Goal: Task Accomplishment & Management: Use online tool/utility

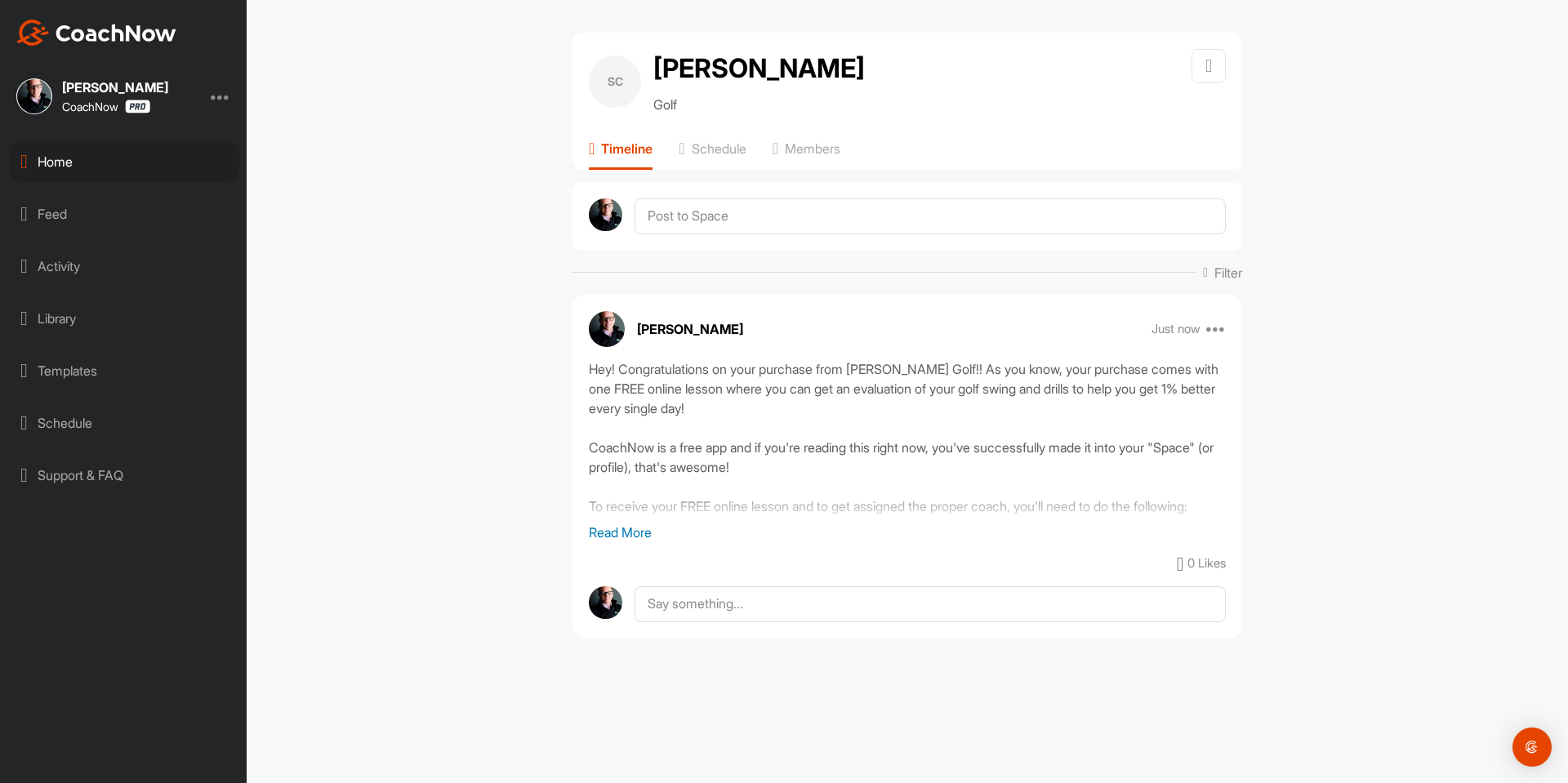
click at [110, 170] on div "Home" at bounding box center [123, 161] width 230 height 41
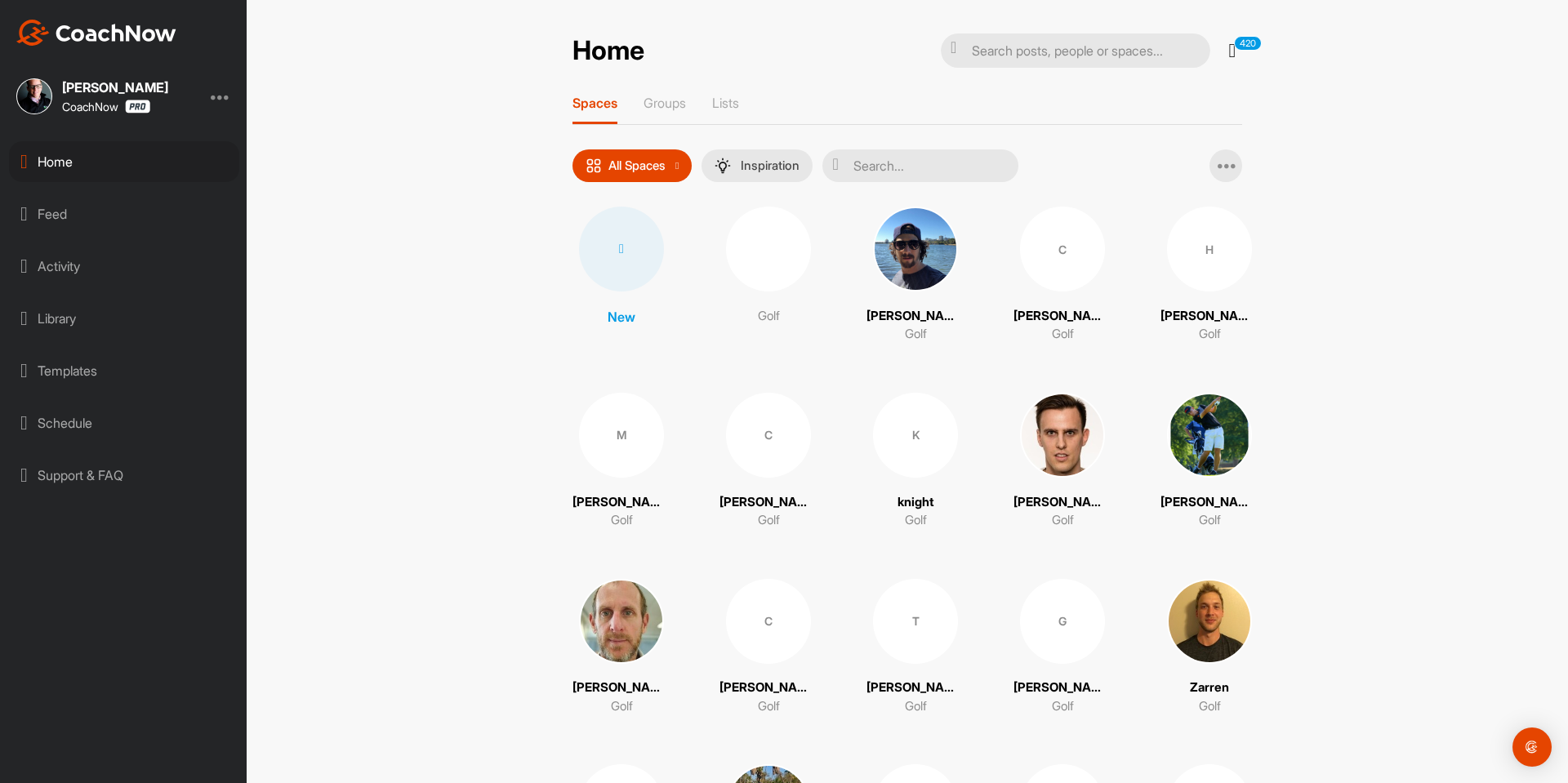
click at [621, 258] on div at bounding box center [621, 249] width 85 height 85
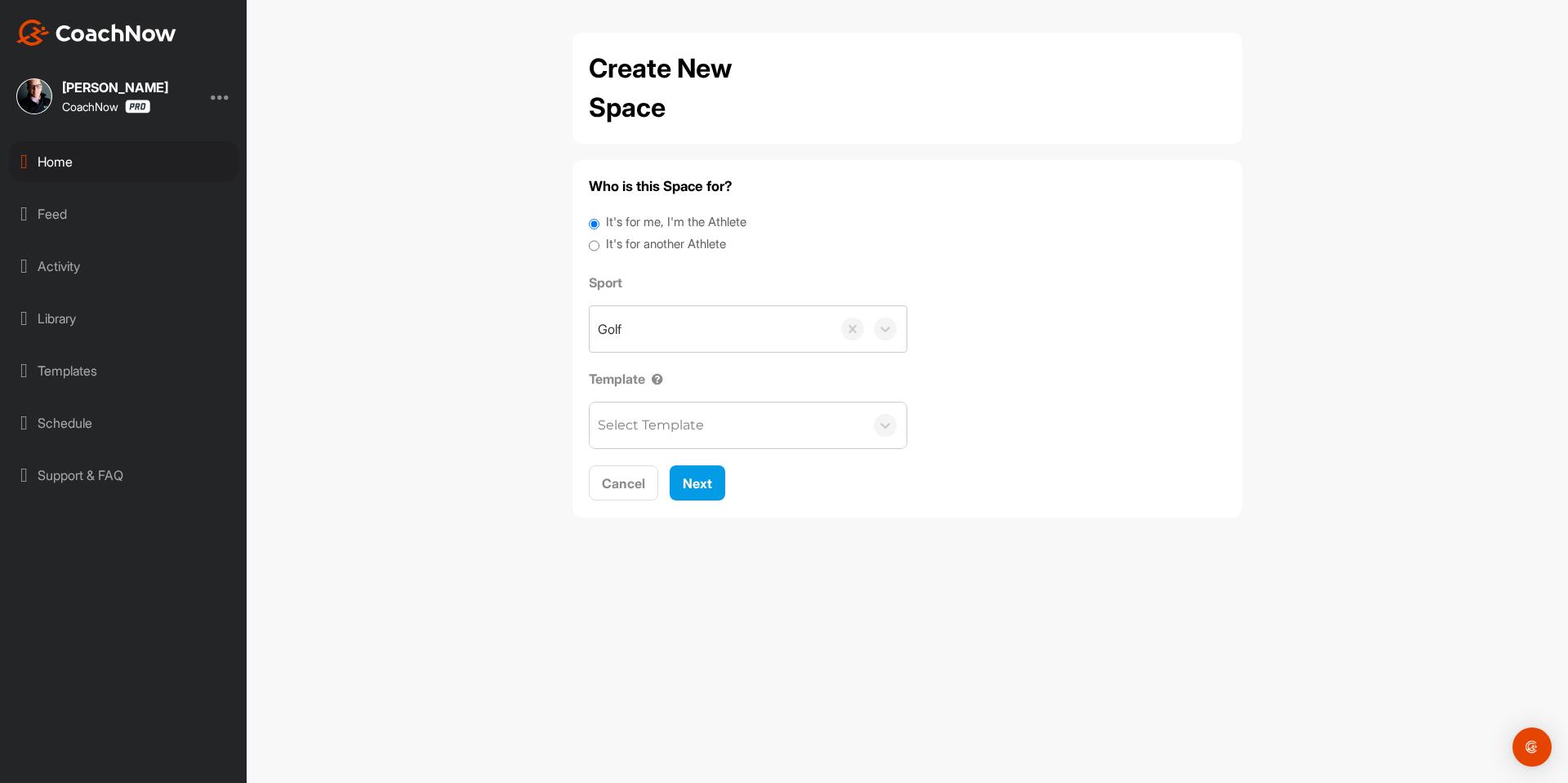
click at [626, 235] on label "It's for another Athlete" at bounding box center [666, 244] width 120 height 19
click at [599, 235] on input "It's for another Athlete" at bounding box center [594, 246] width 11 height 22
radio input "true"
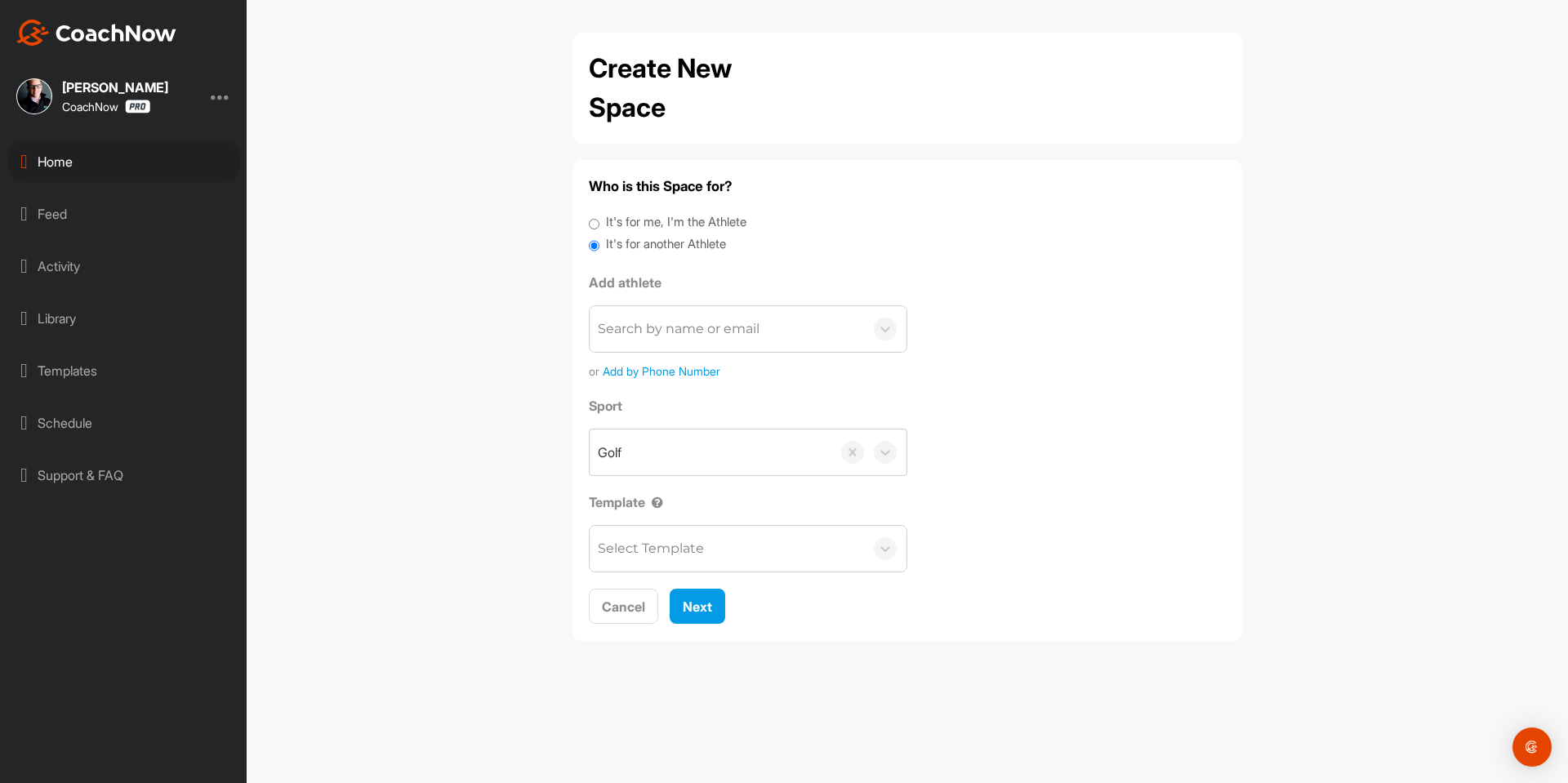
click at [624, 243] on label "It's for another Athlete" at bounding box center [666, 244] width 120 height 19
click at [599, 243] on input "It's for another Athlete" at bounding box center [594, 246] width 11 height 22
click at [672, 328] on div "Search by name or email" at bounding box center [679, 329] width 161 height 20
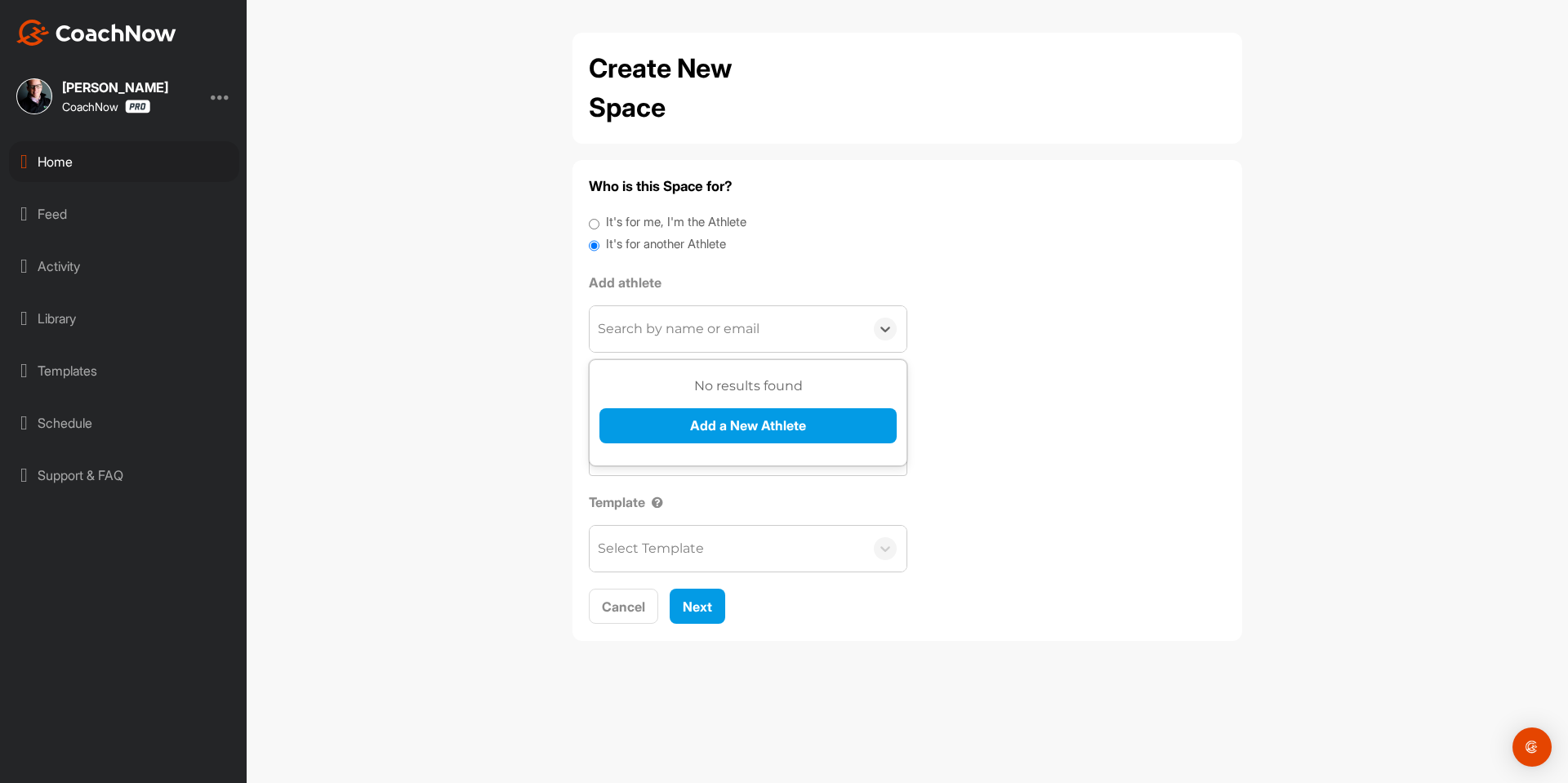
paste input "[PERSON_NAME][EMAIL_ADDRESS][PERSON_NAME][DOMAIN_NAME]"
type input "[PERSON_NAME][EMAIL_ADDRESS][PERSON_NAME][DOMAIN_NAME]"
click at [700, 421] on button "Add a New Athlete" at bounding box center [747, 425] width 297 height 35
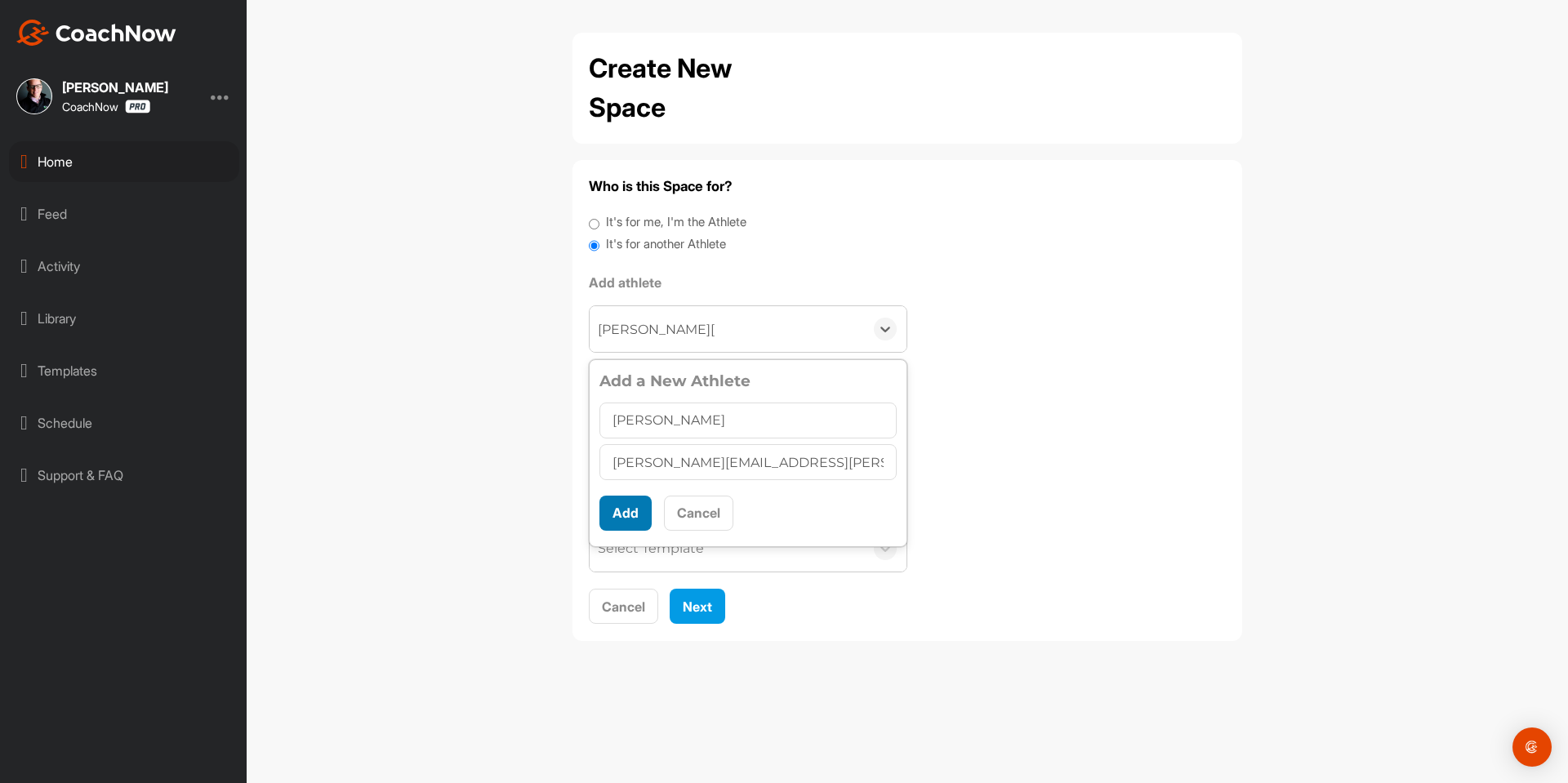
type input "[PERSON_NAME]"
click at [626, 518] on button "Add" at bounding box center [625, 512] width 53 height 35
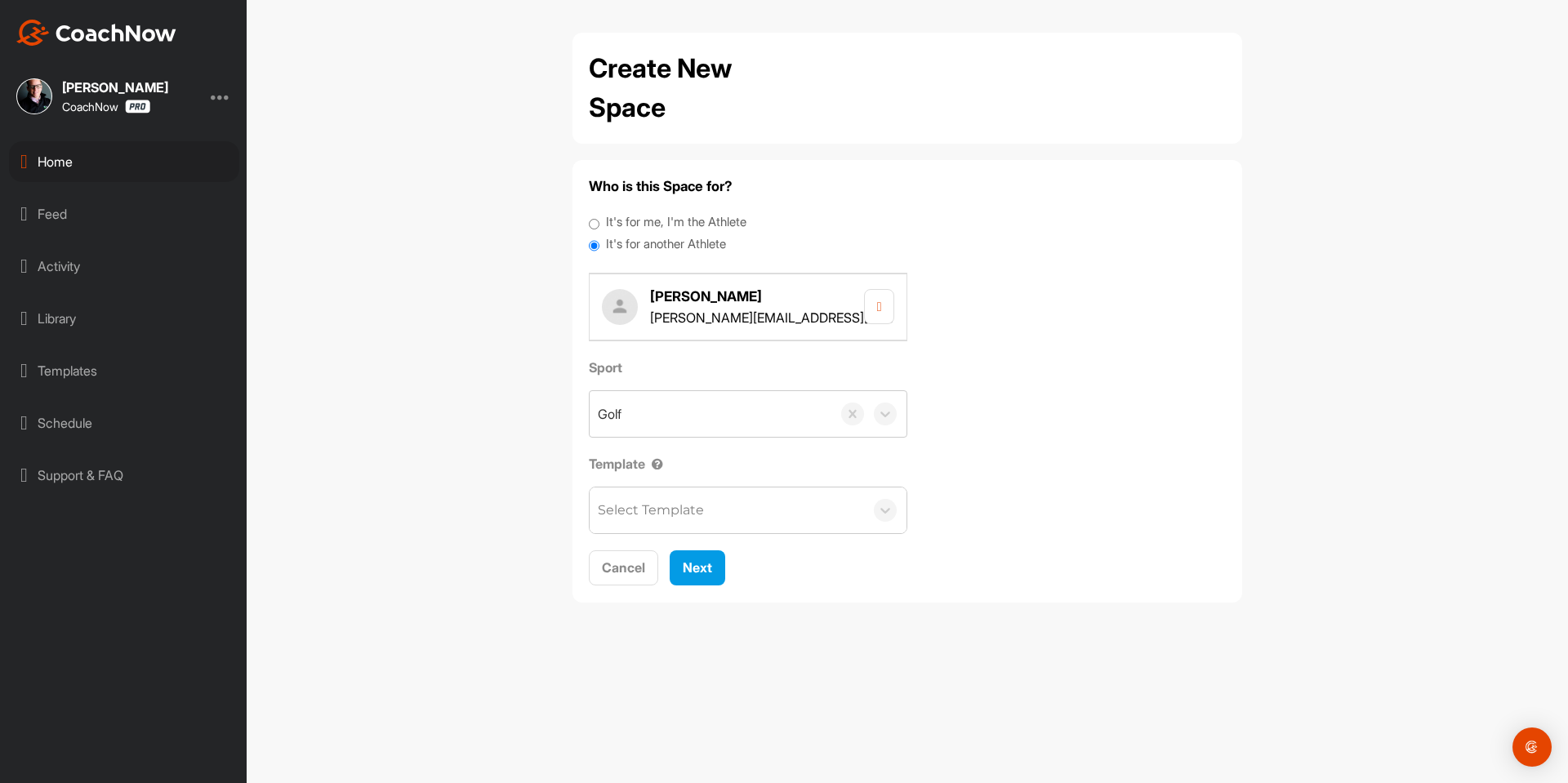
click at [635, 518] on div "Select Template" at bounding box center [651, 510] width 106 height 20
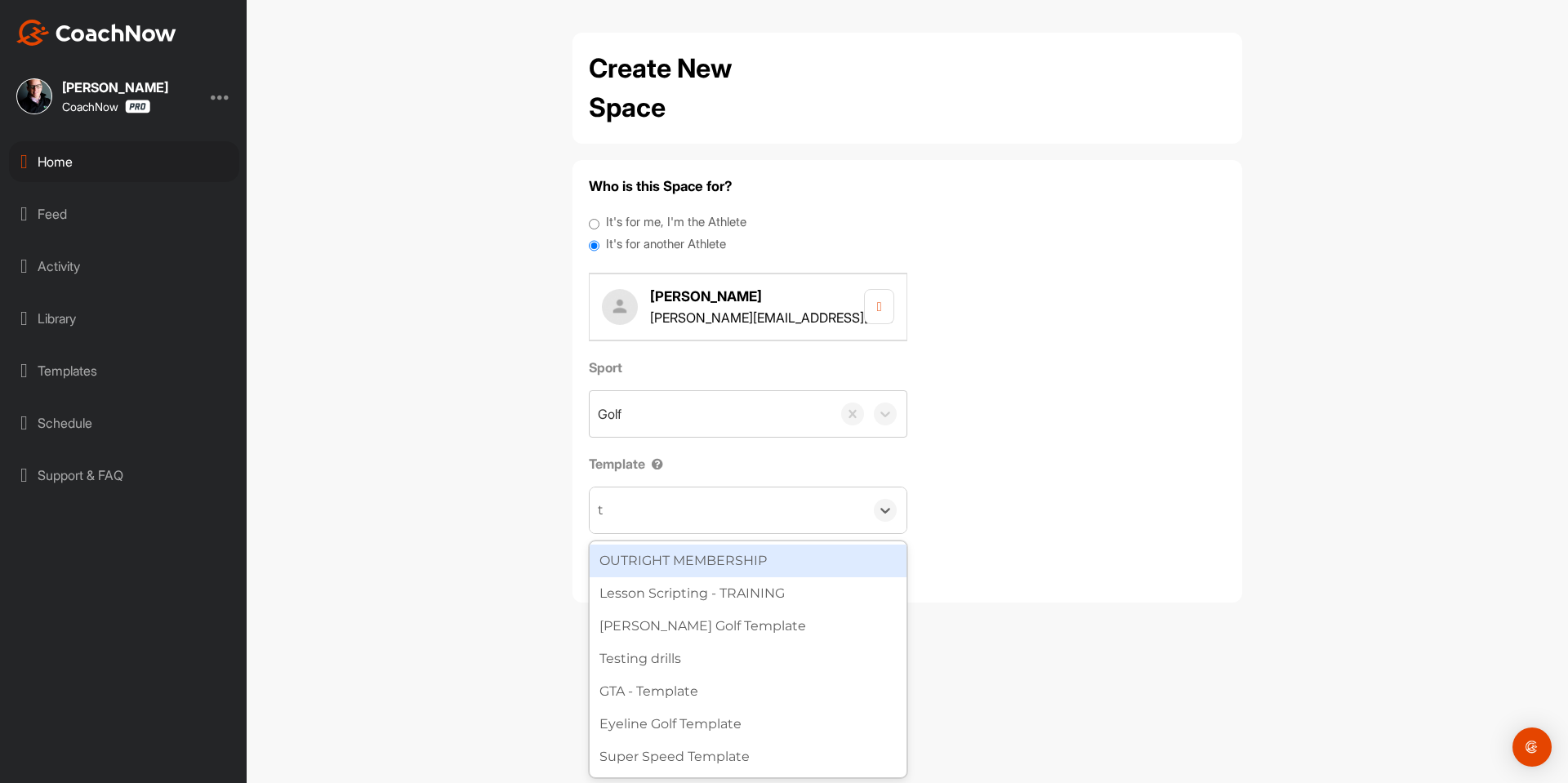
type input "to"
click at [664, 549] on div "Tour Aim" at bounding box center [748, 560] width 316 height 33
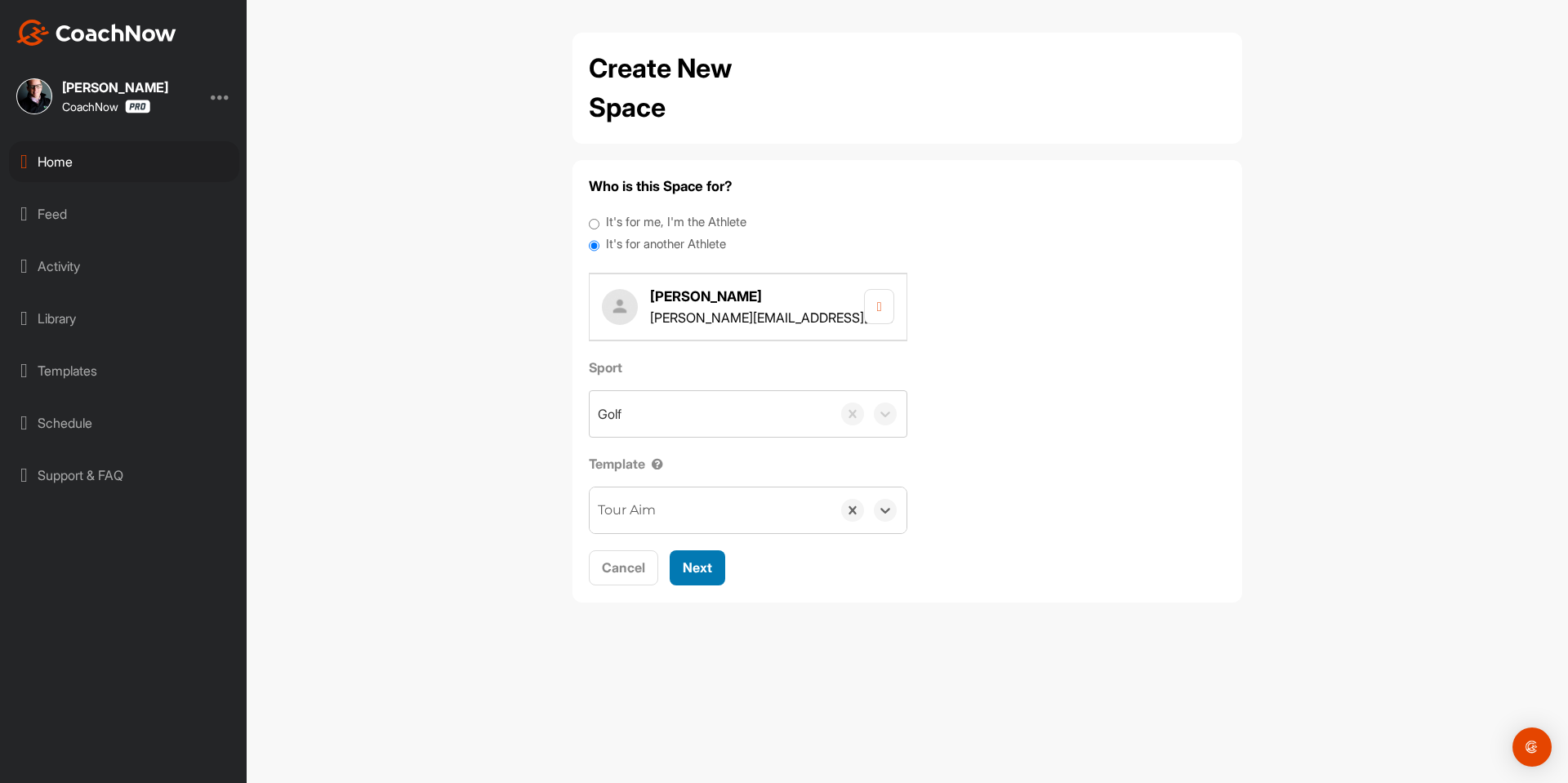
click at [699, 562] on span "Next" at bounding box center [697, 567] width 30 height 16
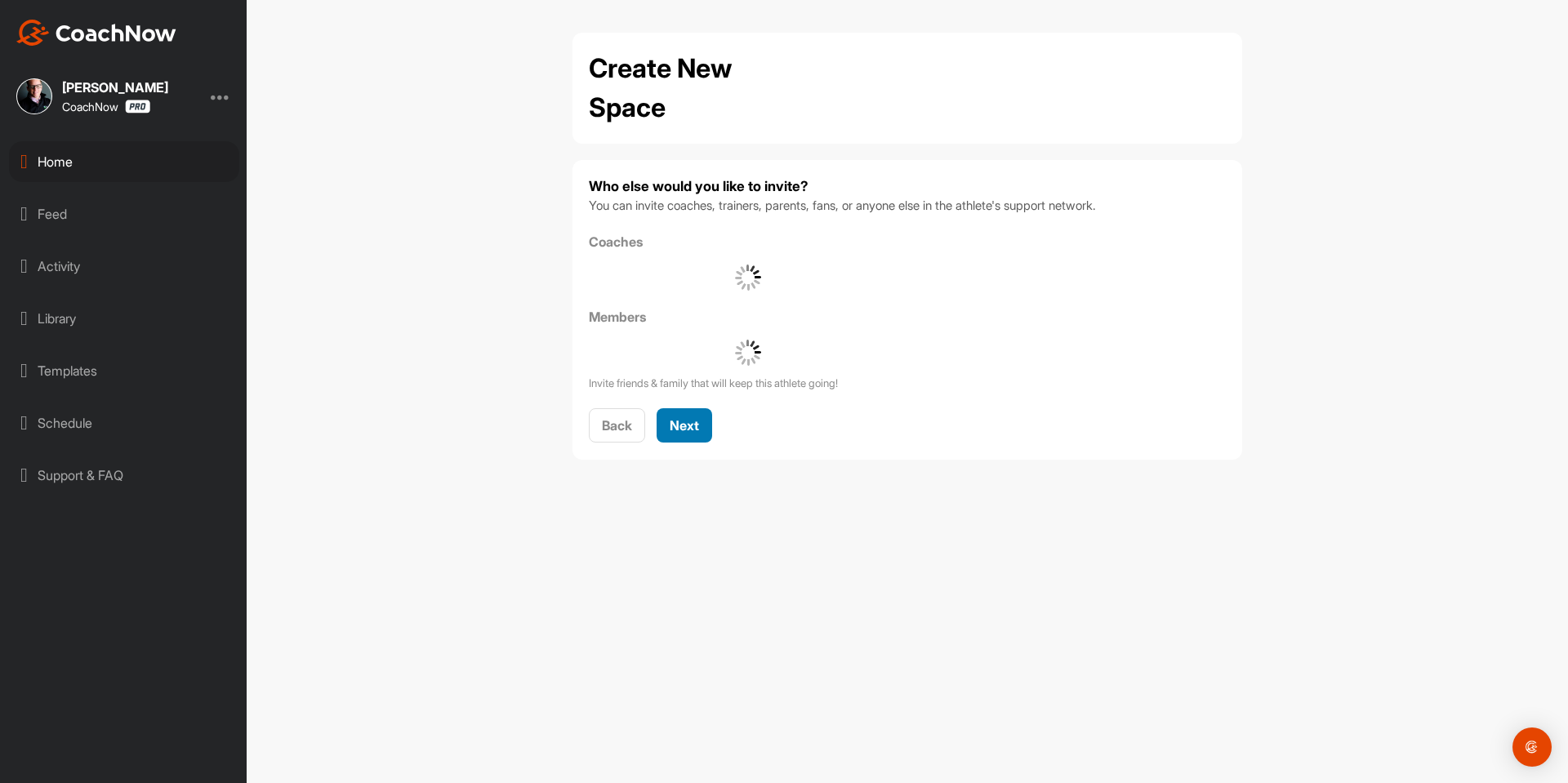
click at [708, 435] on button "Next" at bounding box center [685, 425] width 56 height 35
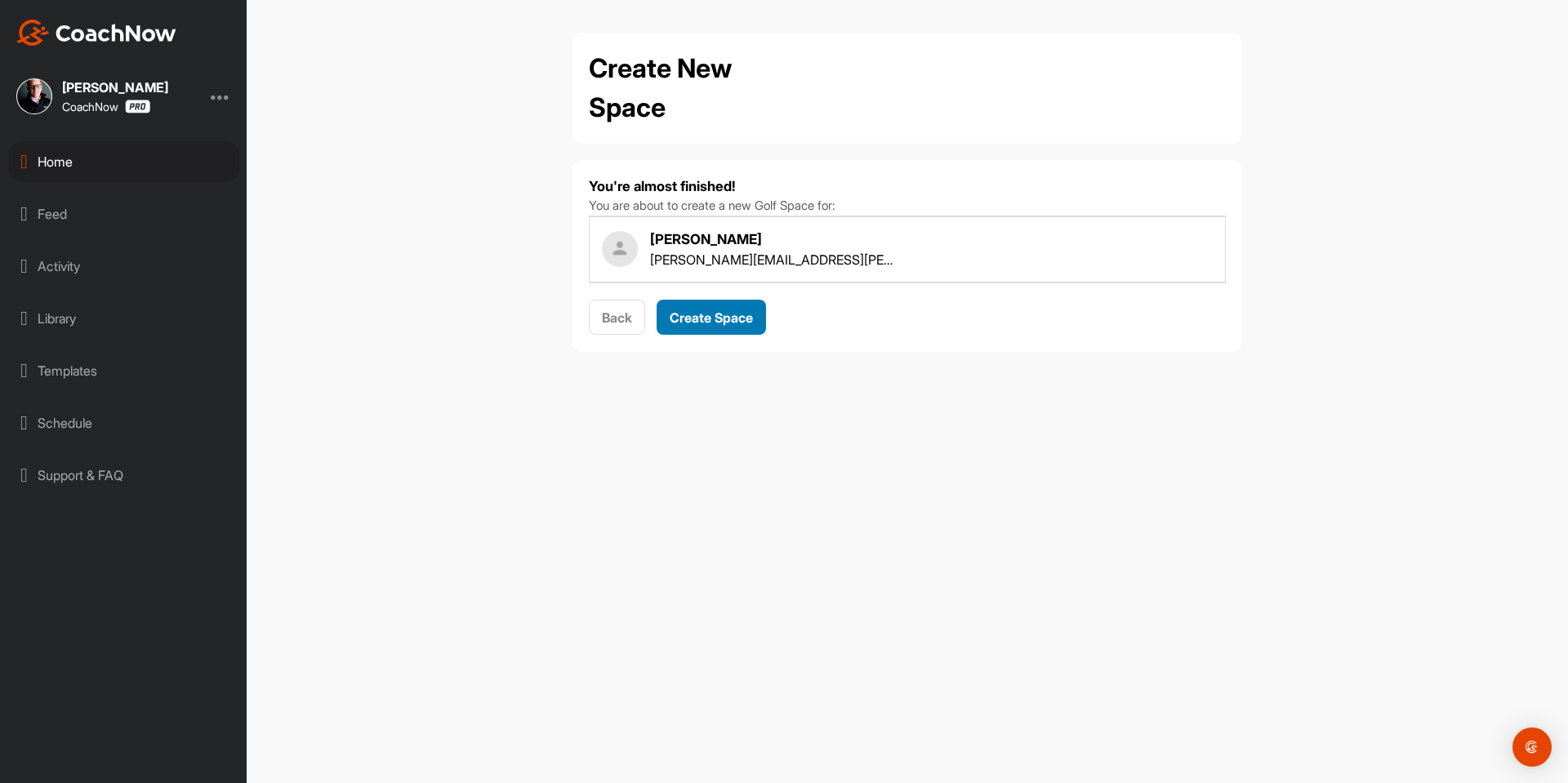
click at [707, 326] on button "Create Space" at bounding box center [711, 316] width 109 height 35
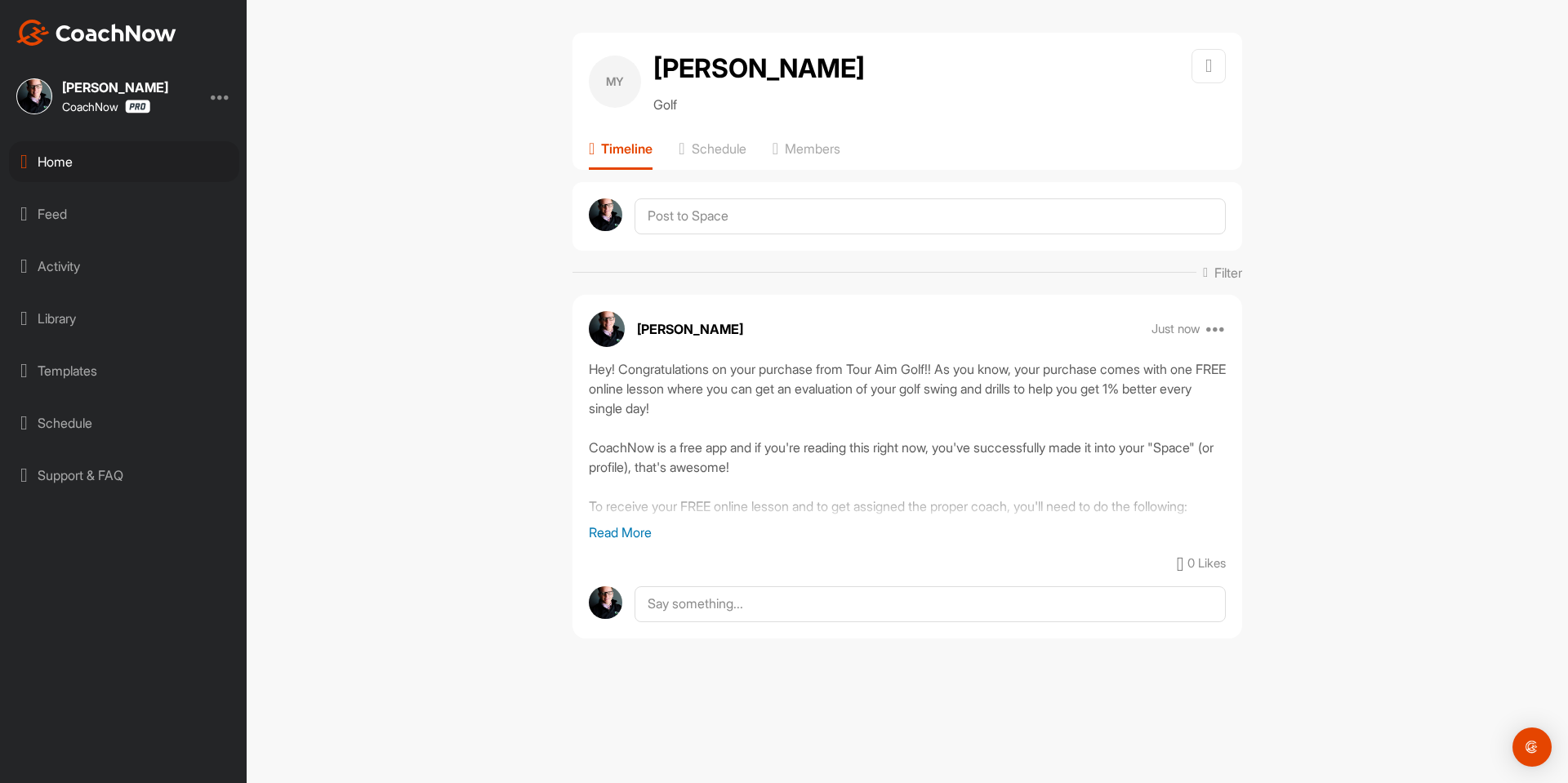
click at [73, 175] on div "Home" at bounding box center [123, 161] width 230 height 41
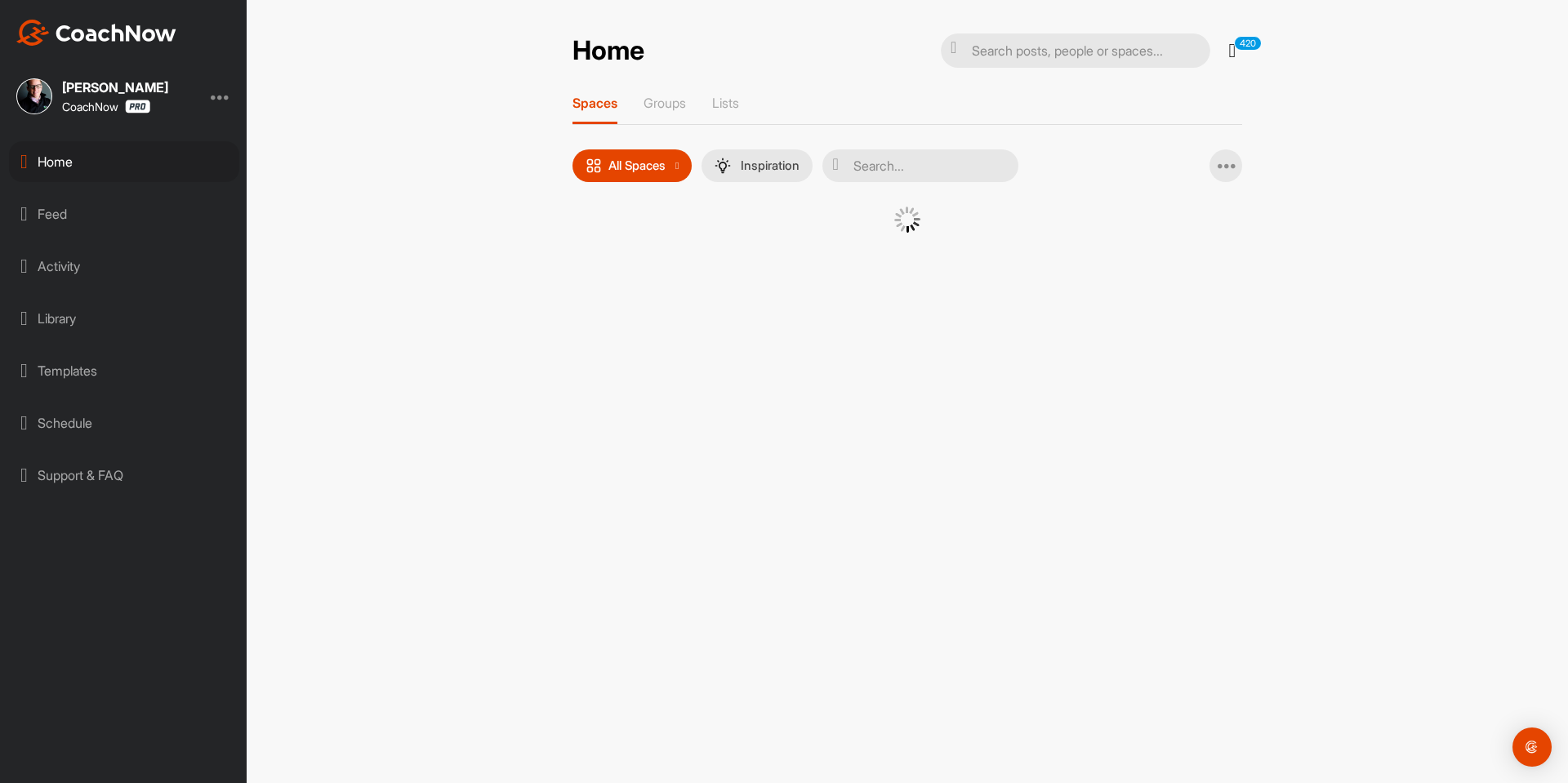
click at [626, 240] on div at bounding box center [906, 232] width 588 height 51
click at [611, 242] on div at bounding box center [906, 240] width 670 height 67
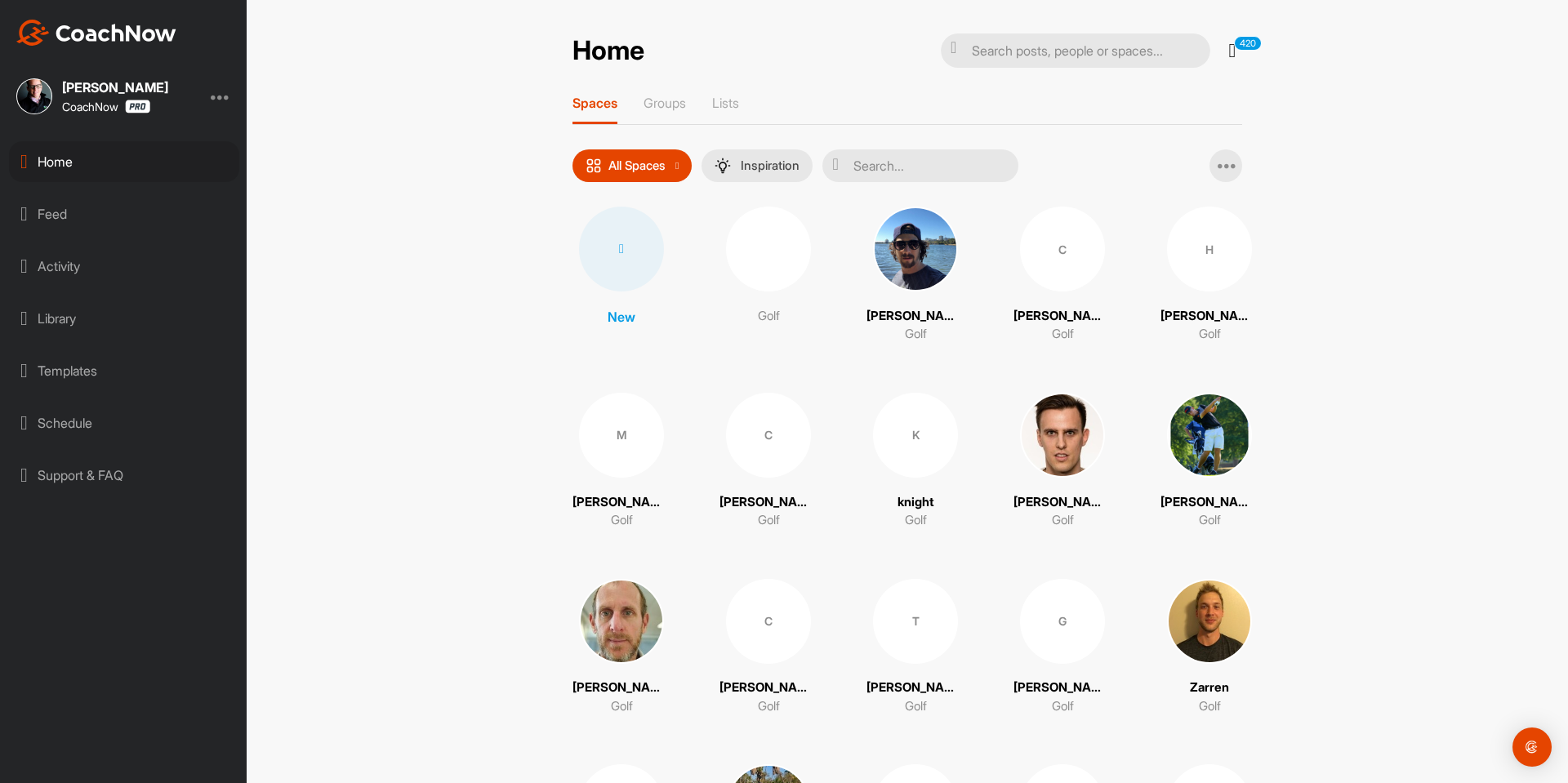
click at [619, 244] on icon at bounding box center [621, 249] width 5 height 13
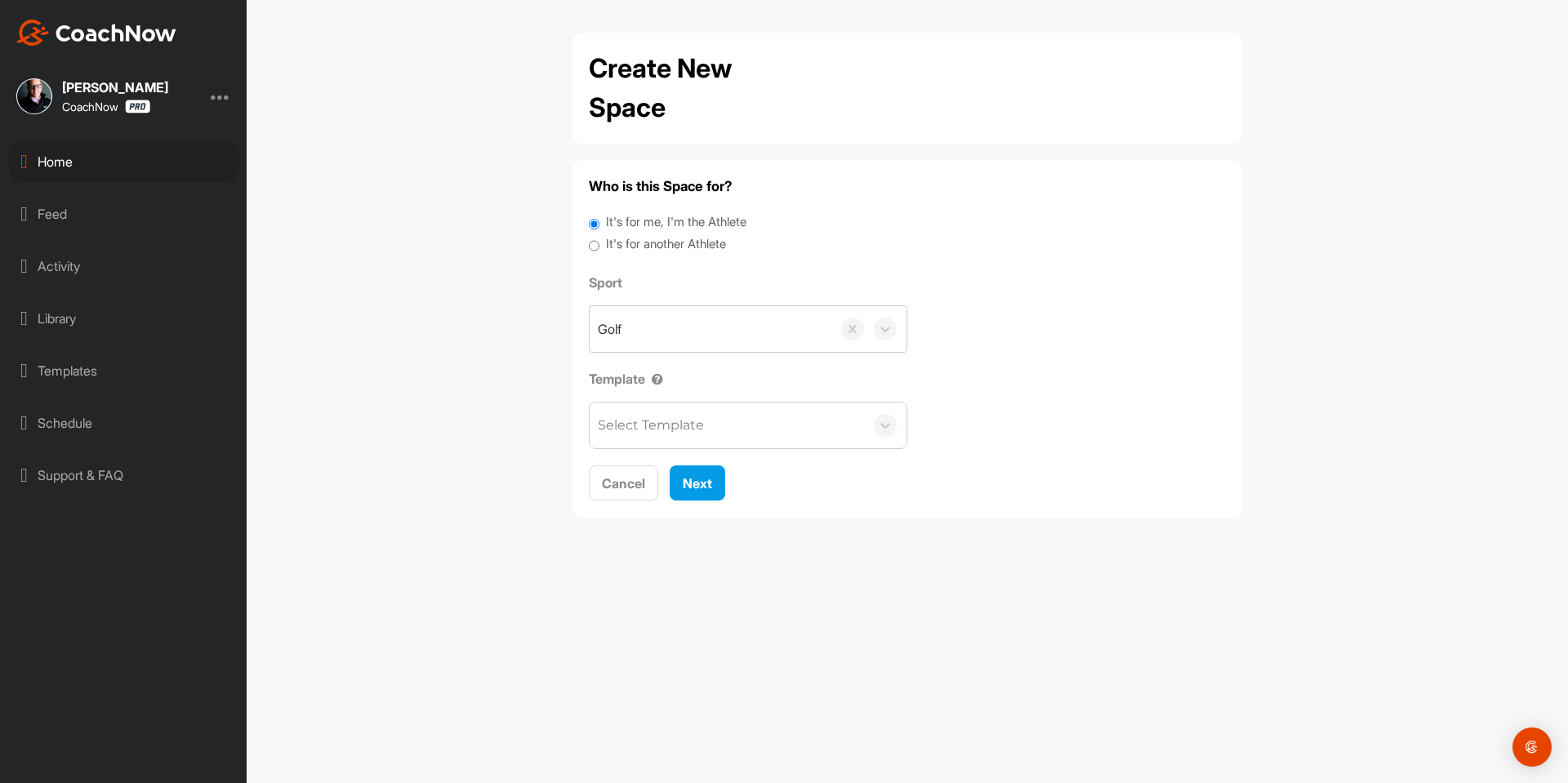
click at [622, 244] on label "It's for another Athlete" at bounding box center [666, 244] width 120 height 19
click at [599, 244] on input "It's for another Athlete" at bounding box center [594, 246] width 11 height 22
radio input "true"
click at [613, 245] on label "It's for another Athlete" at bounding box center [666, 244] width 120 height 19
click at [599, 245] on input "It's for another Athlete" at bounding box center [594, 246] width 11 height 22
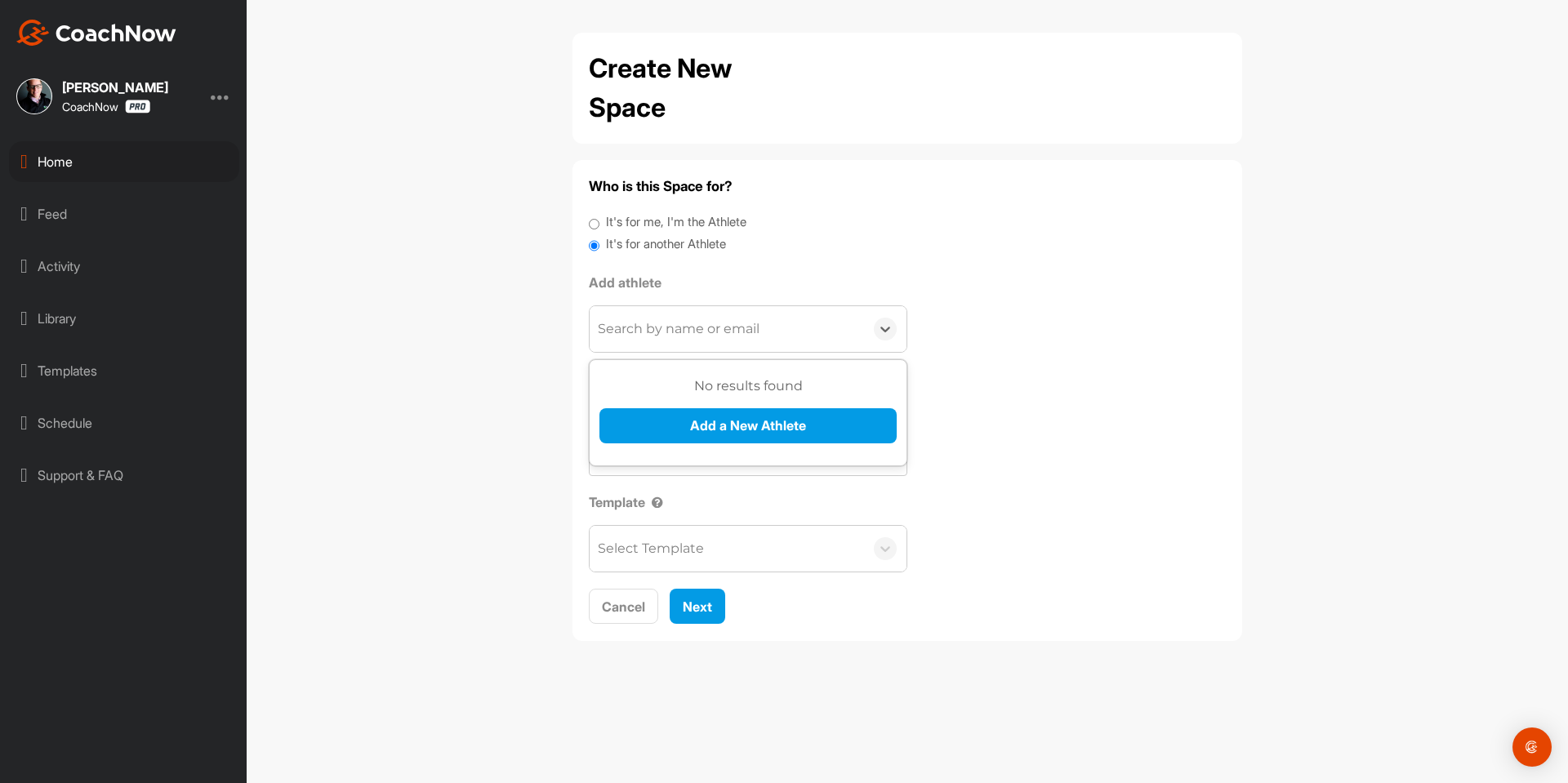
click at [643, 318] on div "Search by name or email" at bounding box center [727, 329] width 275 height 46
paste input "[EMAIL_ADDRESS][DOMAIN_NAME]"
type input "[EMAIL_ADDRESS][DOMAIN_NAME]"
click at [661, 432] on button "Add a New Athlete" at bounding box center [747, 425] width 297 height 35
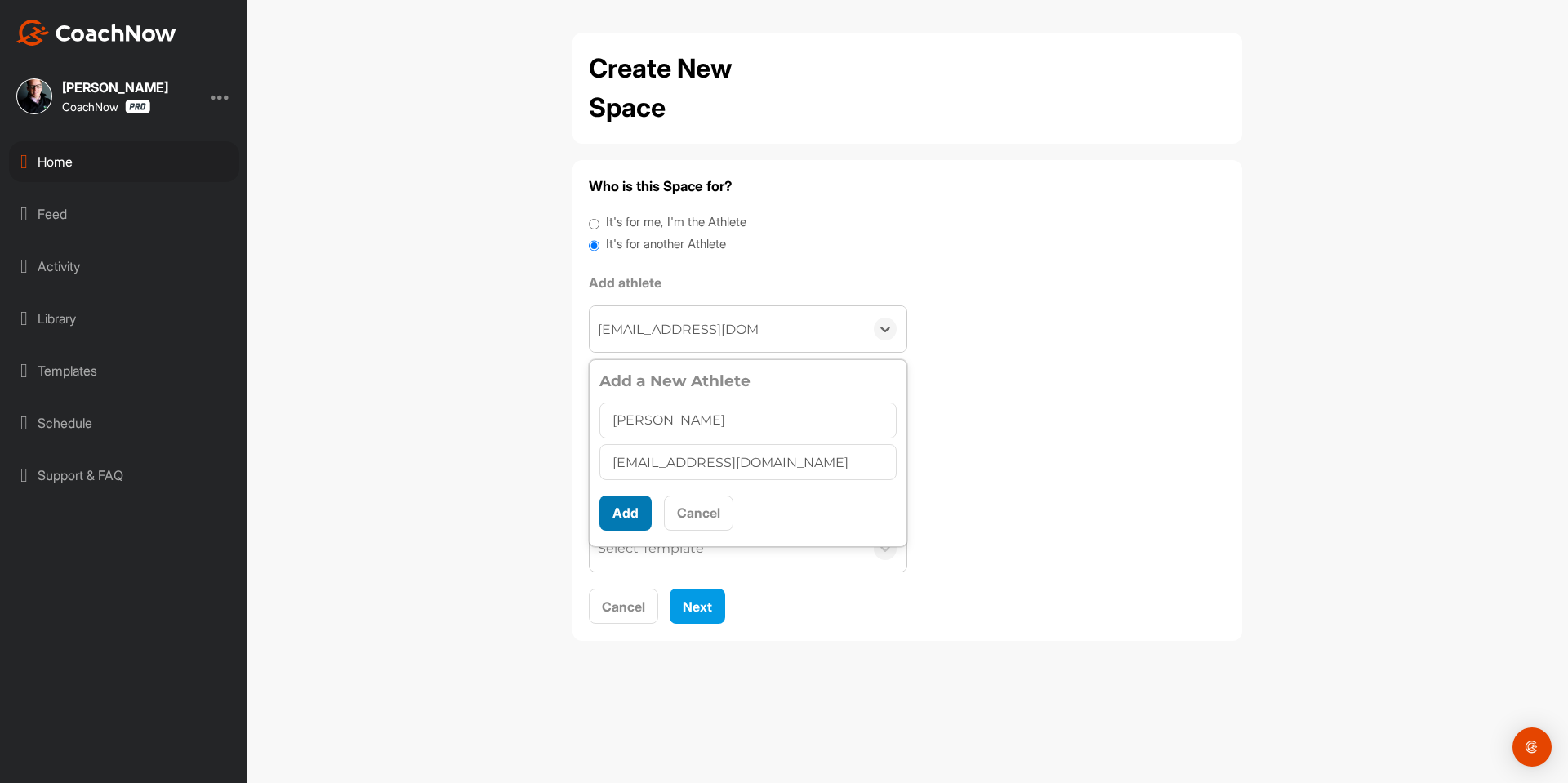
type input "[PERSON_NAME]"
click at [630, 509] on button "Add" at bounding box center [625, 512] width 53 height 35
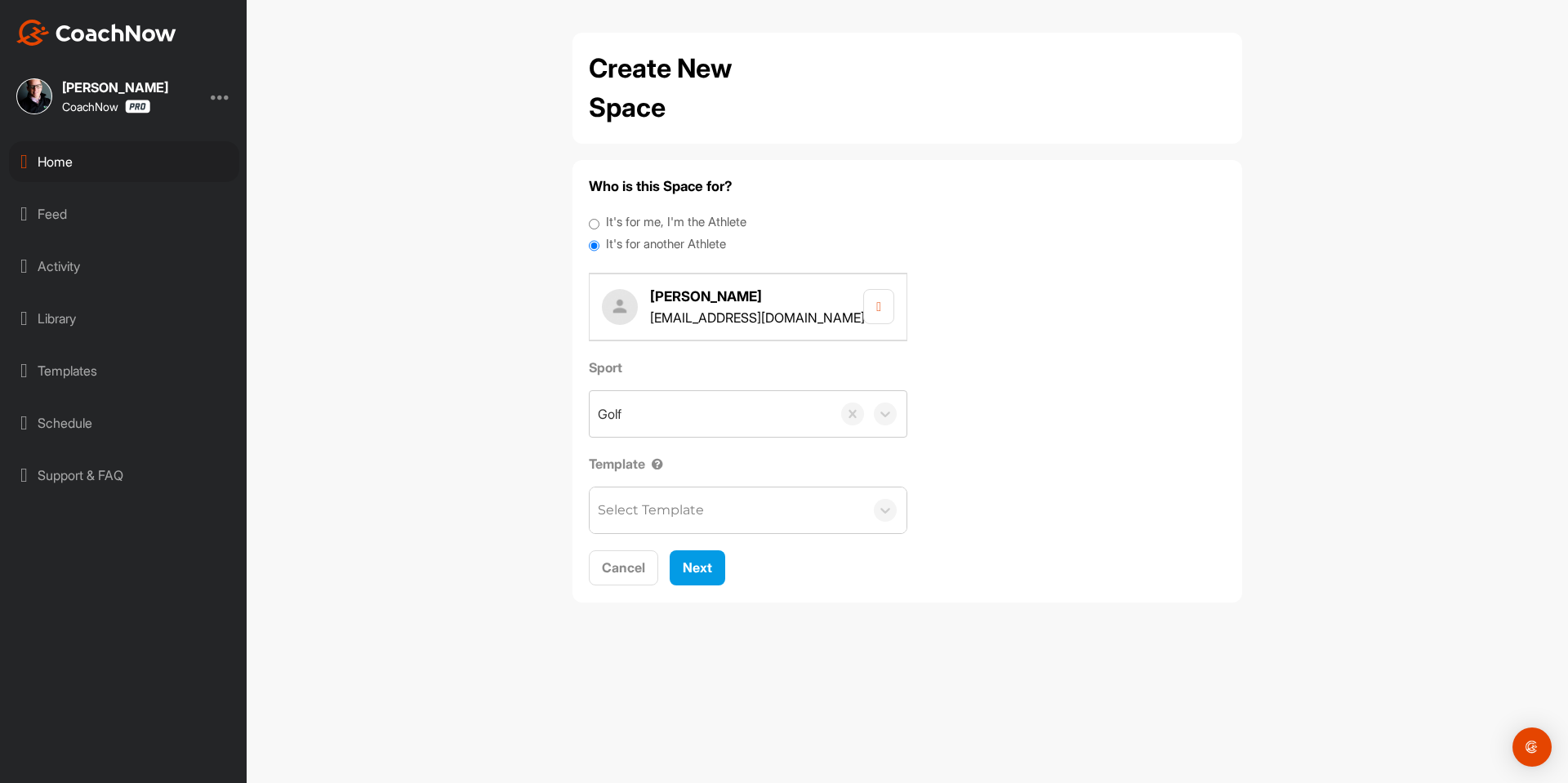
click at [631, 508] on div "Select Template" at bounding box center [651, 510] width 106 height 20
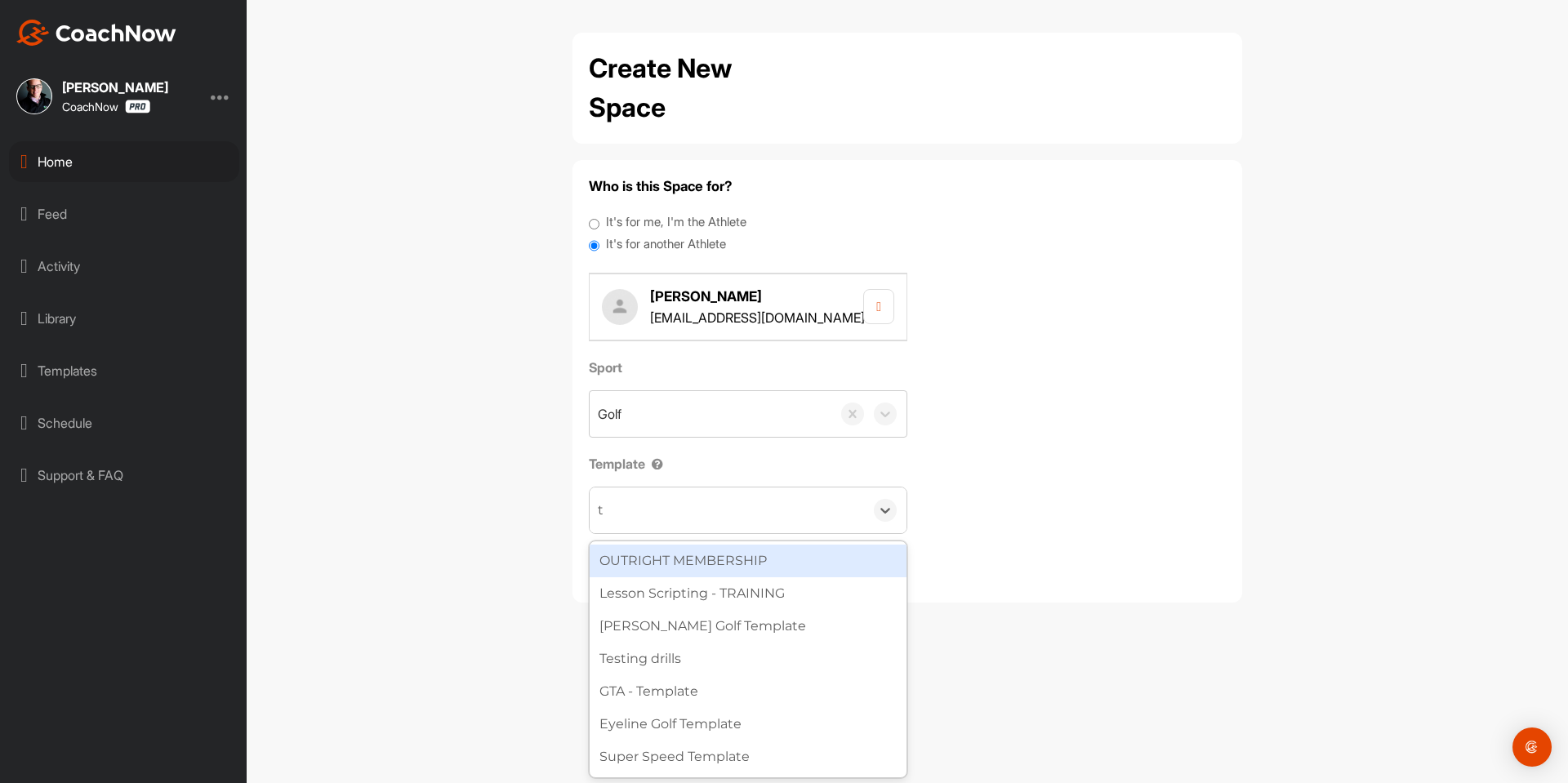
type input "to"
click at [681, 559] on div "Tour Aim" at bounding box center [748, 560] width 316 height 33
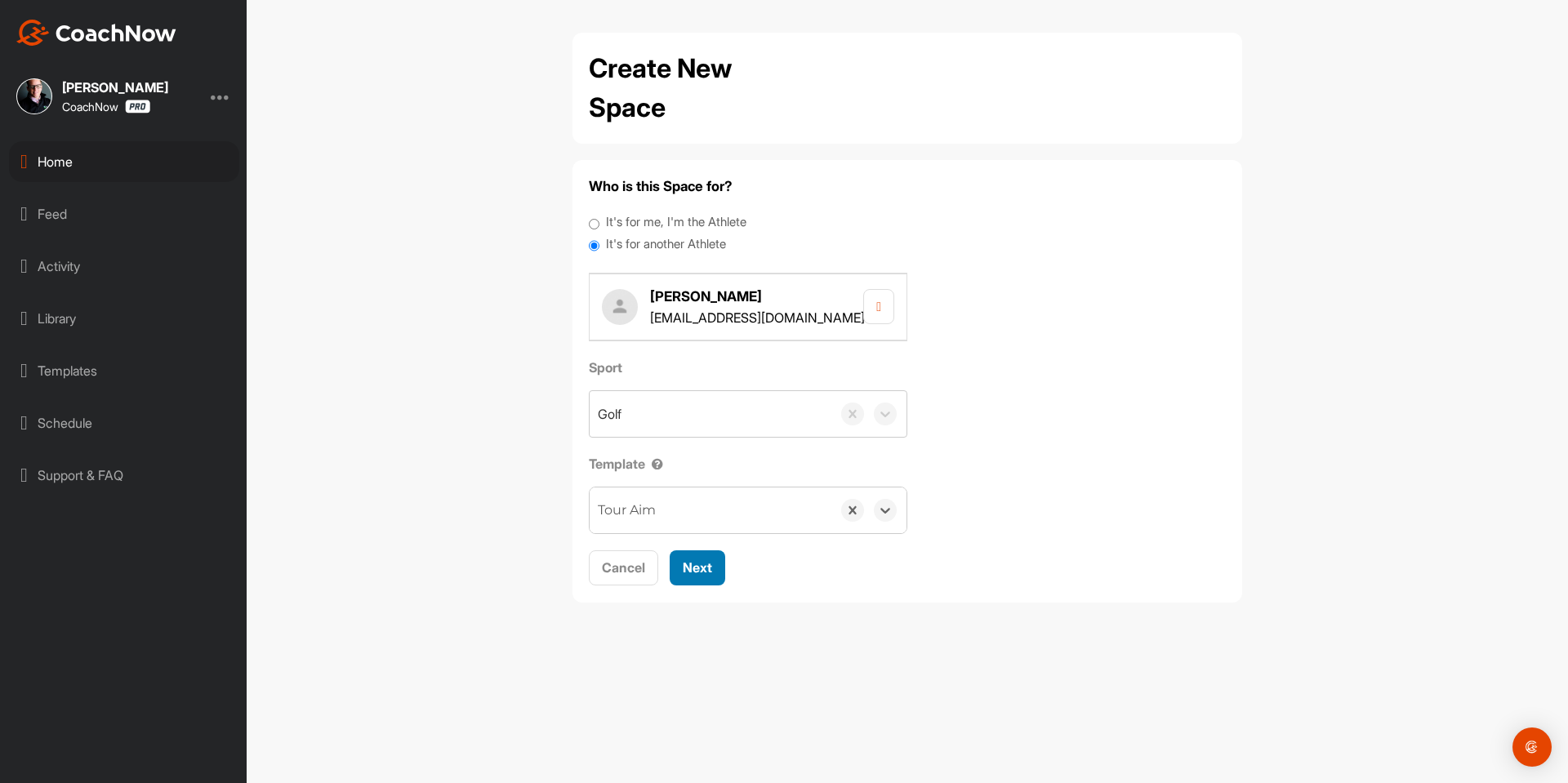
drag, startPoint x: 689, startPoint y: 559, endPoint x: 690, endPoint y: 525, distance: 34.0
click at [689, 558] on div "Next" at bounding box center [697, 568] width 30 height 20
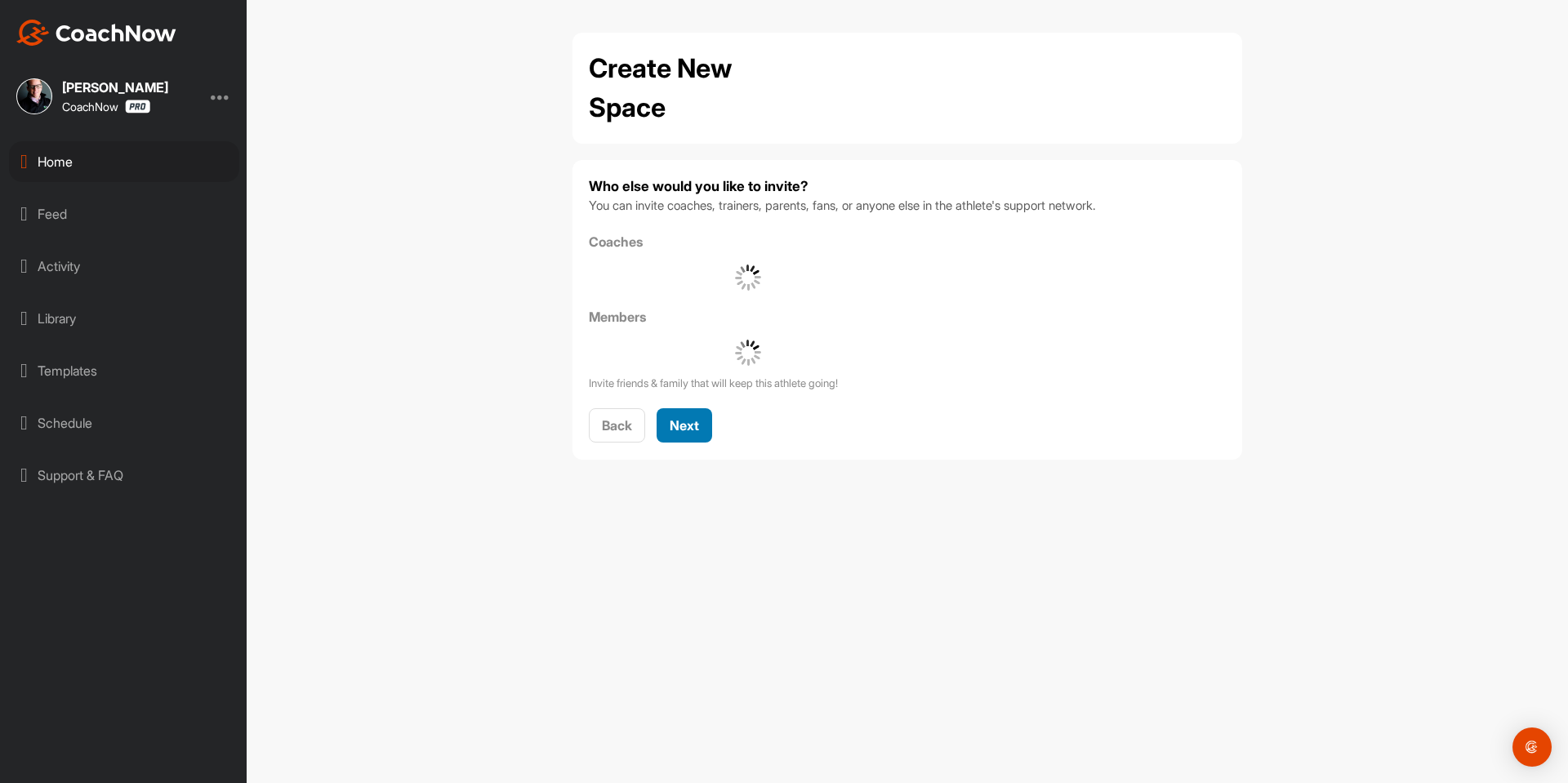
click at [685, 438] on button "Next" at bounding box center [685, 425] width 56 height 35
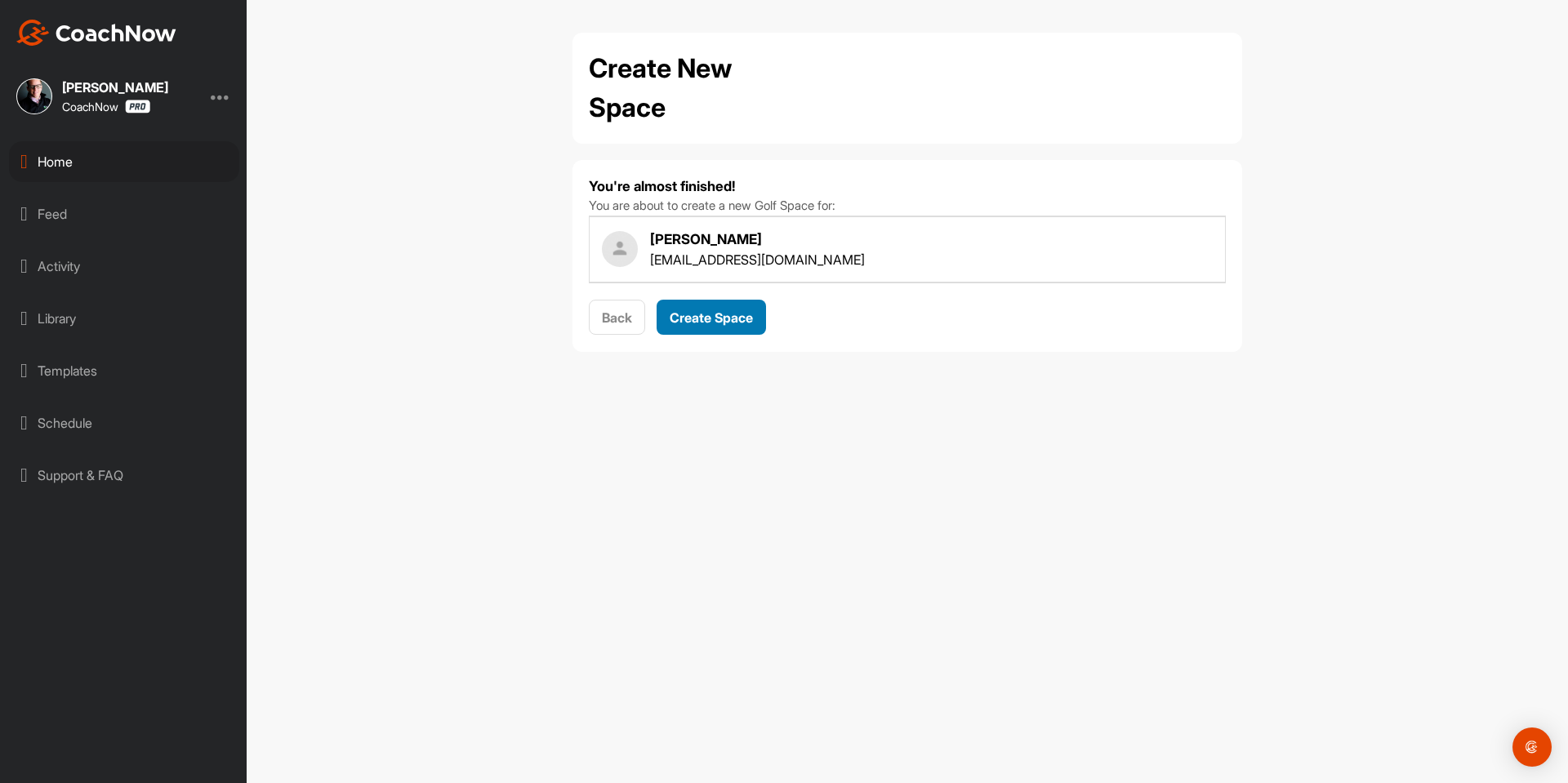
click at [703, 329] on button "Create Space" at bounding box center [711, 316] width 109 height 35
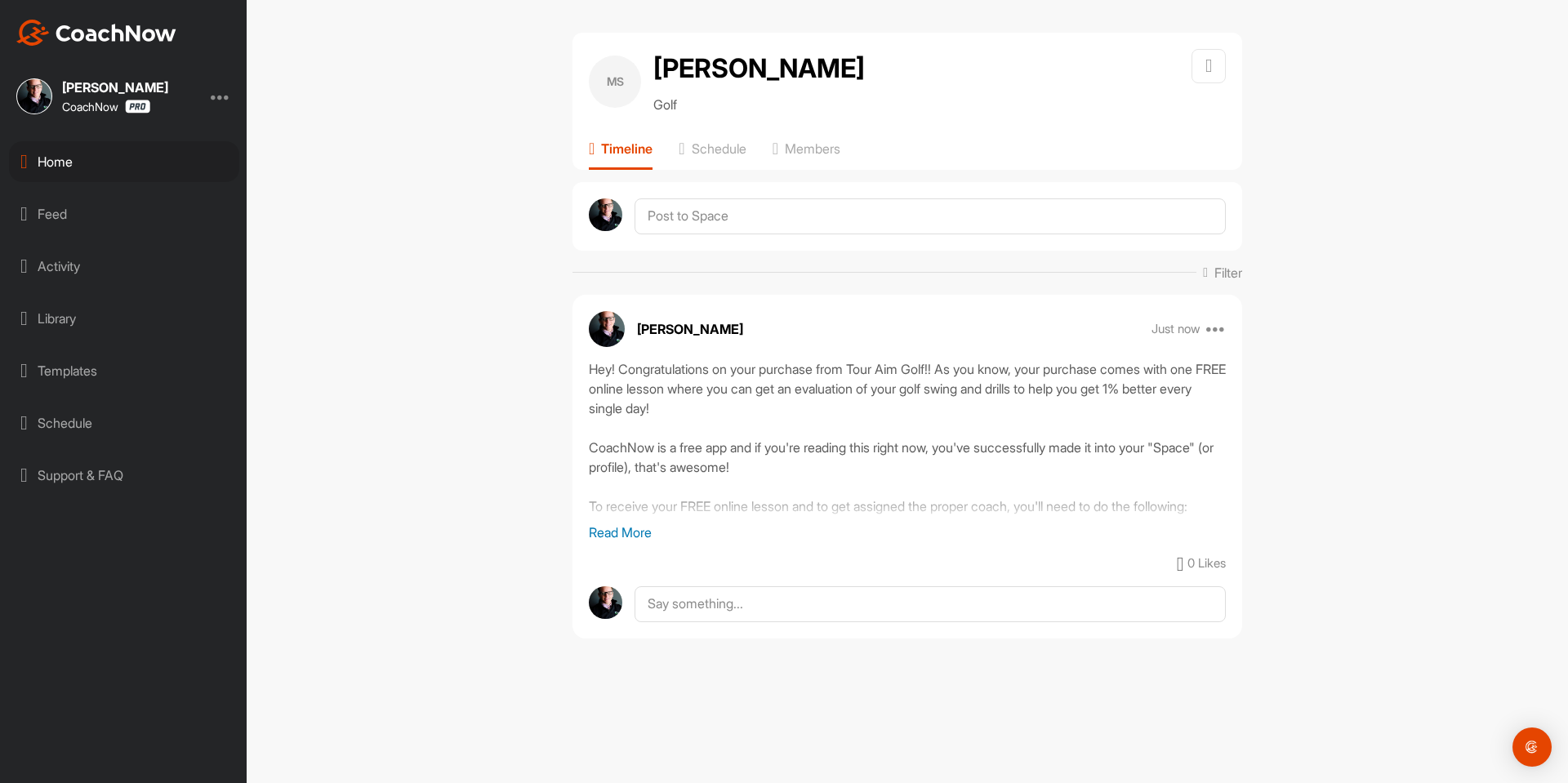
click at [116, 151] on div "Home" at bounding box center [123, 161] width 230 height 41
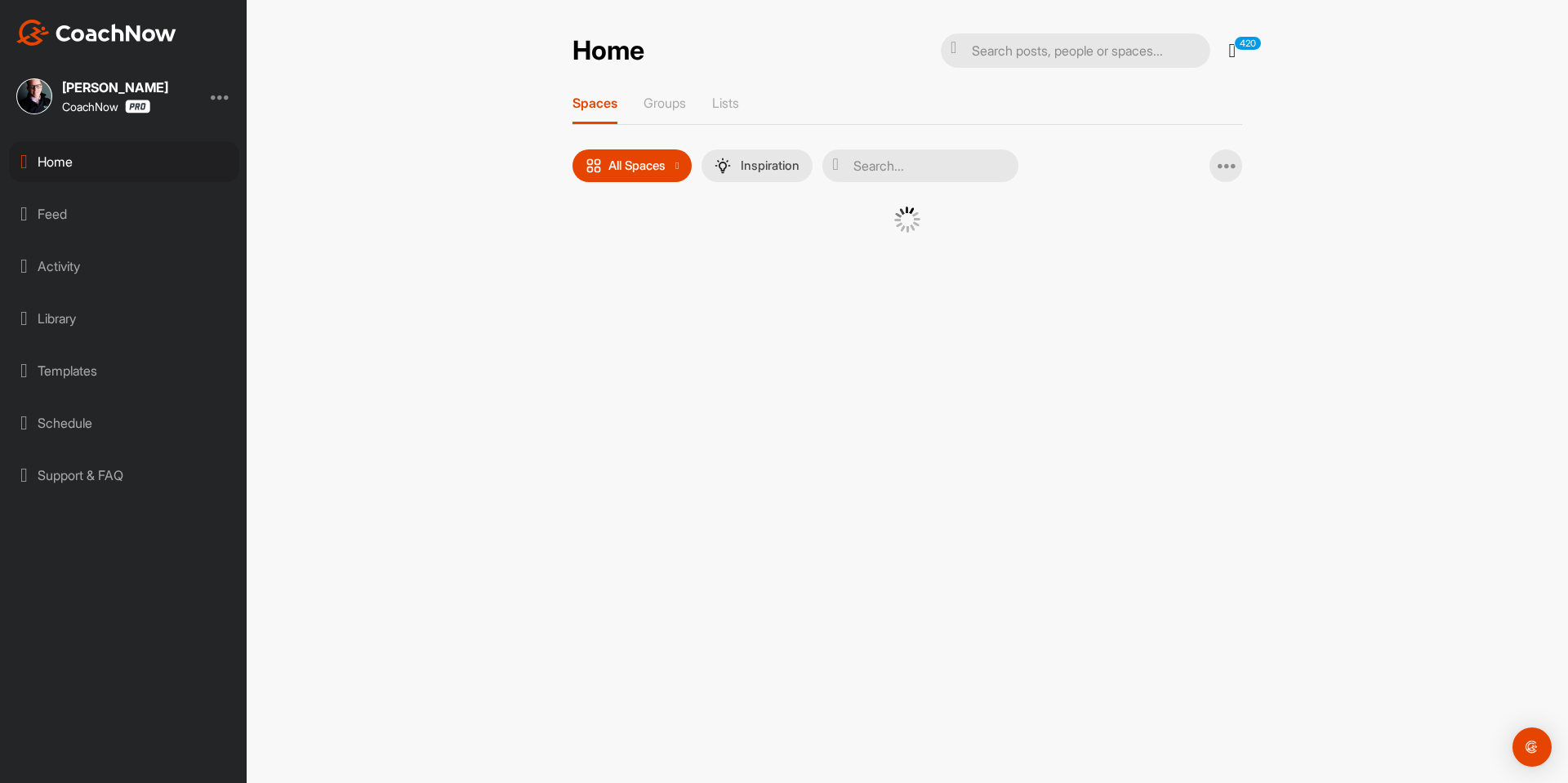
click at [551, 236] on div "Home 420 Notifications Invitations View All 420 Spaces Groups Lists All Spaces …" at bounding box center [907, 391] width 1321 height 783
click at [591, 236] on div at bounding box center [906, 240] width 670 height 67
click at [596, 233] on div at bounding box center [906, 240] width 670 height 67
click at [603, 243] on div at bounding box center [906, 240] width 670 height 67
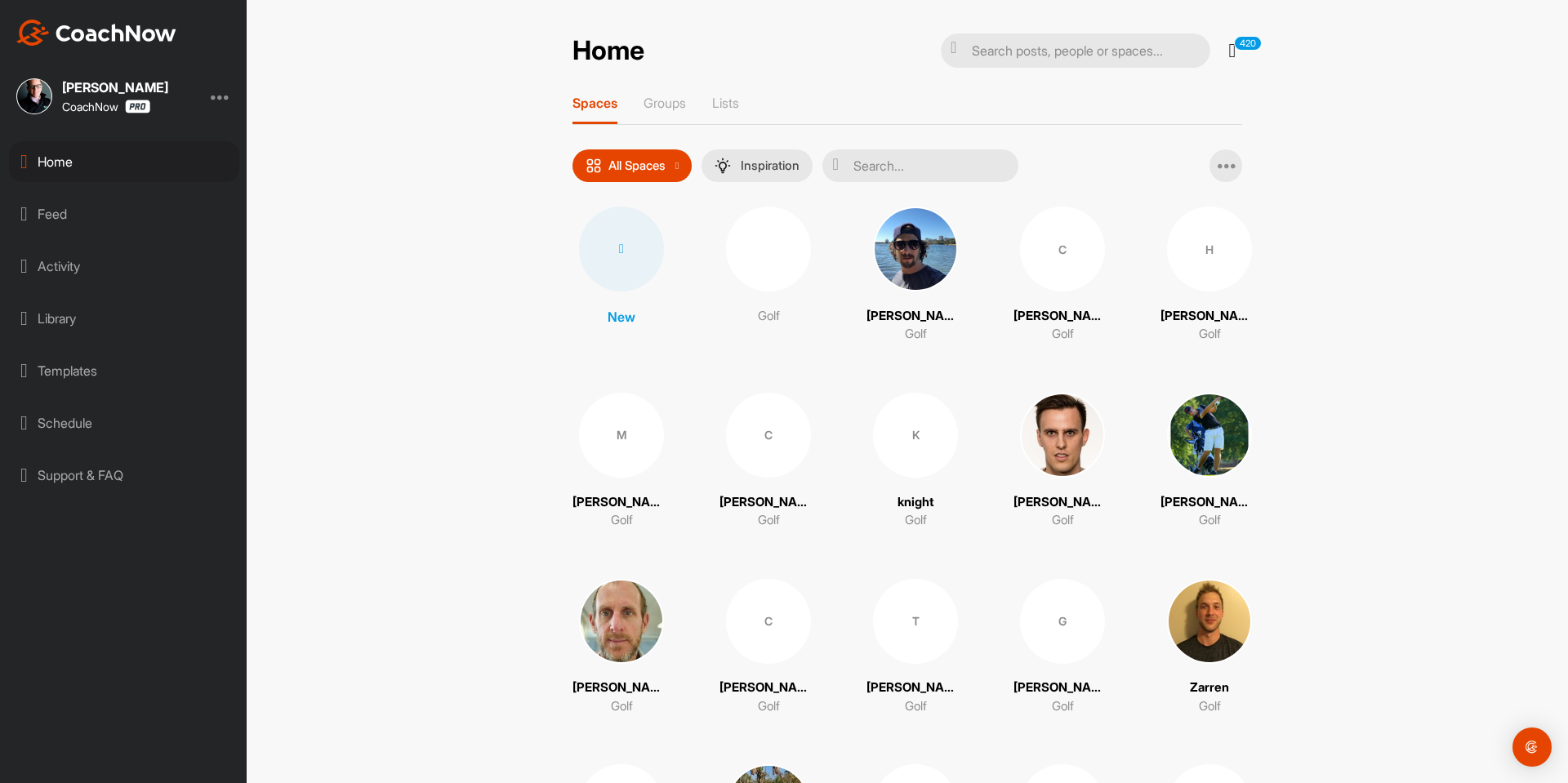
click at [619, 246] on icon at bounding box center [621, 249] width 5 height 13
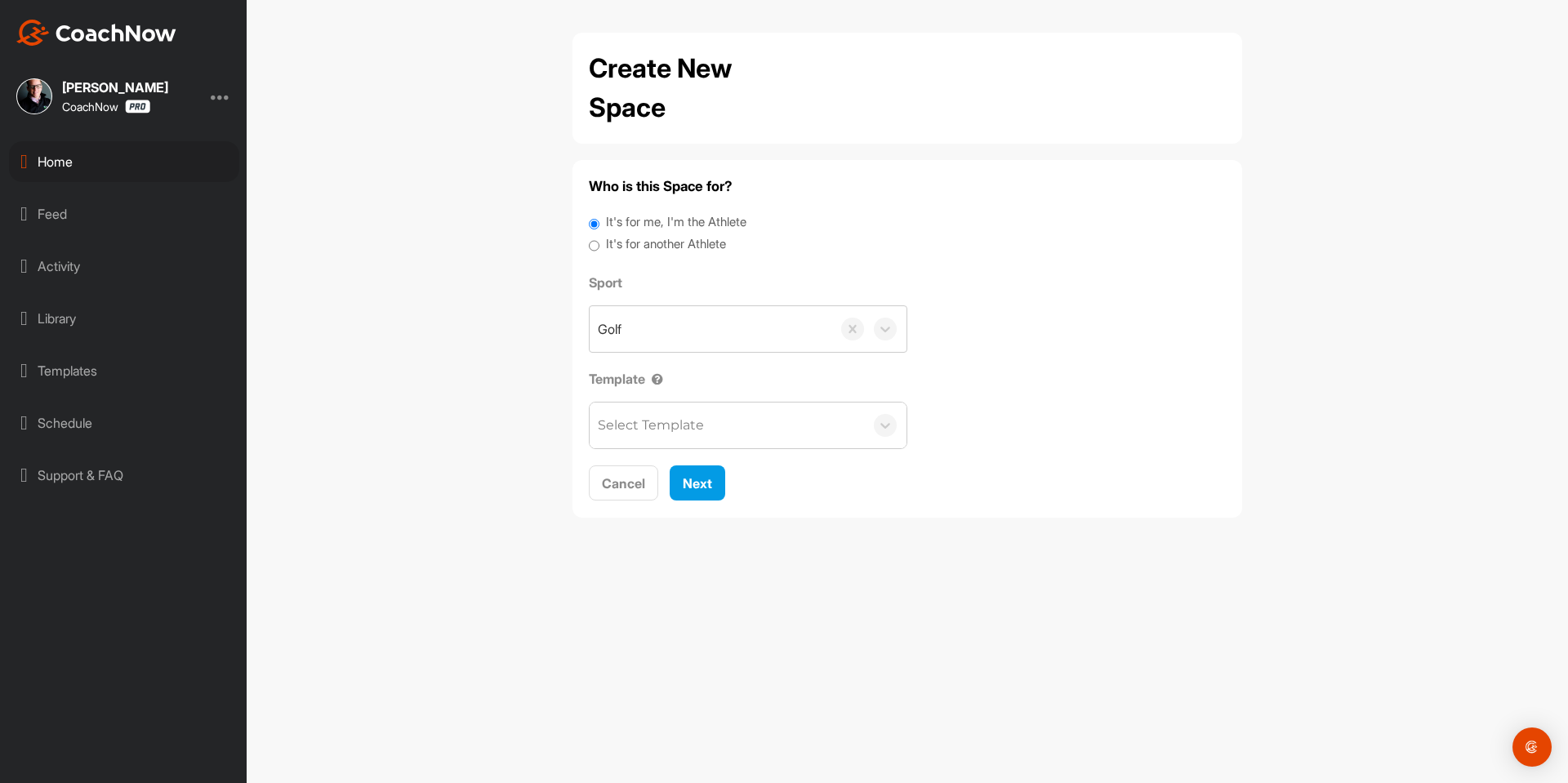
click at [631, 232] on div "It's for me, I'm the Athlete" at bounding box center [907, 224] width 637 height 22
click at [625, 242] on label "It's for another Athlete" at bounding box center [666, 244] width 120 height 19
click at [599, 242] on input "It's for another Athlete" at bounding box center [594, 246] width 11 height 22
radio input "true"
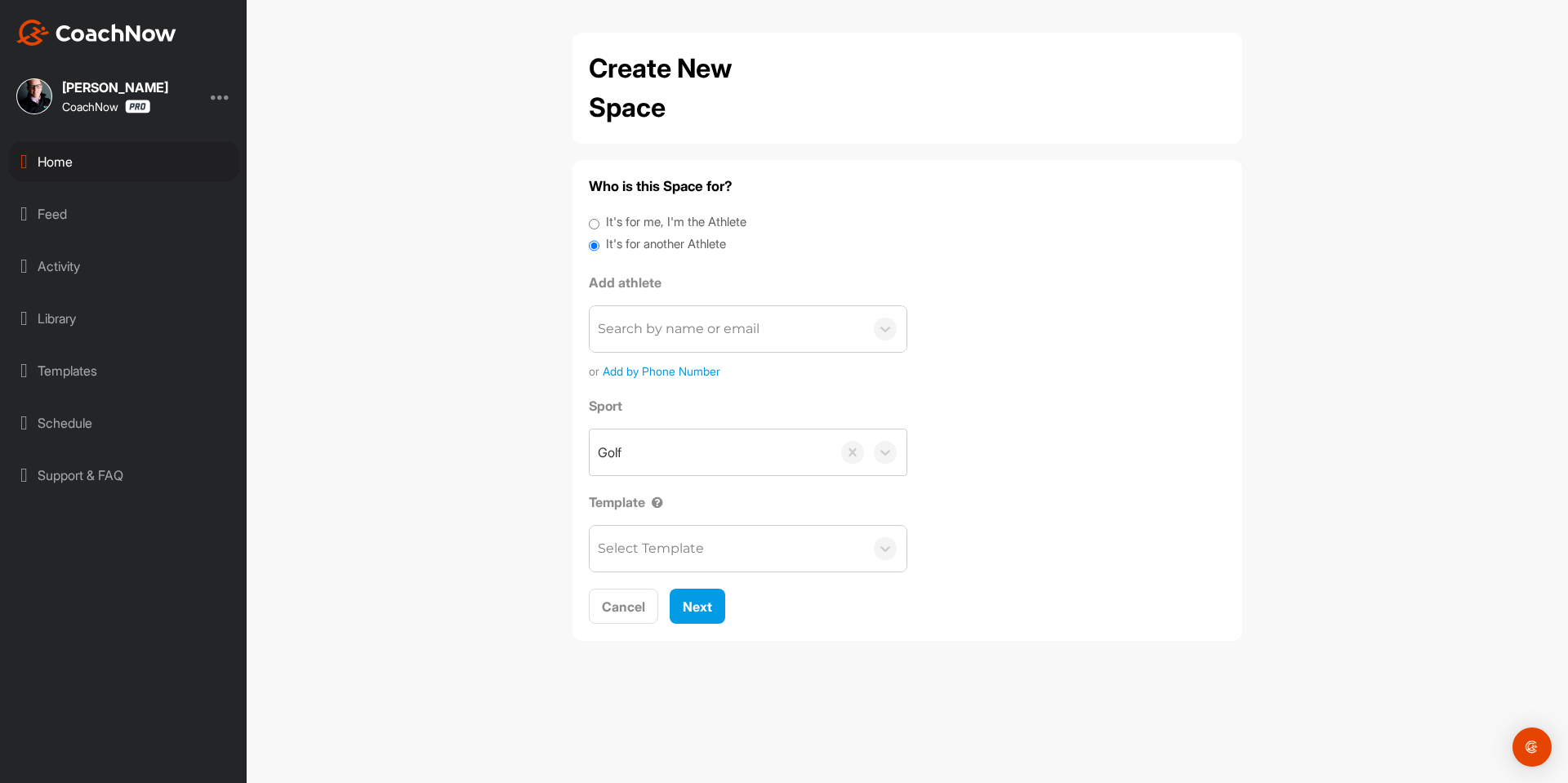
click at [619, 244] on label "It's for another Athlete" at bounding box center [666, 244] width 120 height 19
click at [599, 244] on input "It's for another Athlete" at bounding box center [594, 246] width 11 height 22
click at [641, 321] on div "Search by name or email" at bounding box center [679, 329] width 161 height 20
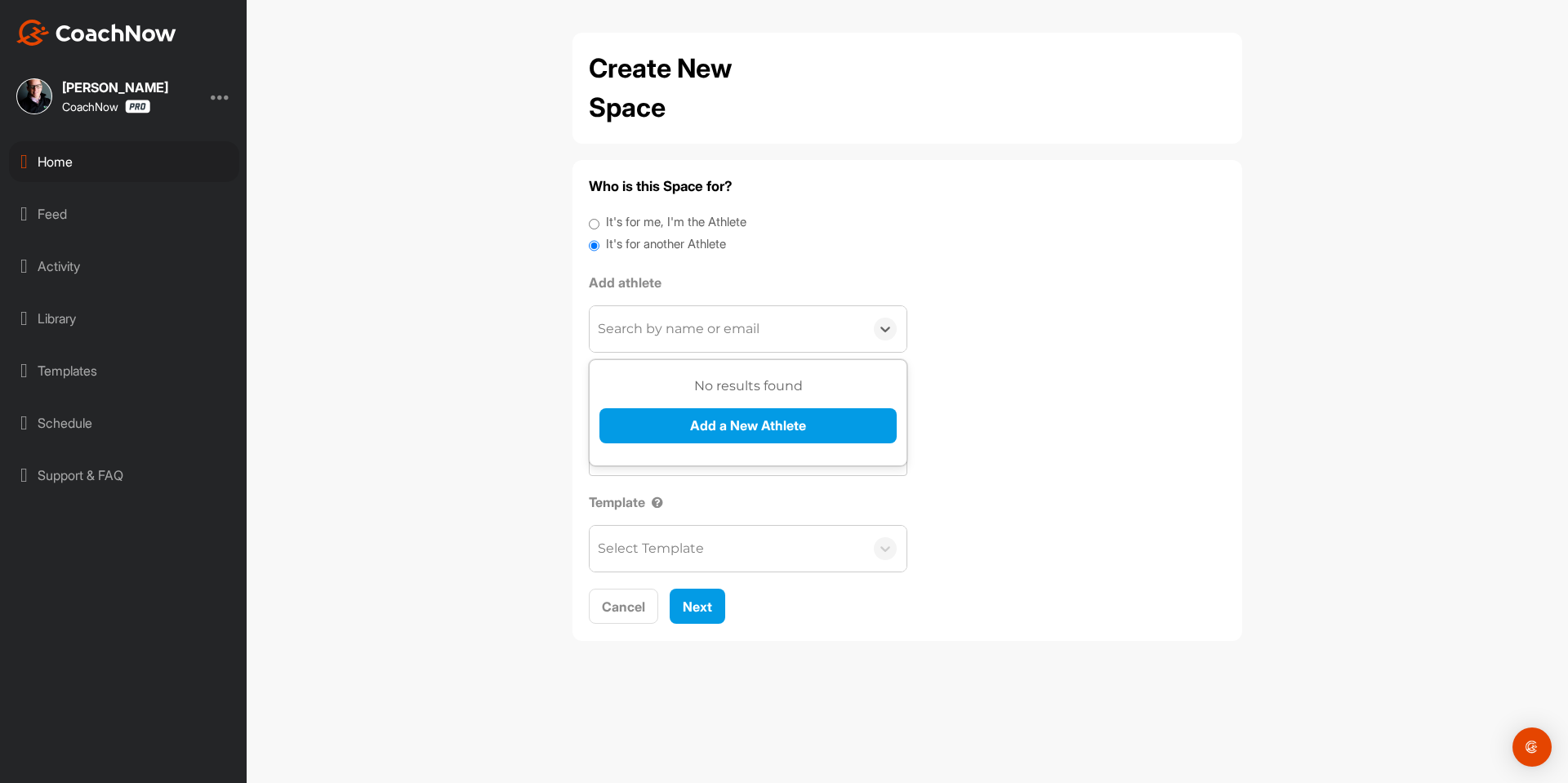
paste input "[PERSON_NAME][EMAIL_ADDRESS][DOMAIN_NAME]"
type input "[PERSON_NAME][EMAIL_ADDRESS][DOMAIN_NAME]"
click at [674, 430] on button "Add a New Athlete" at bounding box center [747, 425] width 297 height 35
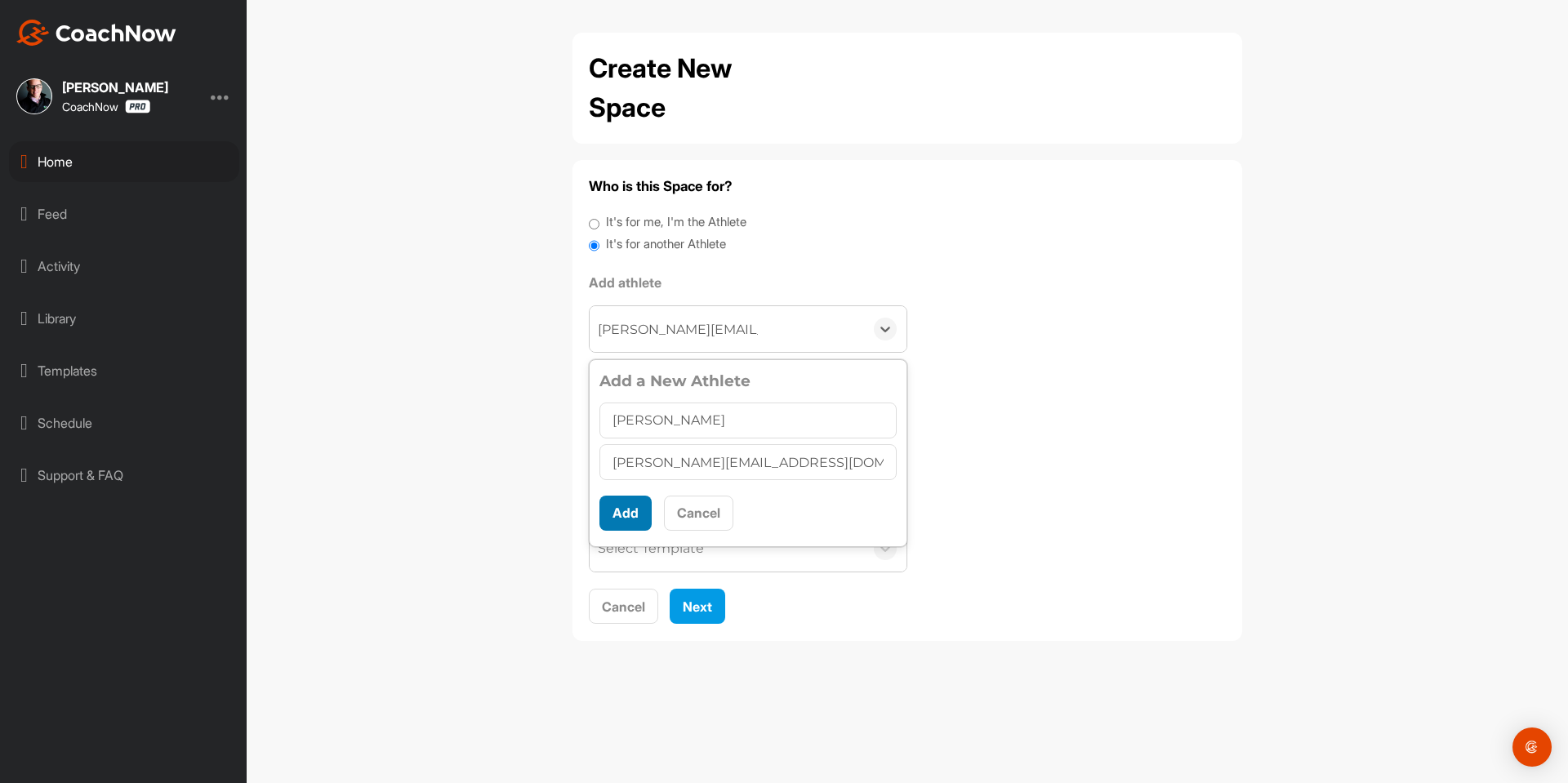
type input "[PERSON_NAME]"
click at [637, 516] on button "Add" at bounding box center [625, 512] width 53 height 35
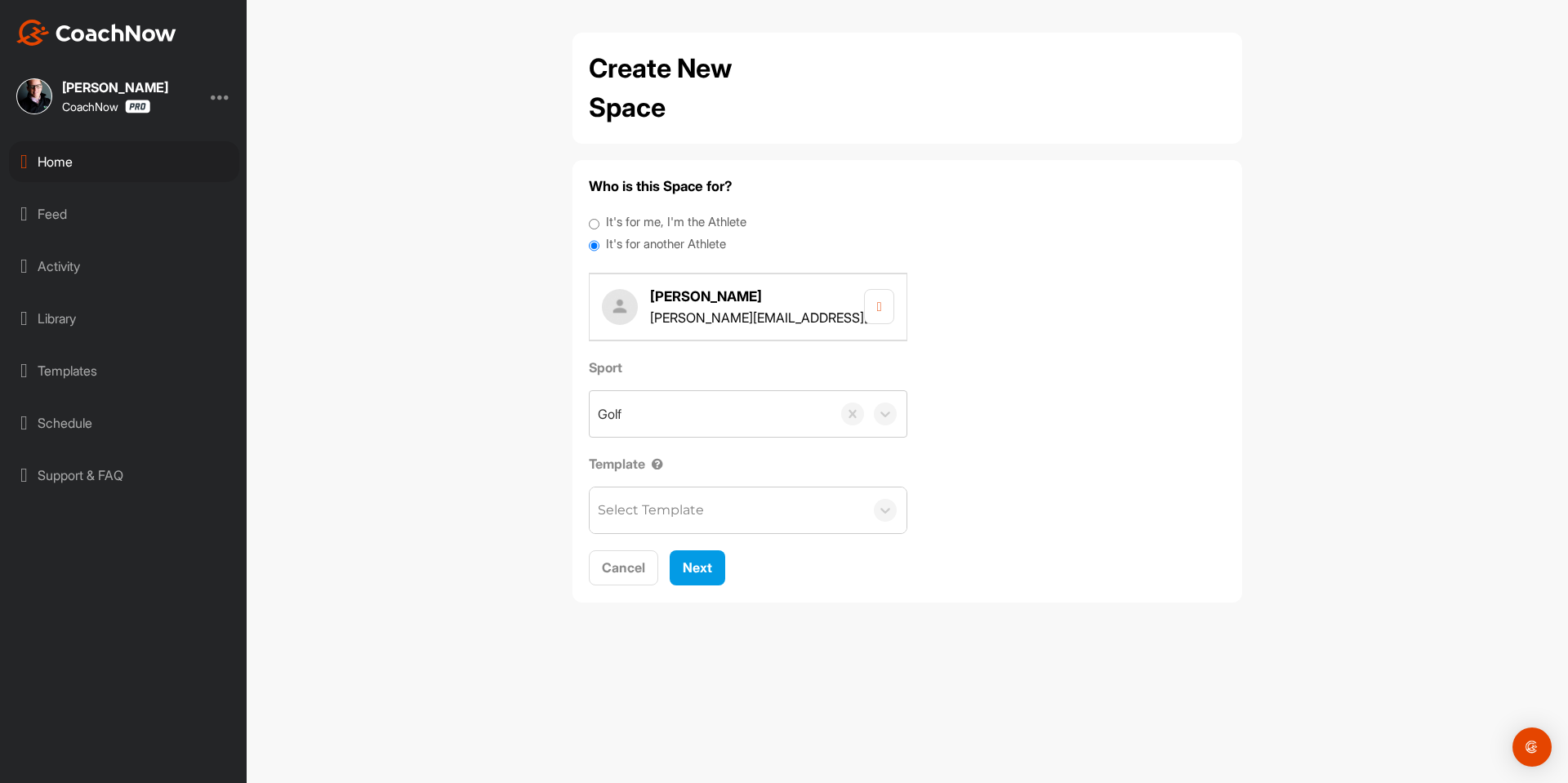
click at [643, 514] on div "Select Template" at bounding box center [651, 510] width 106 height 20
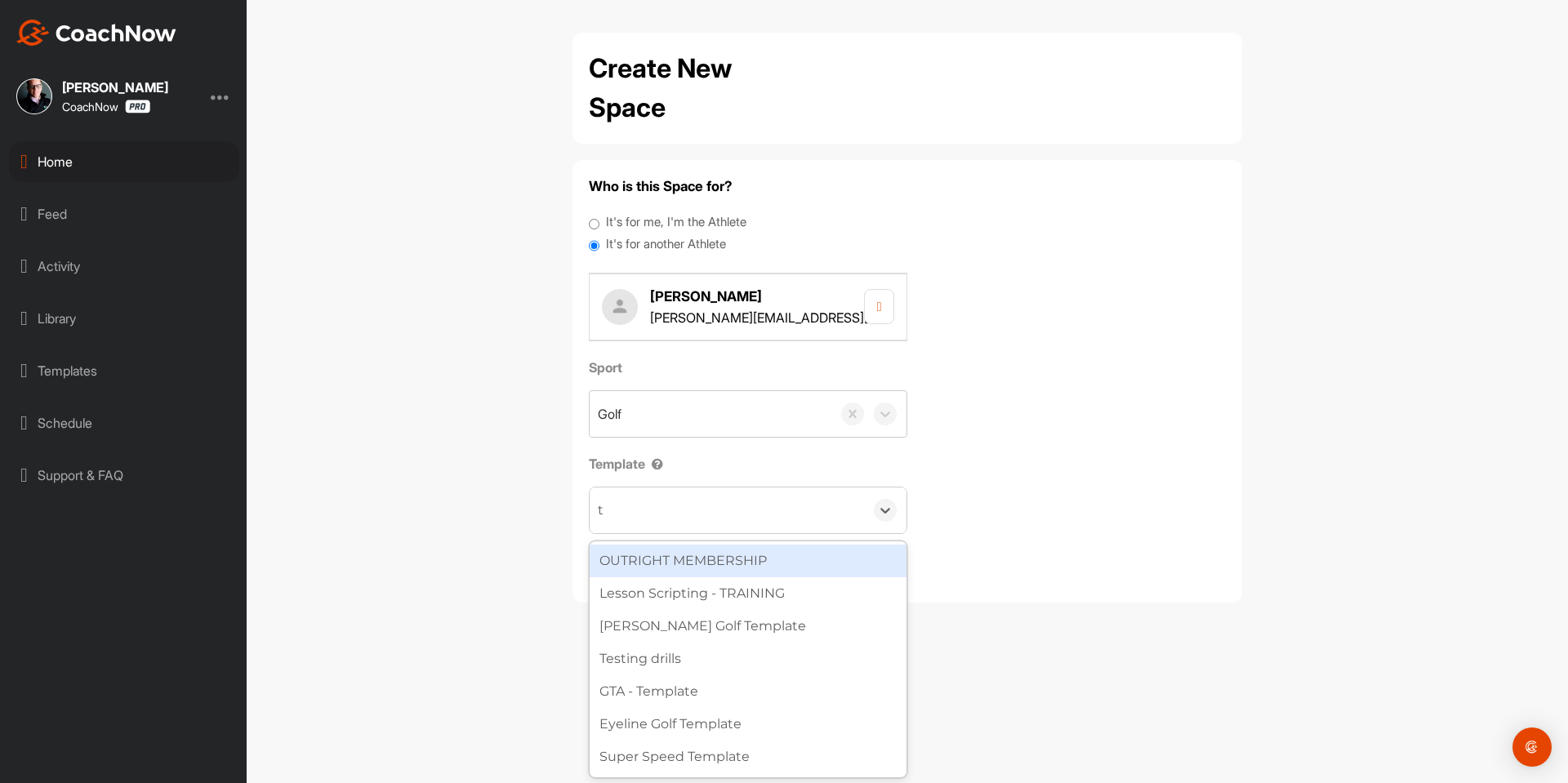
type input "to"
click at [667, 548] on div "Tour Aim" at bounding box center [748, 560] width 316 height 33
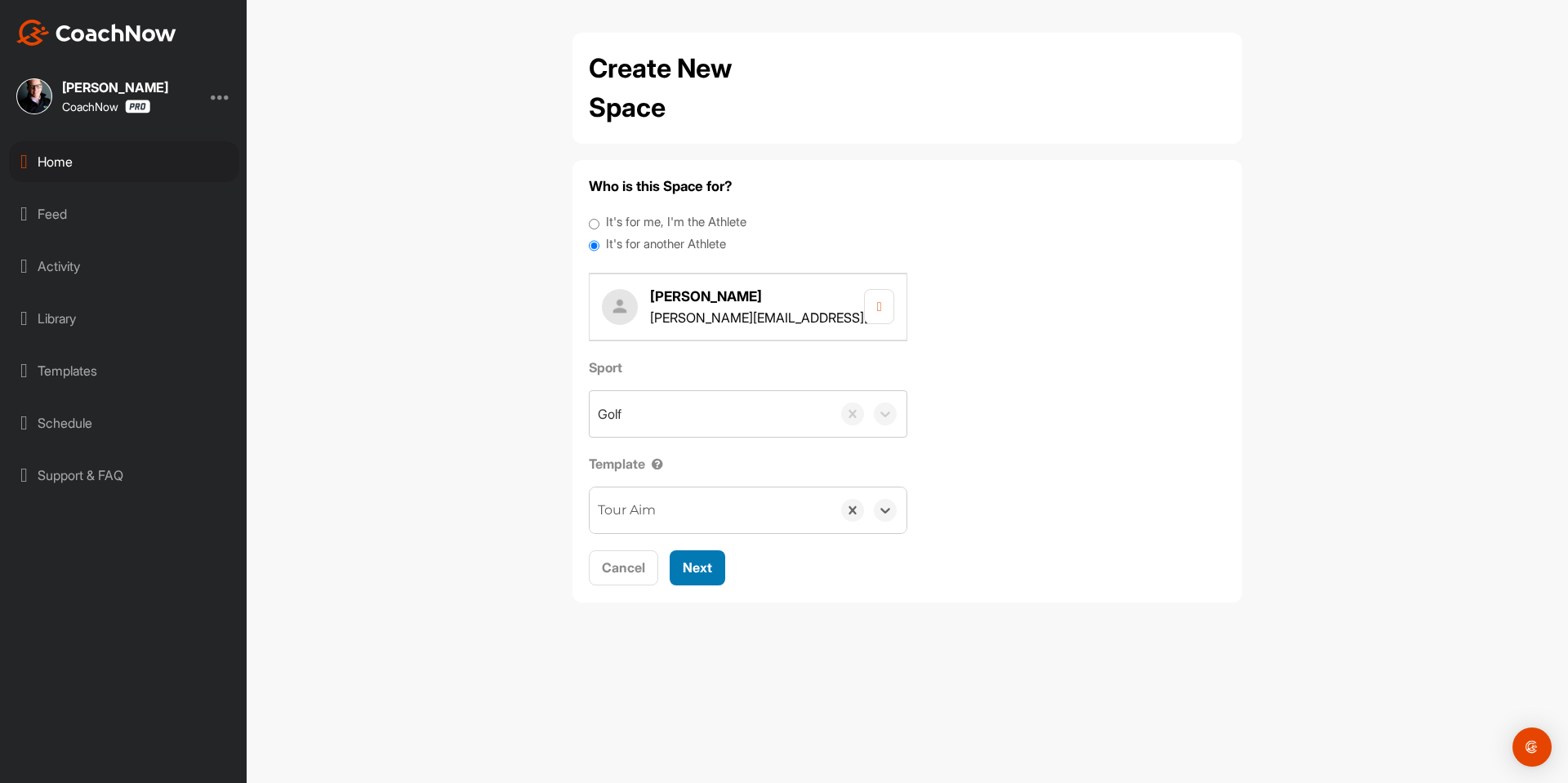
click at [692, 559] on span "Next" at bounding box center [697, 567] width 30 height 16
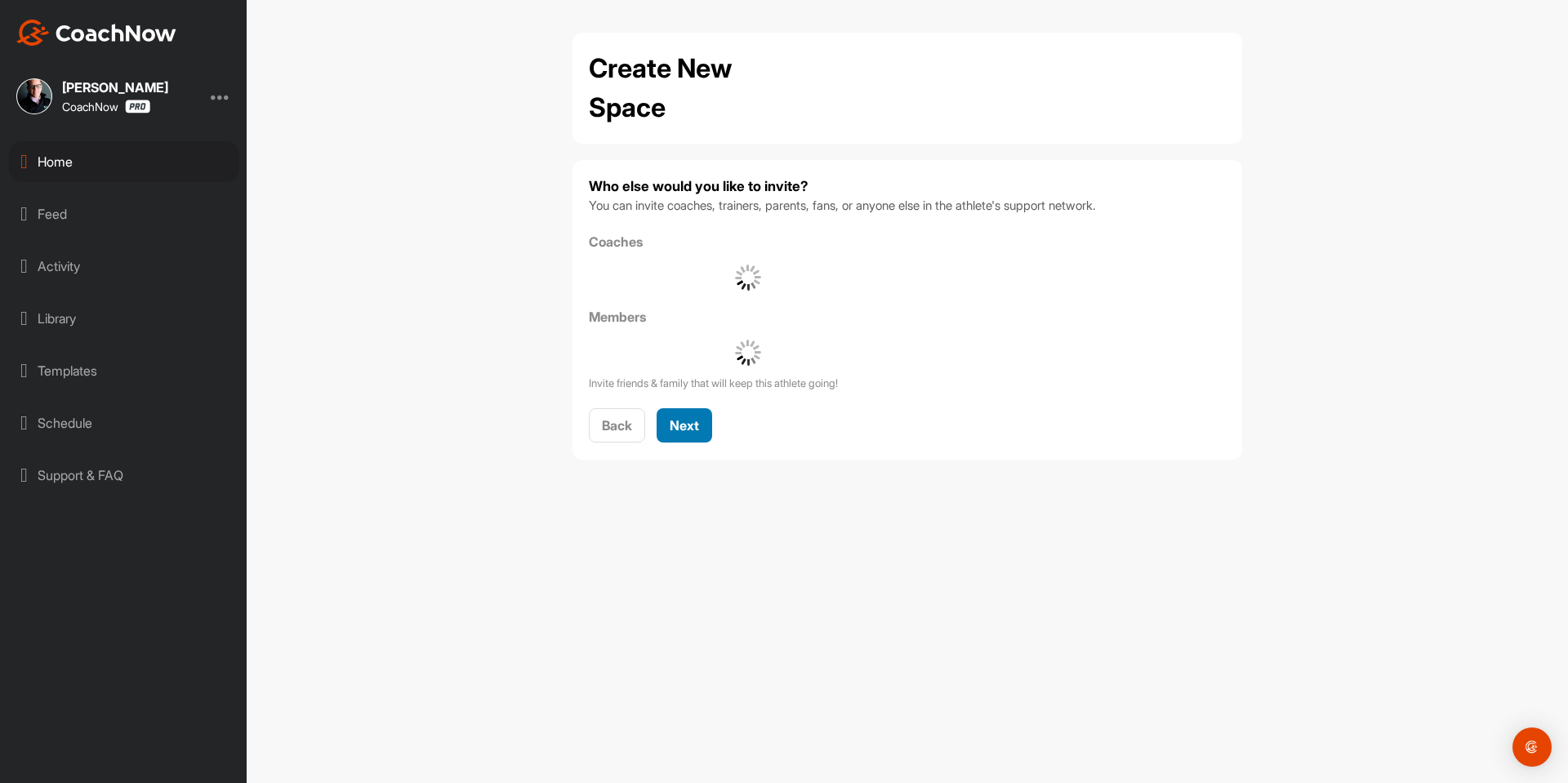
click at [684, 430] on span "Next" at bounding box center [685, 425] width 30 height 16
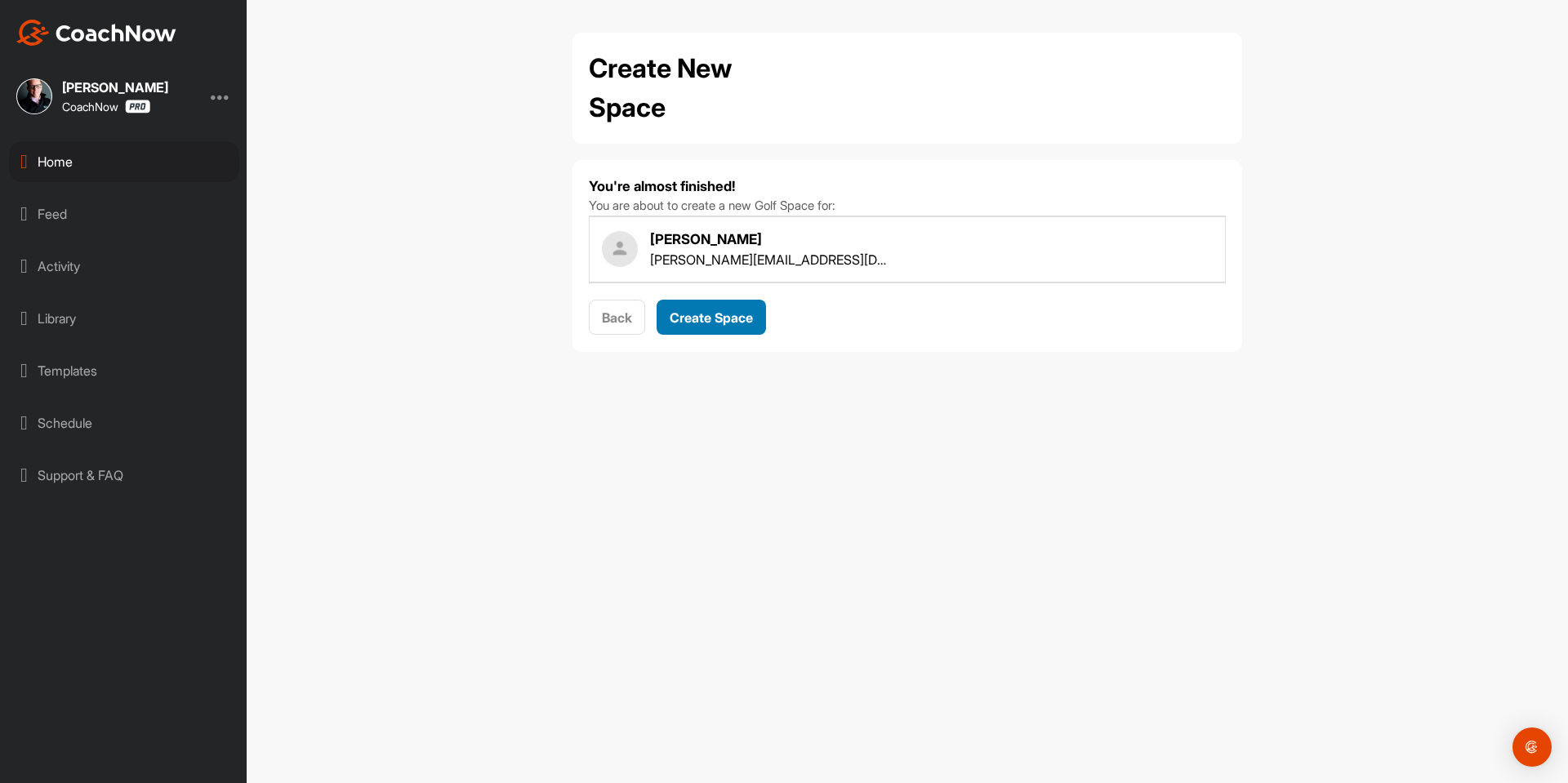
click at [708, 328] on button "Create Space" at bounding box center [711, 316] width 109 height 35
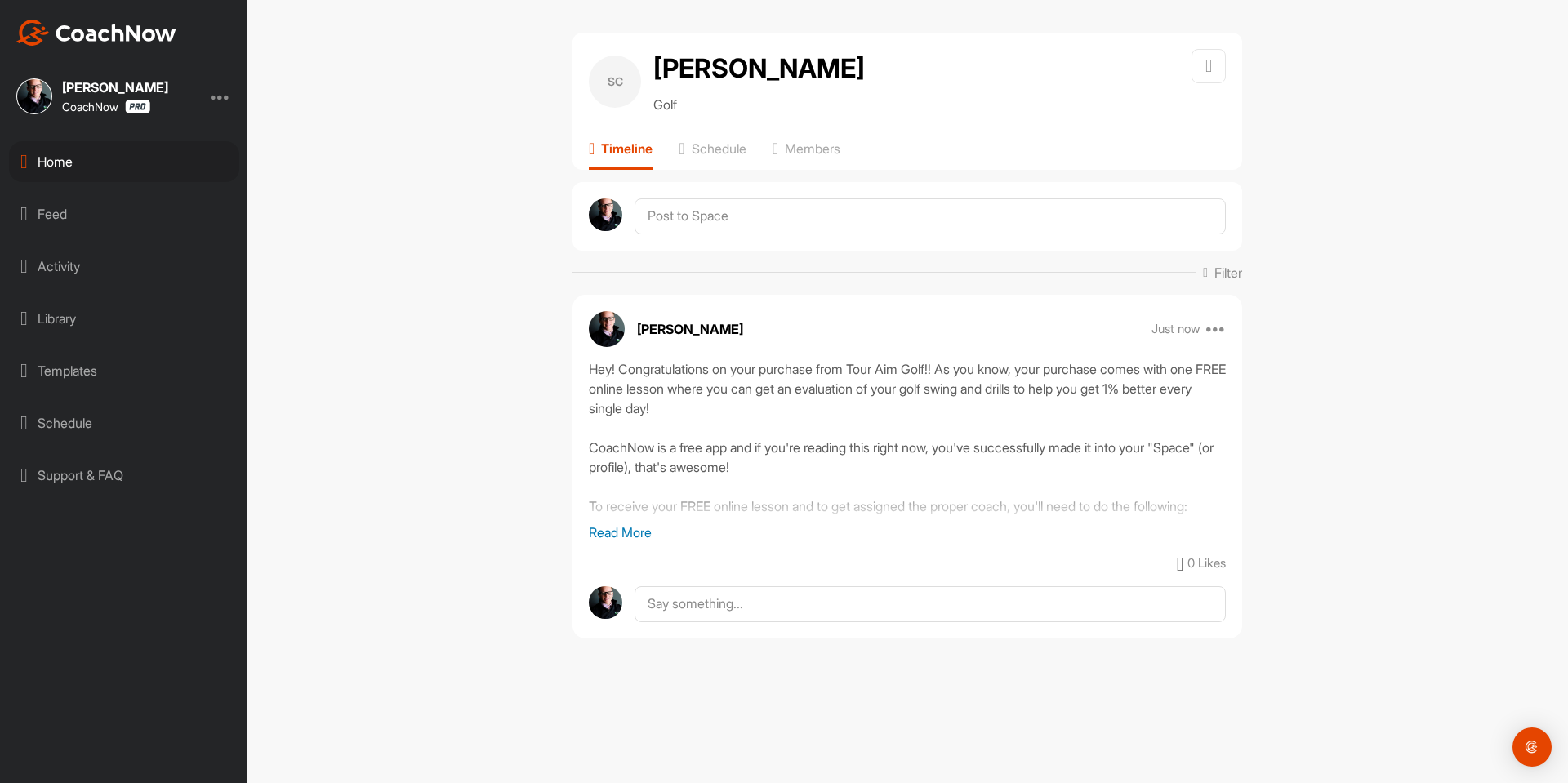
click at [160, 150] on div "Home" at bounding box center [123, 161] width 230 height 41
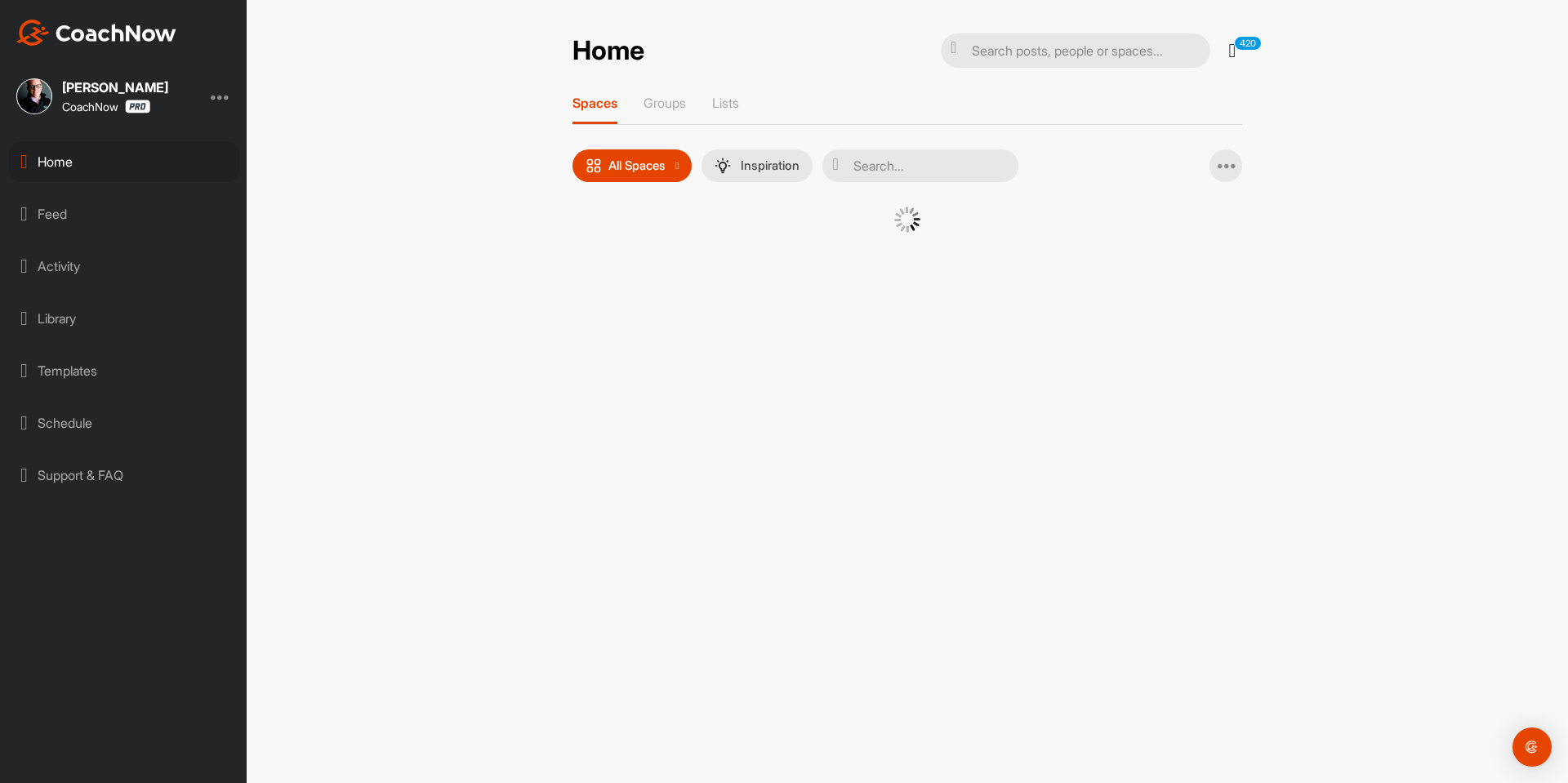
click at [626, 216] on div at bounding box center [906, 220] width 588 height 26
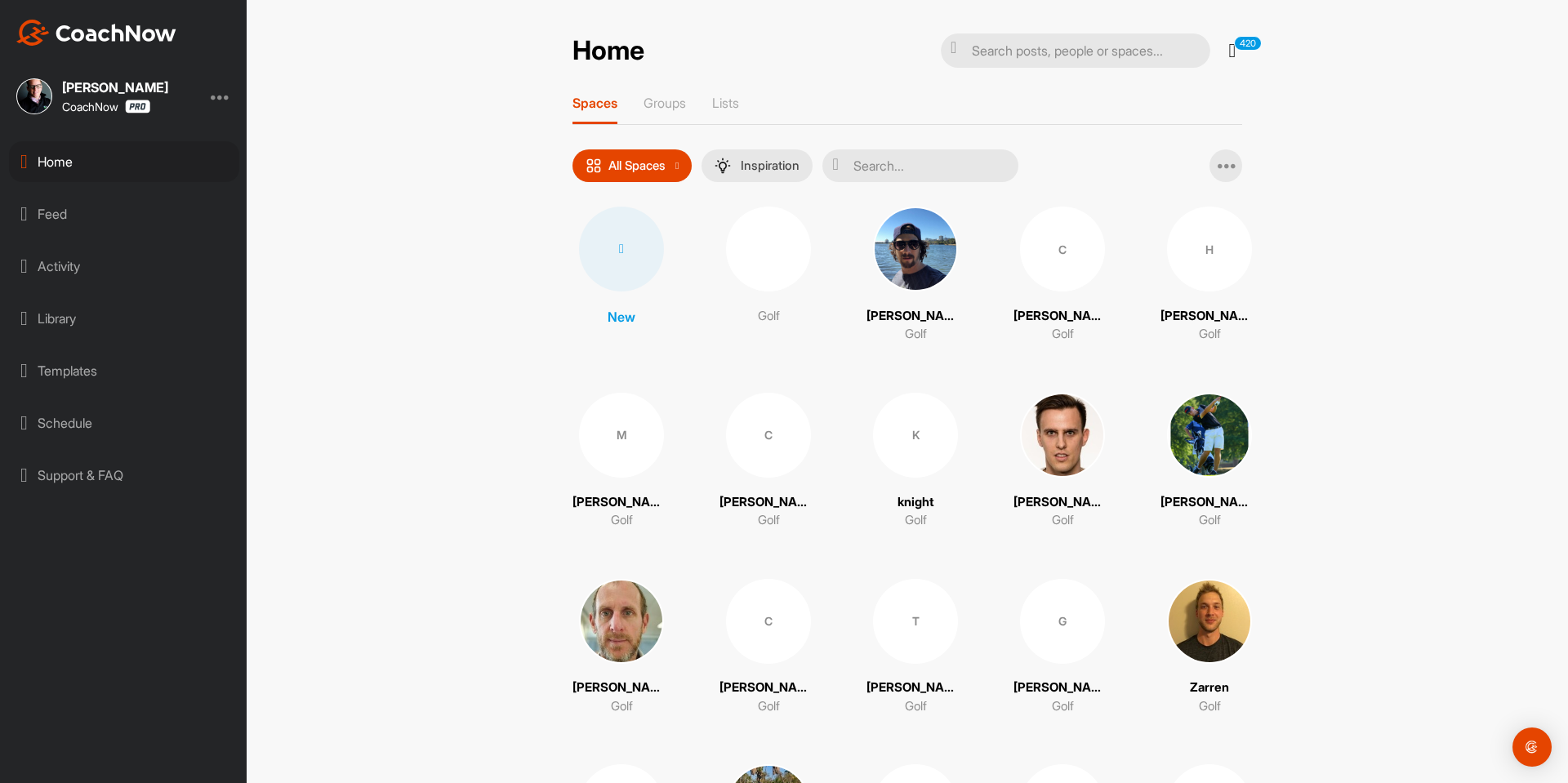
click at [626, 230] on div at bounding box center [621, 249] width 85 height 85
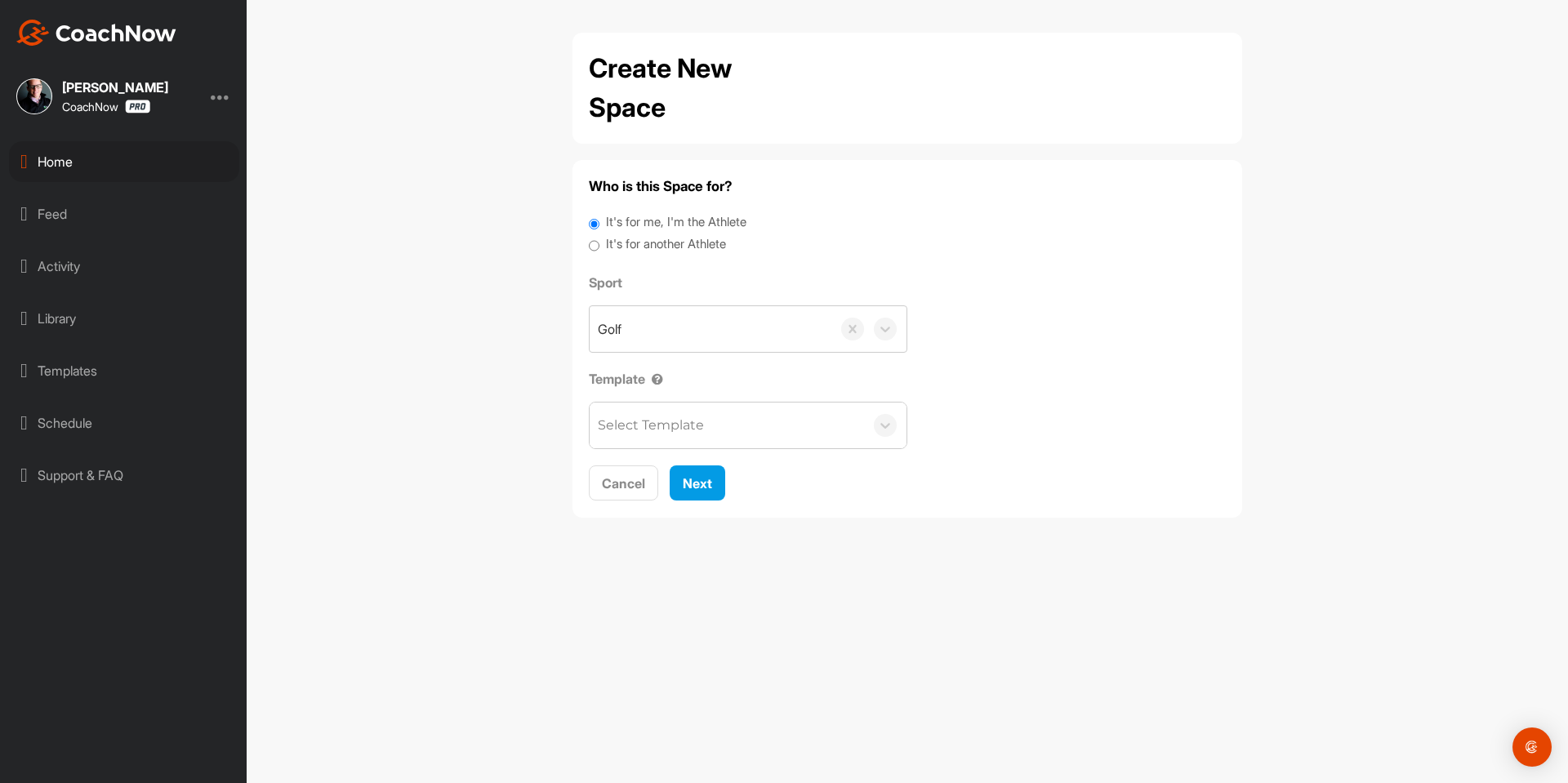
click at [631, 239] on label "It's for another Athlete" at bounding box center [666, 244] width 120 height 19
click at [599, 239] on input "It's for another Athlete" at bounding box center [594, 246] width 11 height 22
radio input "true"
click at [627, 245] on label "It's for another Athlete" at bounding box center [666, 244] width 120 height 19
click at [599, 245] on input "It's for another Athlete" at bounding box center [594, 246] width 11 height 22
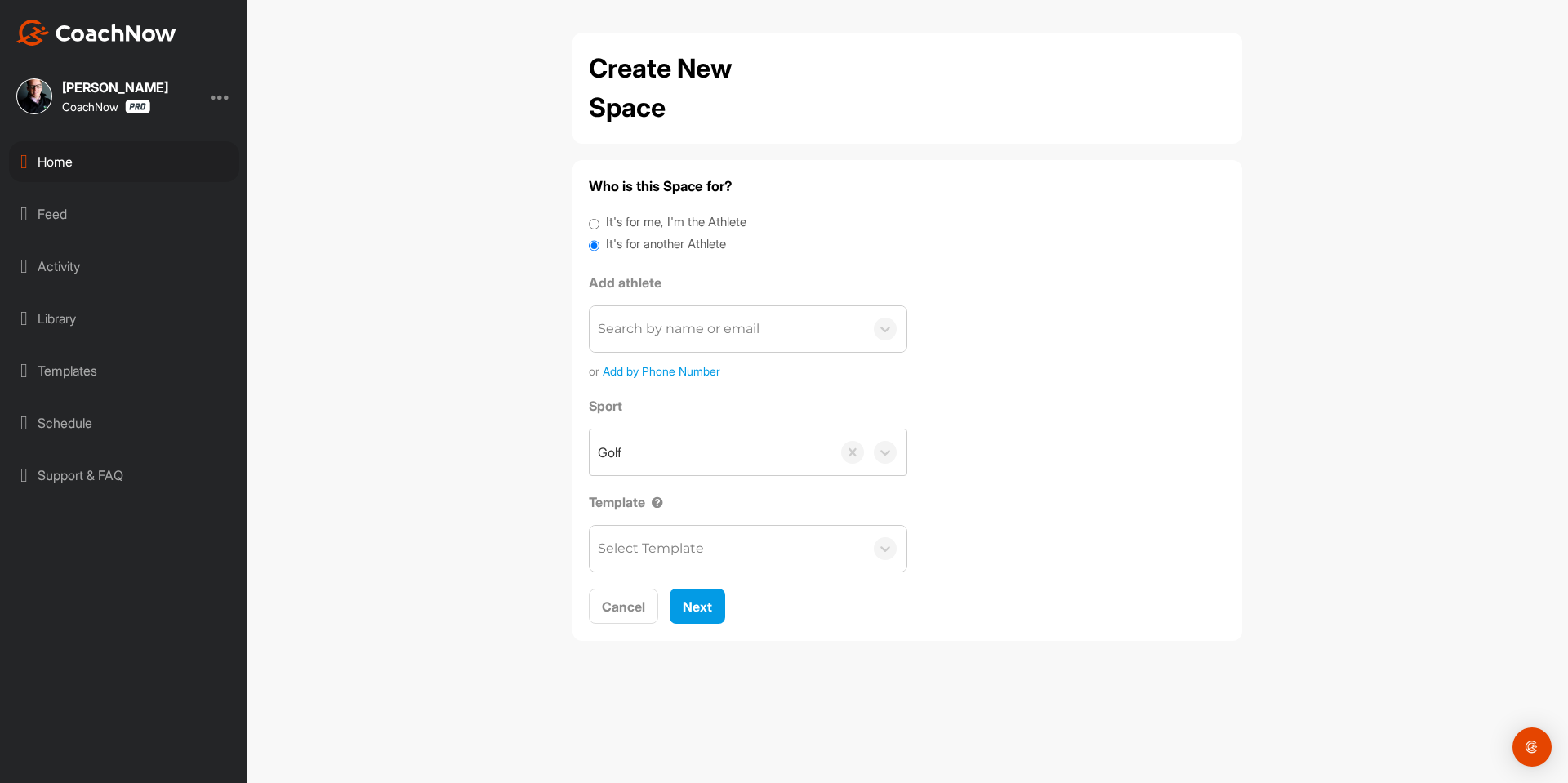
click at [678, 324] on div "Search by name or email" at bounding box center [679, 329] width 161 height 20
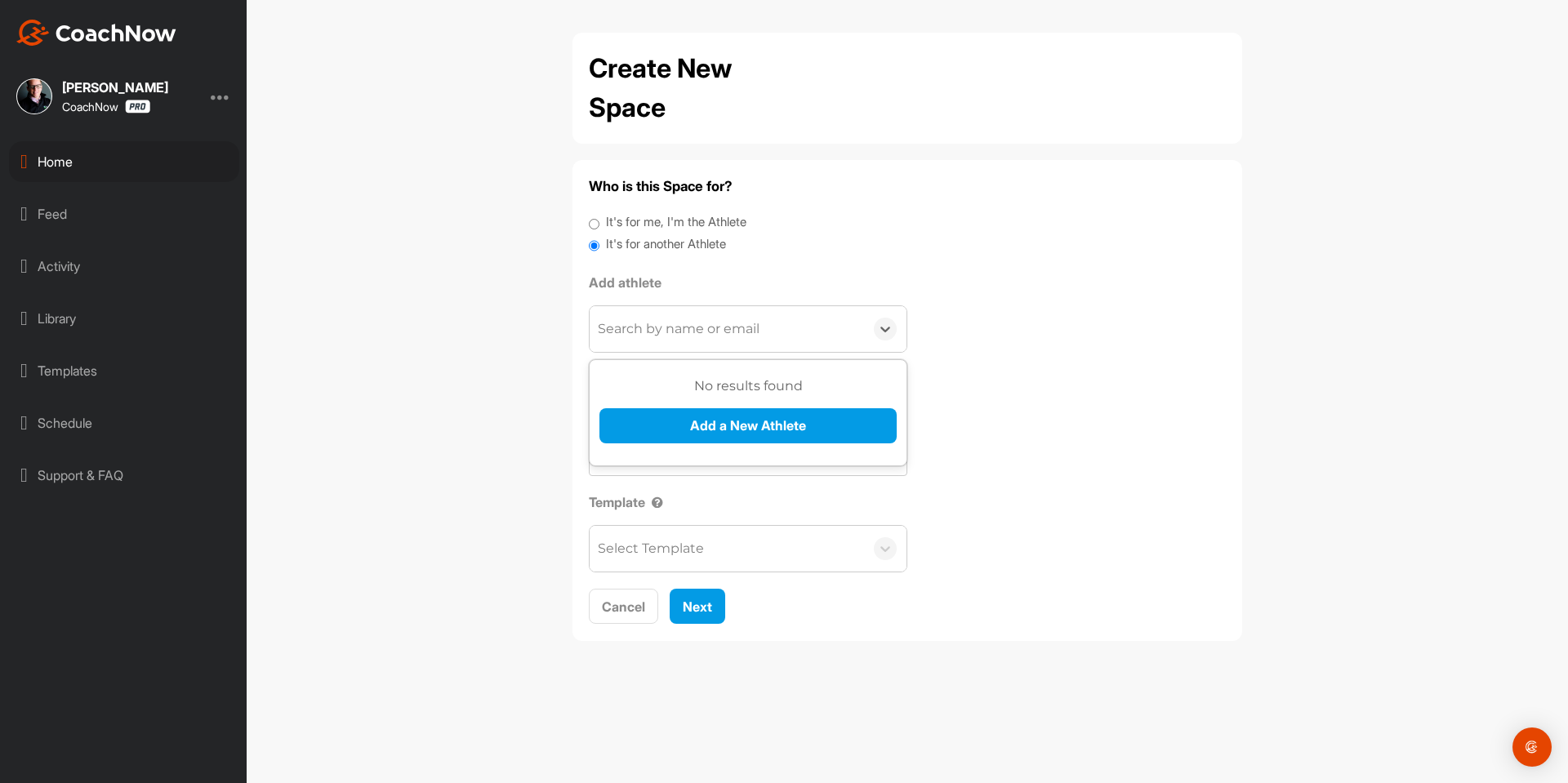
paste input "[EMAIL_ADDRESS][DOMAIN_NAME]"
type input "[EMAIL_ADDRESS][DOMAIN_NAME]"
click at [686, 423] on button "Add a New Athlete" at bounding box center [747, 425] width 297 height 35
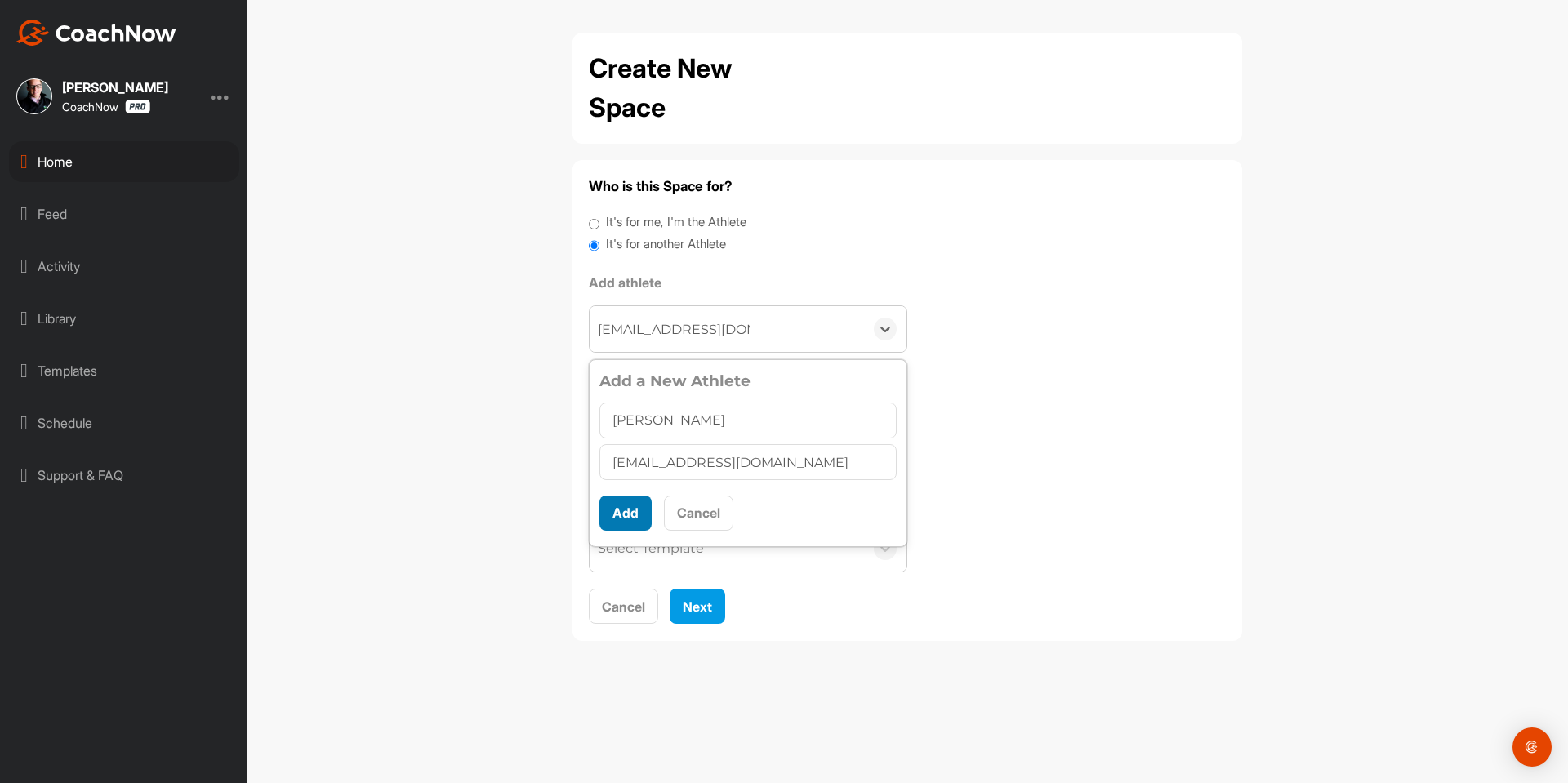
type input "[PERSON_NAME]"
click at [622, 504] on button "Add" at bounding box center [625, 512] width 53 height 35
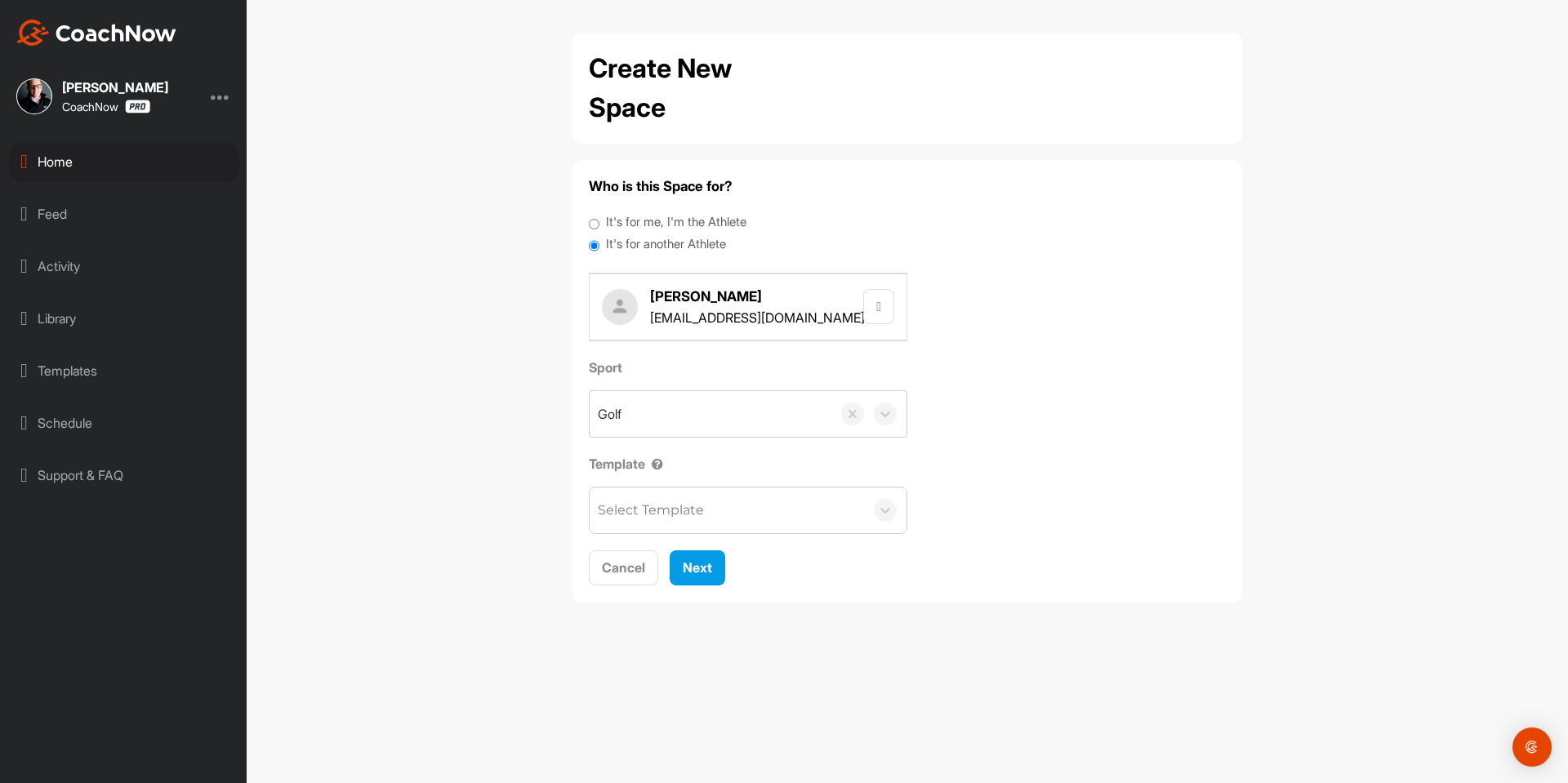
click at [654, 505] on div "Select Template" at bounding box center [651, 510] width 106 height 20
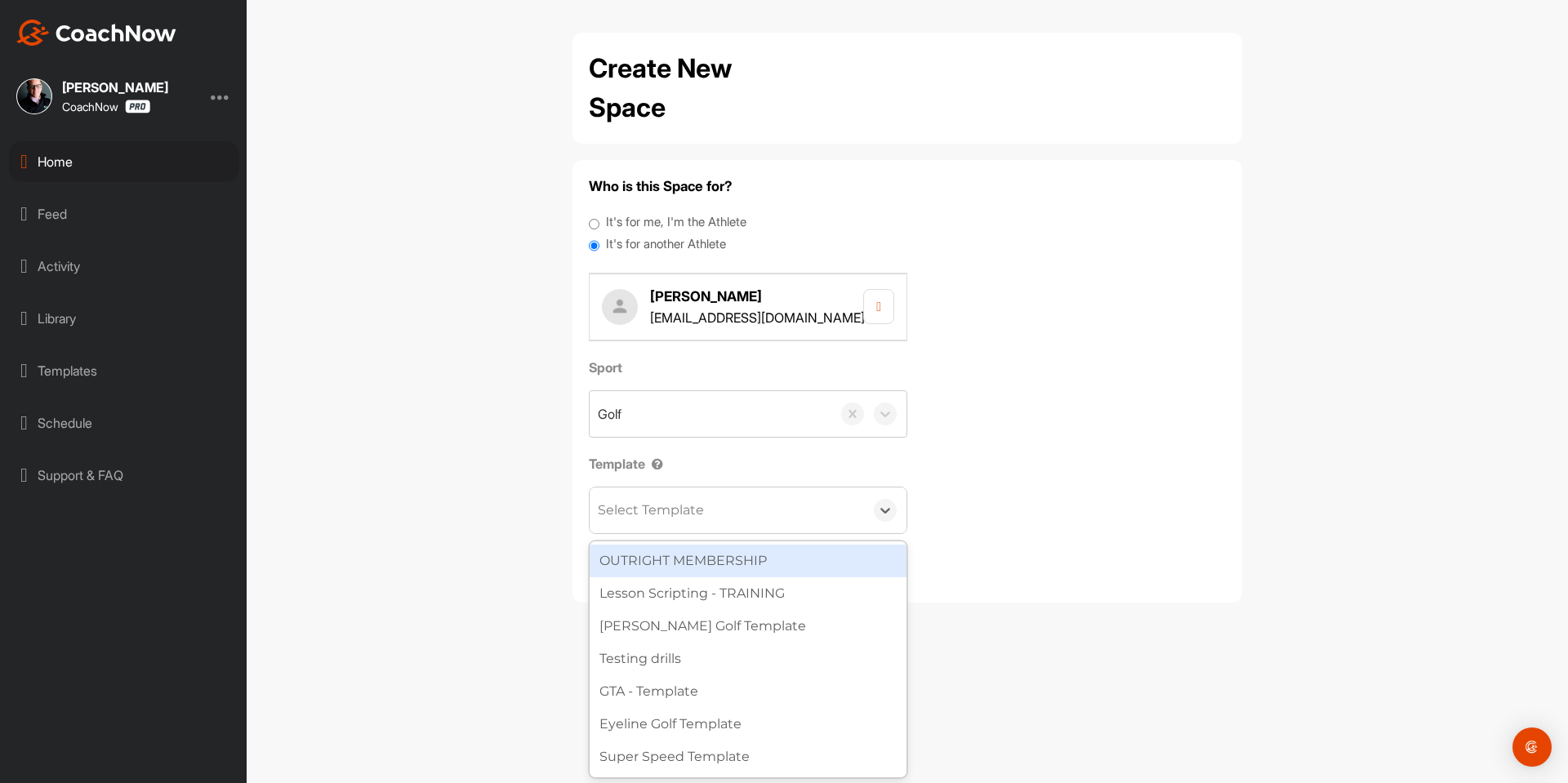
click at [973, 476] on div "Sport Golf Template option OUTRIGHT MEMBERSHIP focused, 1 of 27. 27 results ava…" at bounding box center [907, 445] width 637 height 176
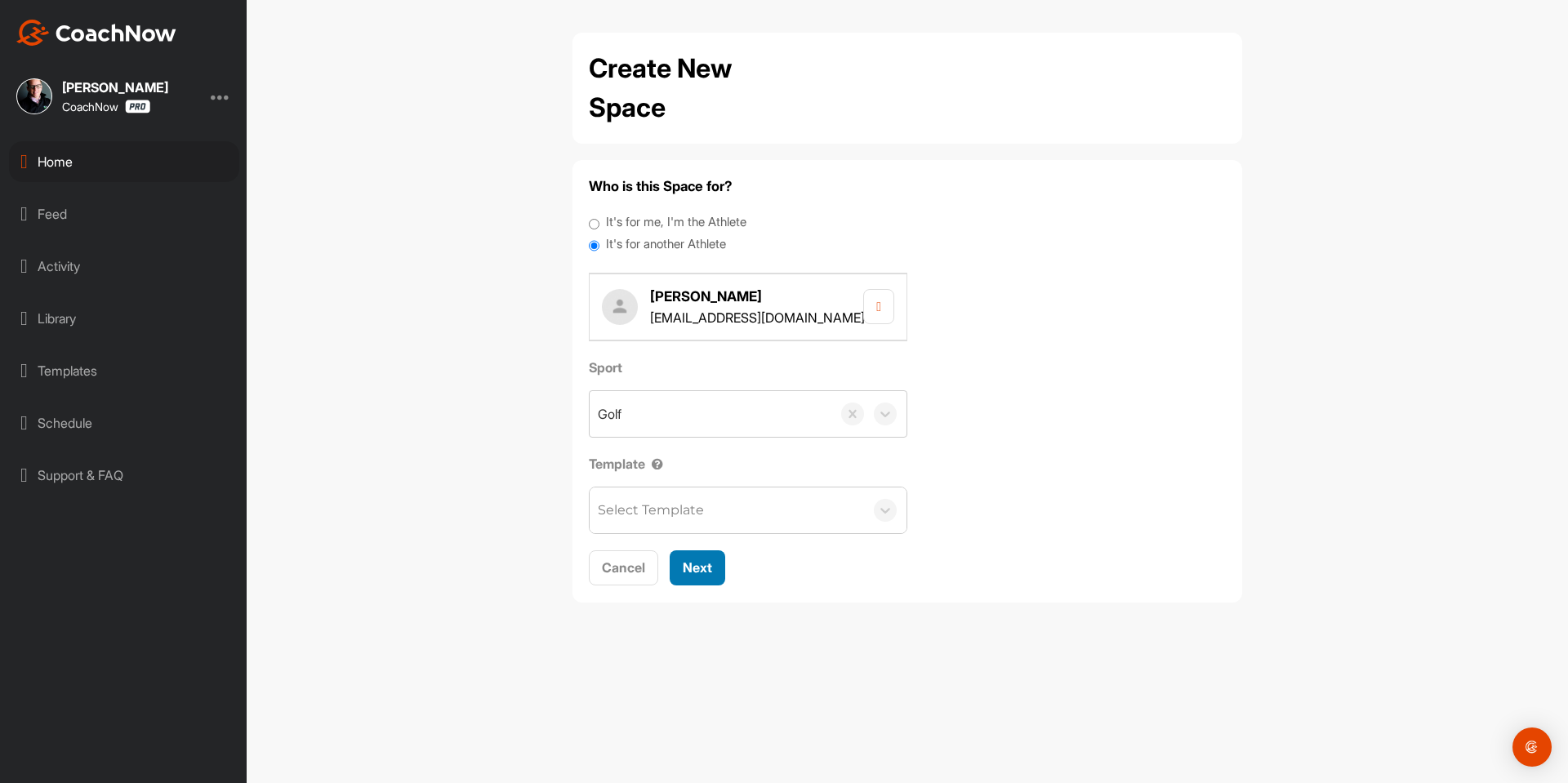
click at [712, 563] on span "Next" at bounding box center [697, 567] width 30 height 16
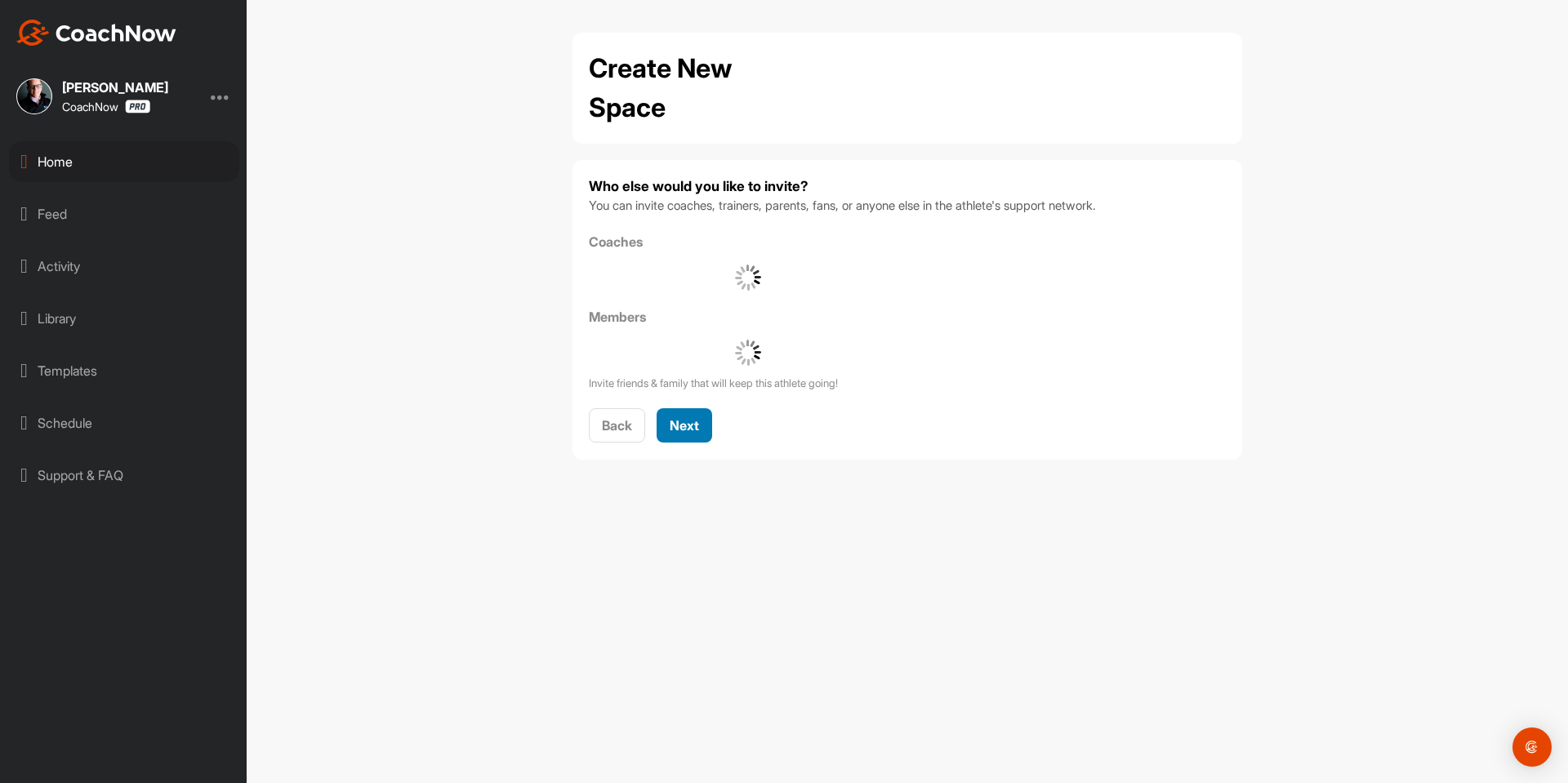
click at [696, 427] on span "Next" at bounding box center [685, 425] width 30 height 16
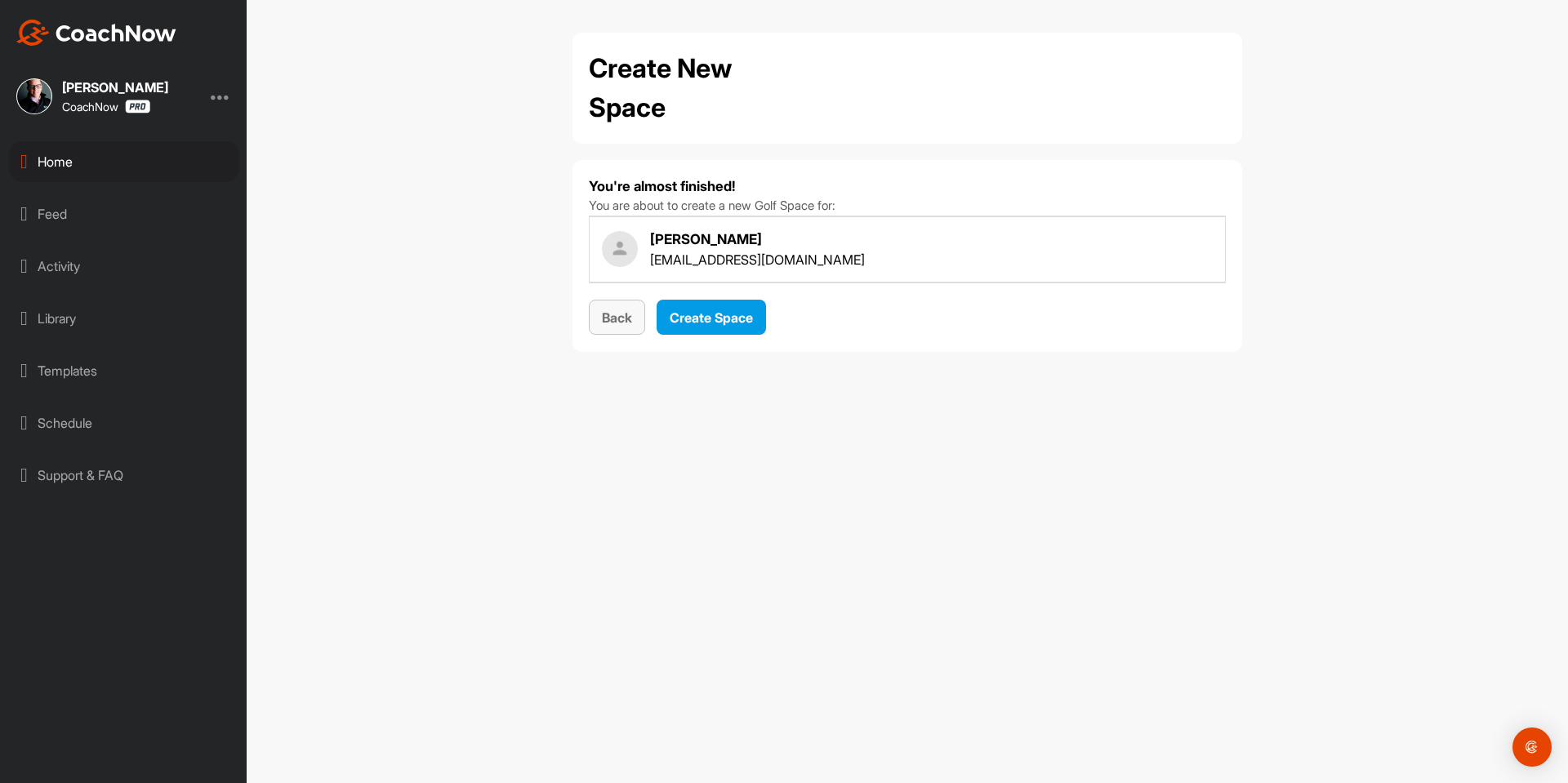
click at [615, 316] on span "Back" at bounding box center [617, 317] width 30 height 16
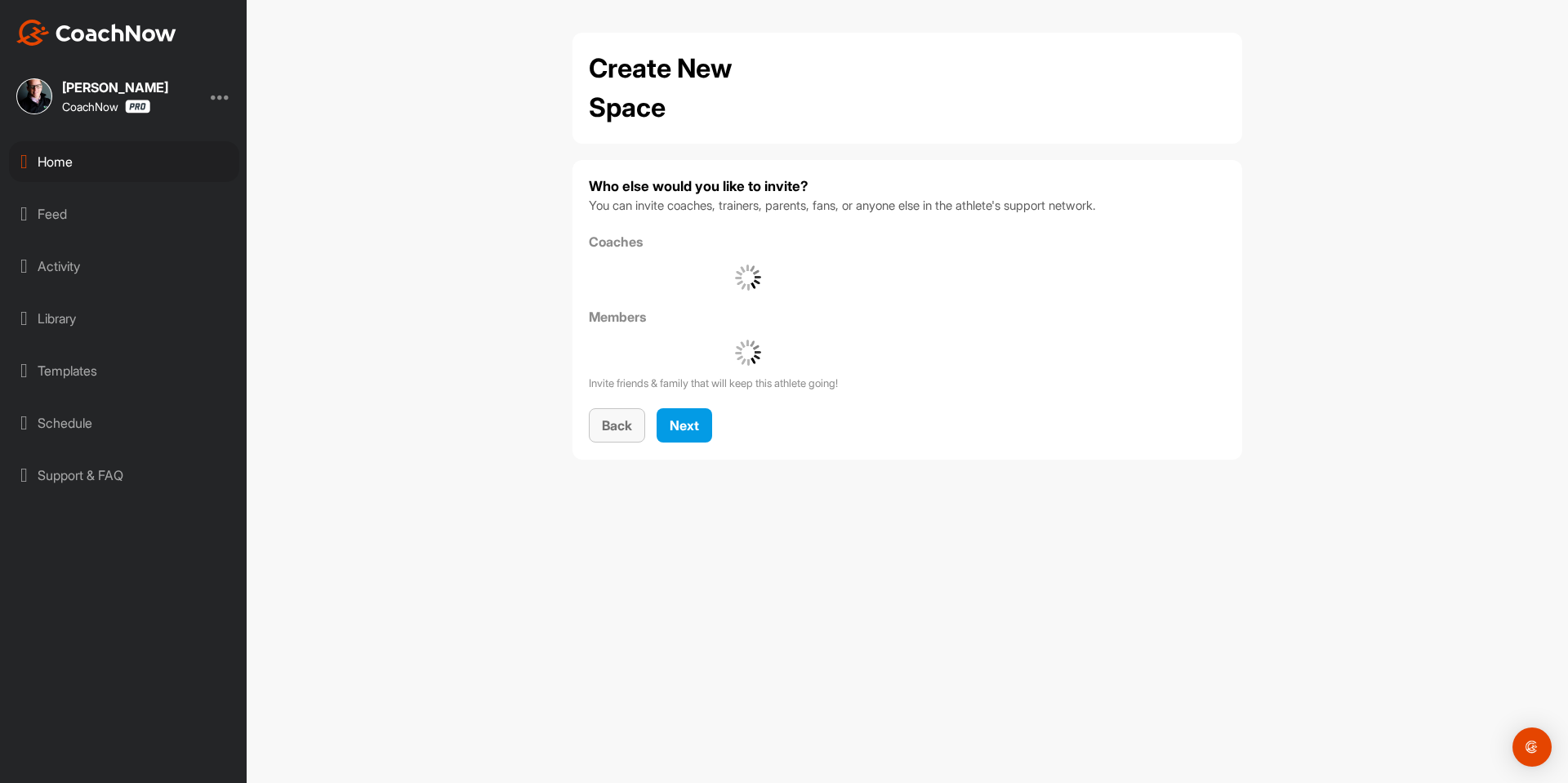
click at [618, 436] on button "Back" at bounding box center [617, 425] width 57 height 35
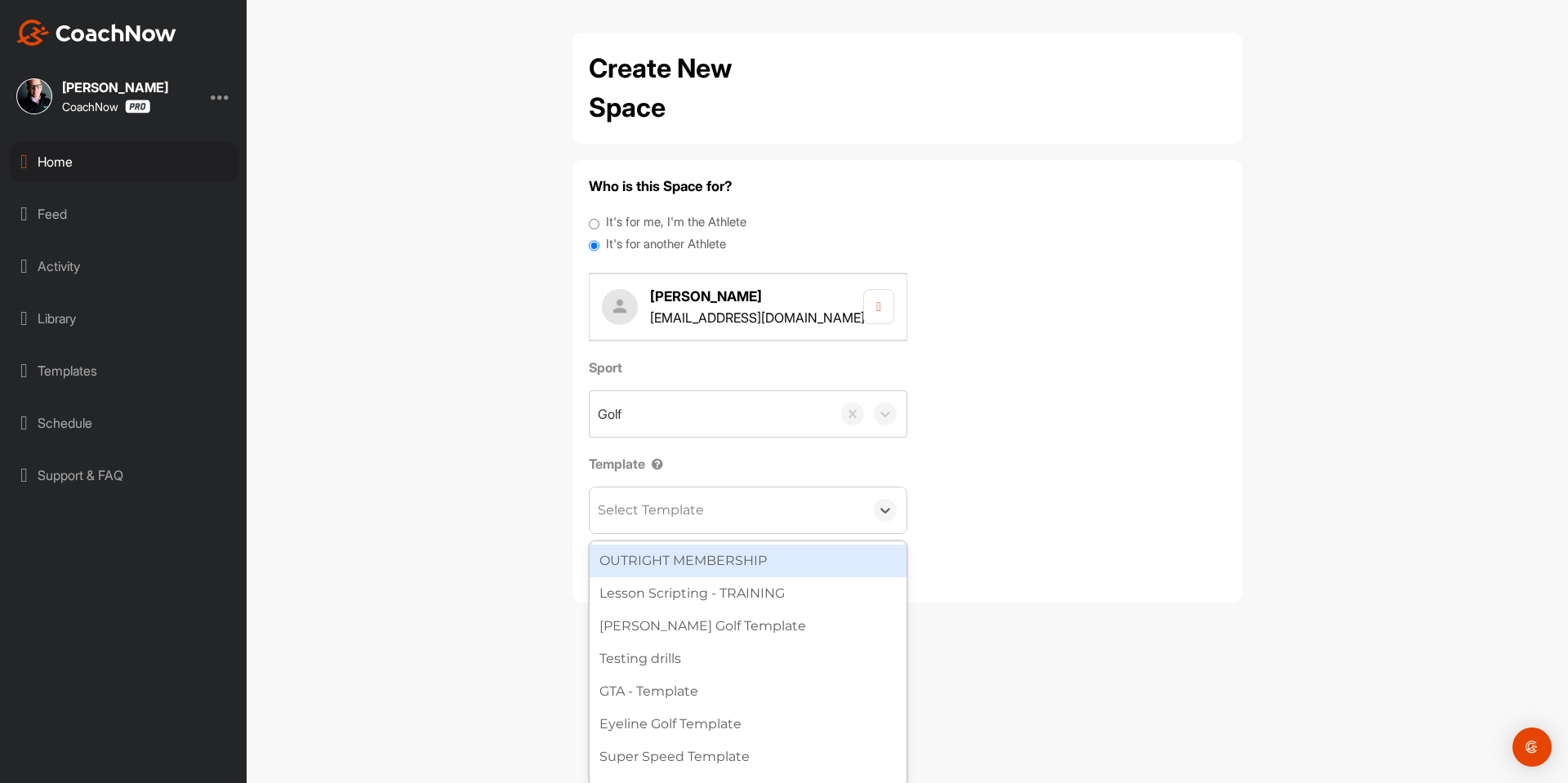
click at [668, 515] on div "Select Template" at bounding box center [651, 510] width 106 height 20
click at [667, 515] on div "Select Template" at bounding box center [651, 510] width 106 height 20
type input "to"
click at [694, 544] on div "Tour Aim Stock Shot Setter" at bounding box center [748, 577] width 316 height 72
click at [704, 557] on div "Tour Aim" at bounding box center [748, 560] width 316 height 33
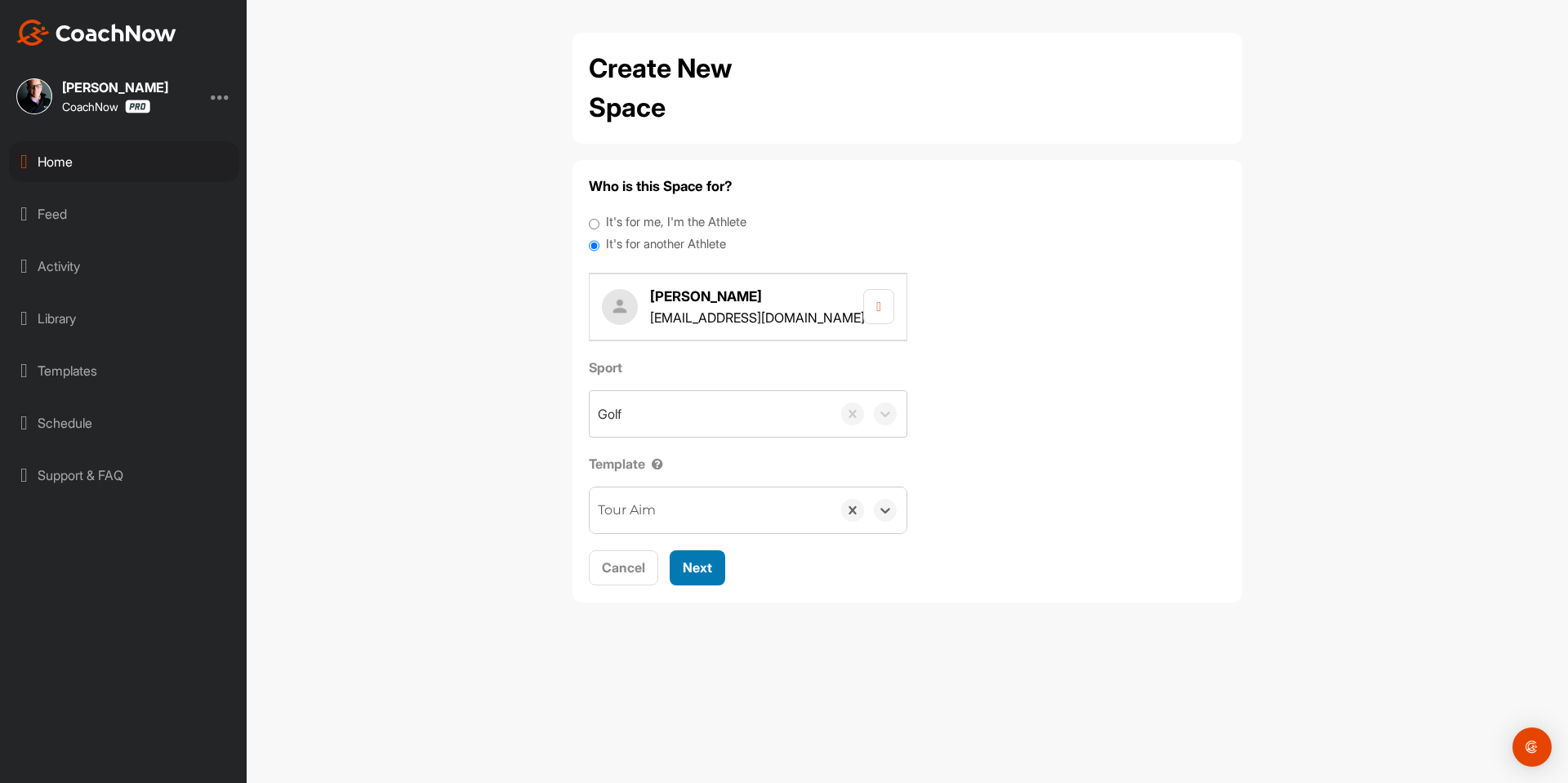
drag, startPoint x: 696, startPoint y: 557, endPoint x: 697, endPoint y: 548, distance: 9.1
click at [695, 556] on button "Next" at bounding box center [697, 567] width 56 height 35
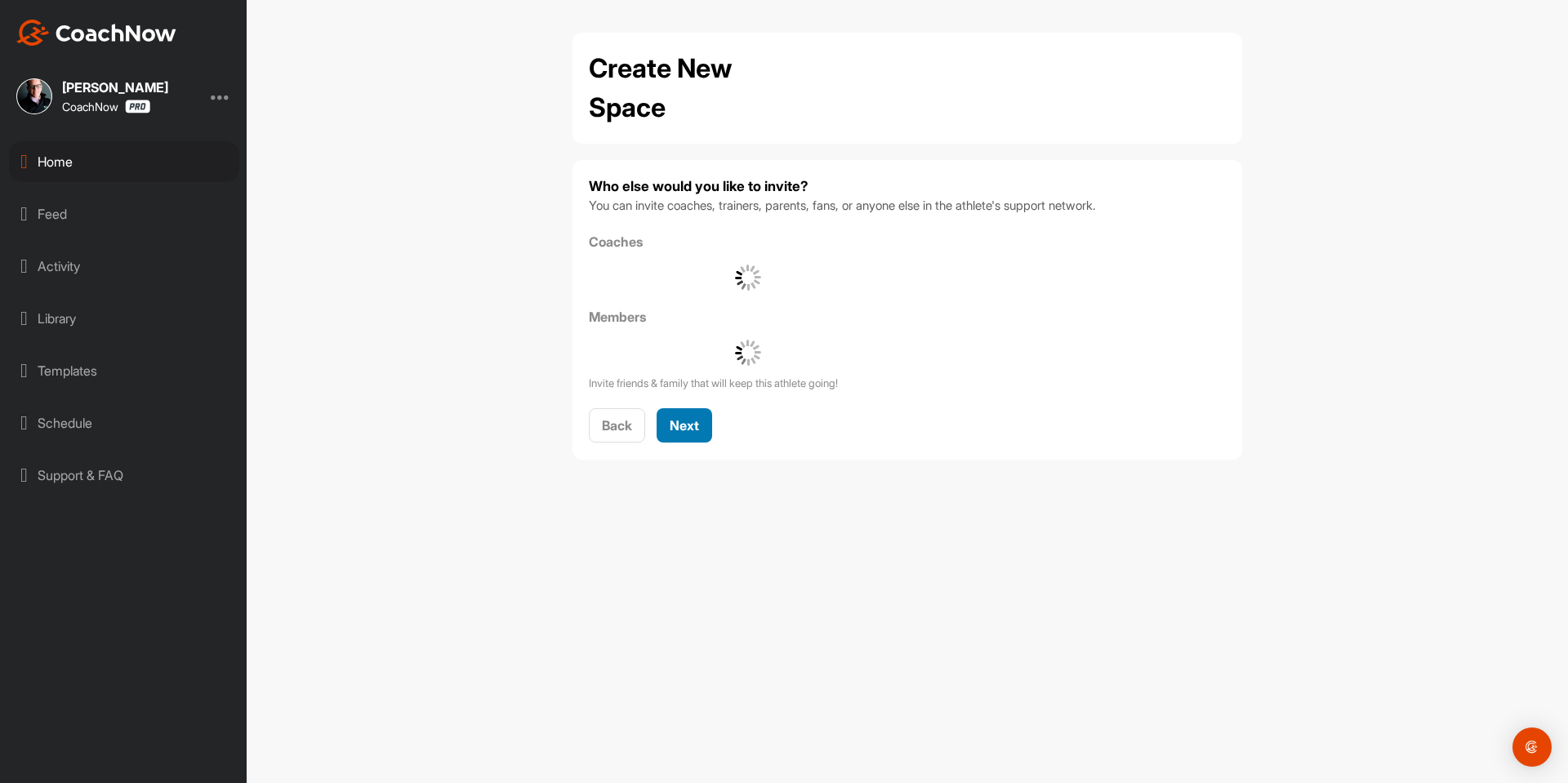
click at [698, 431] on span "Next" at bounding box center [685, 425] width 30 height 16
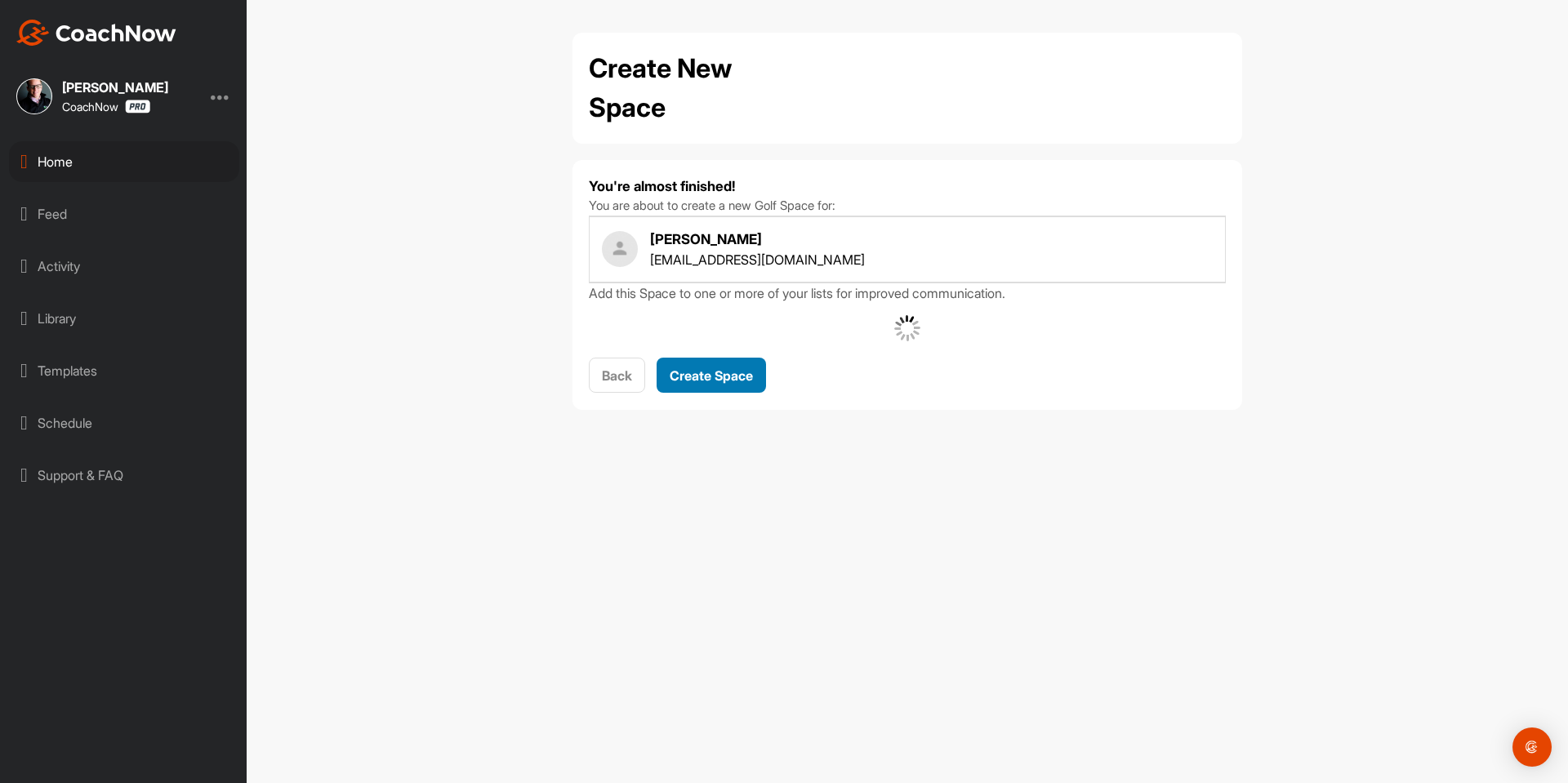
click at [694, 367] on span "Create Space" at bounding box center [711, 375] width 84 height 16
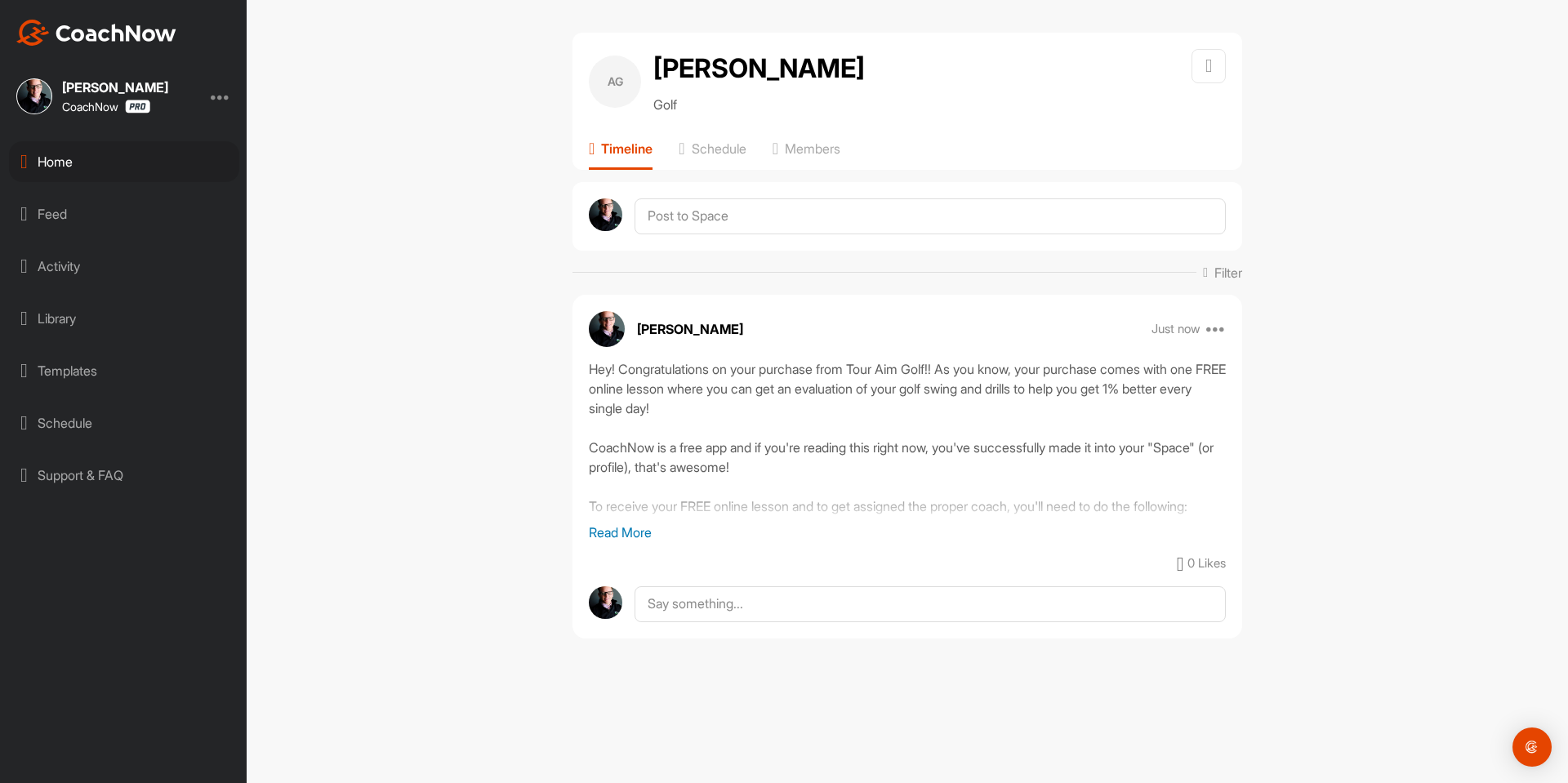
click at [169, 166] on div "Home" at bounding box center [123, 161] width 230 height 41
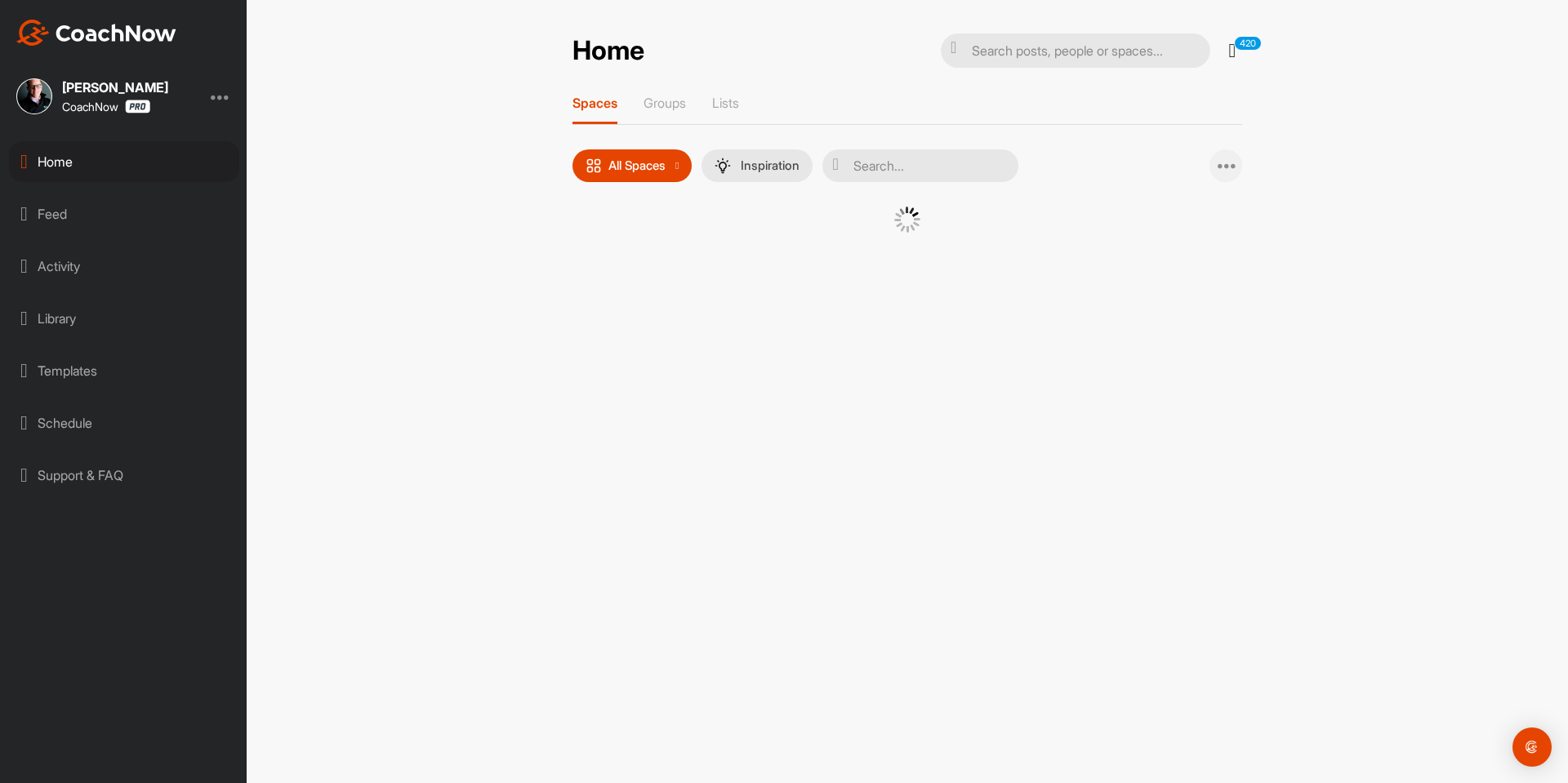
click at [1224, 157] on icon at bounding box center [1228, 166] width 20 height 20
click at [1177, 196] on span "Add Multiple Spaces" at bounding box center [1156, 208] width 171 height 43
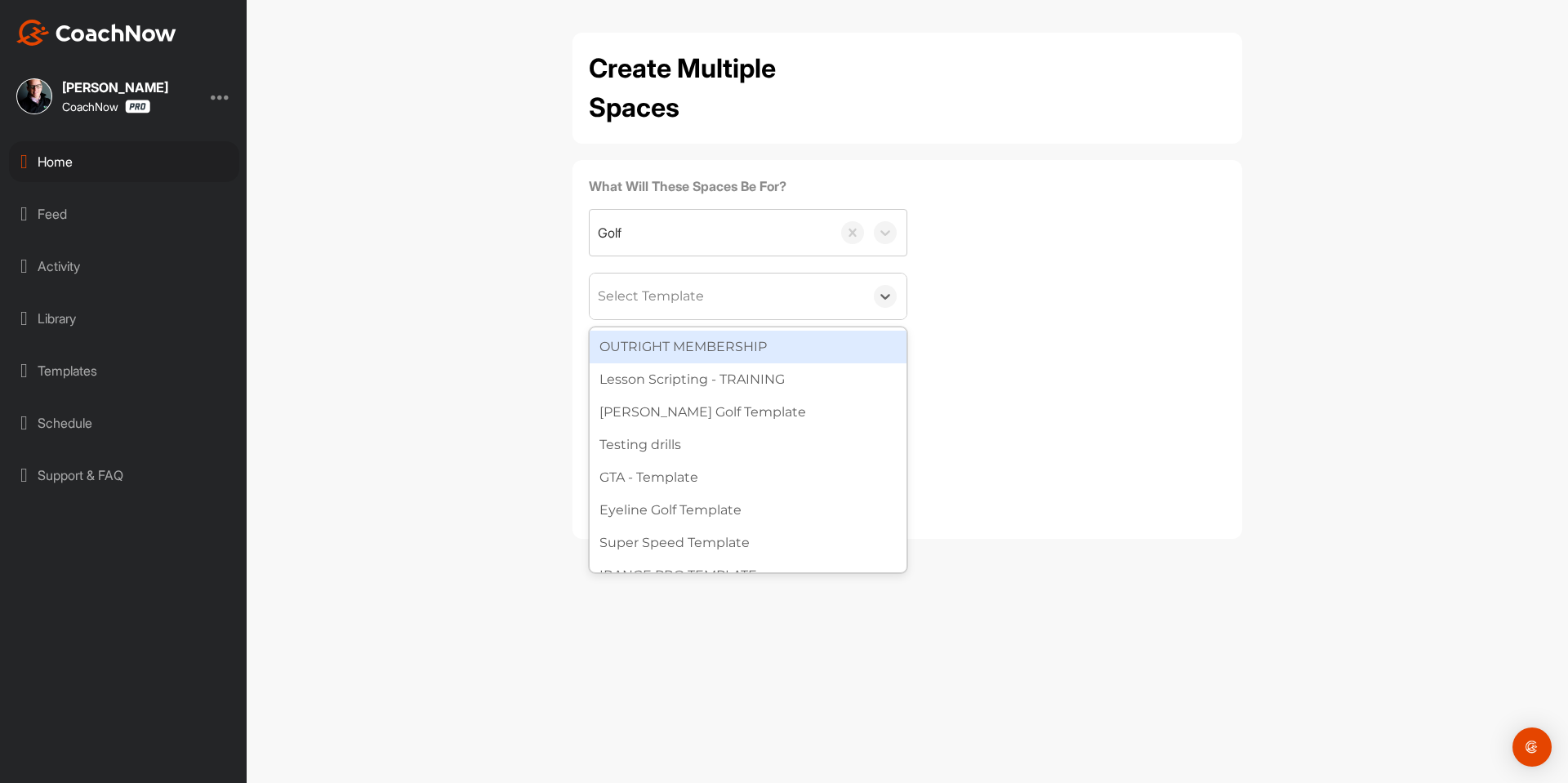
click at [738, 306] on div "Select Template" at bounding box center [727, 296] width 275 height 46
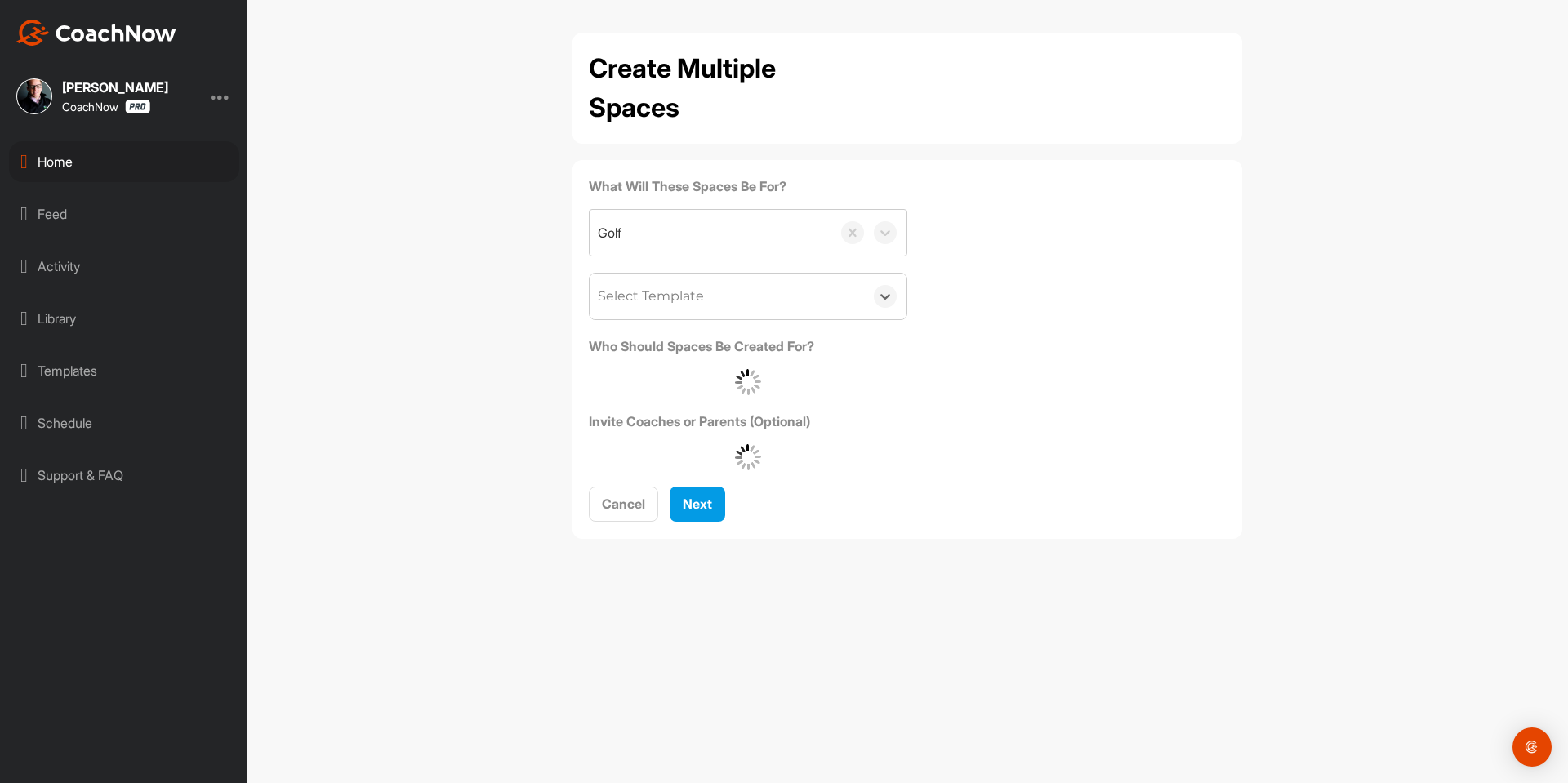
click at [722, 307] on div "Select Template" at bounding box center [727, 296] width 275 height 46
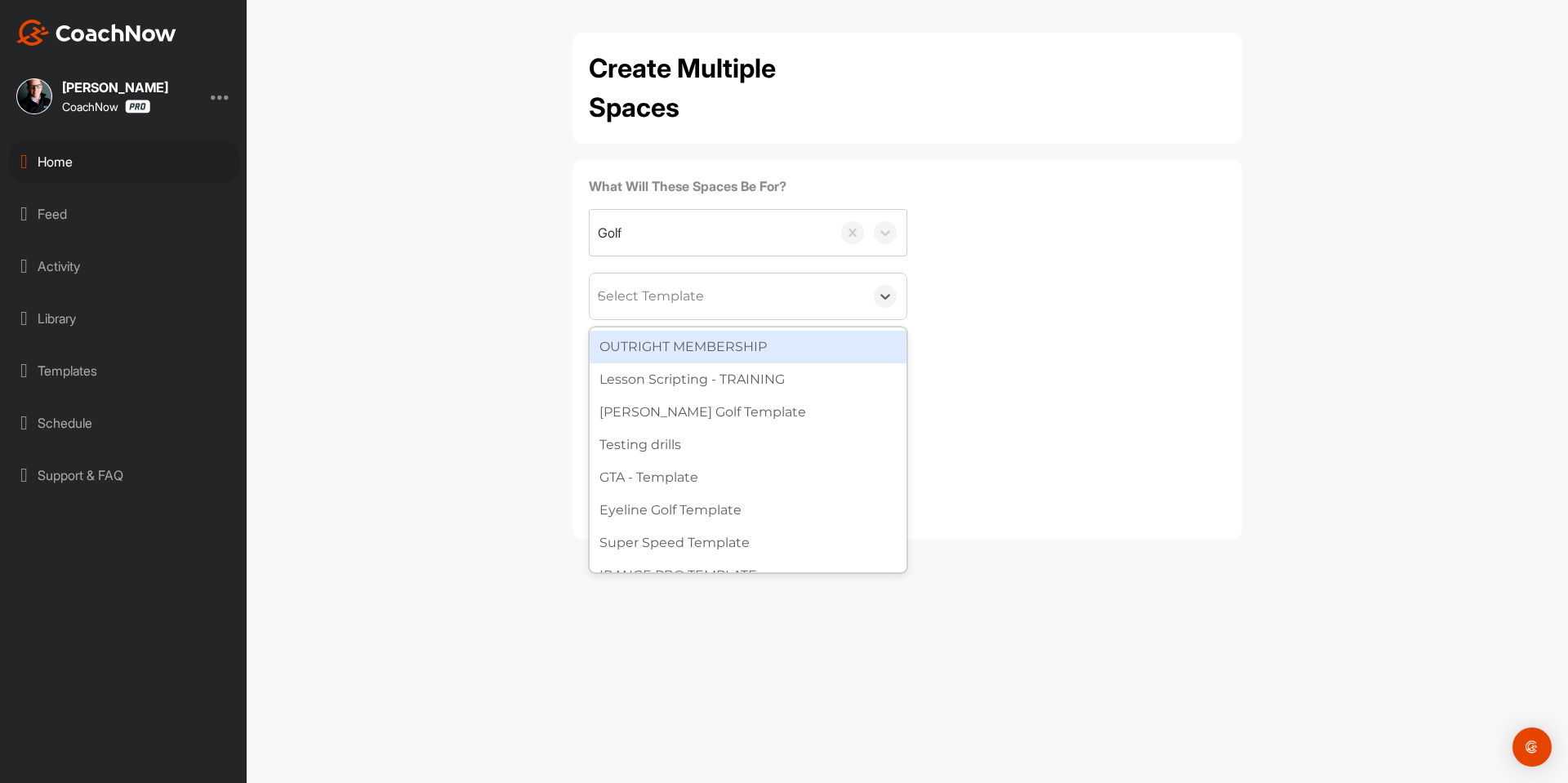
type input "wa"
click at [714, 355] on div "[PERSON_NAME] Golf Template" at bounding box center [748, 346] width 316 height 33
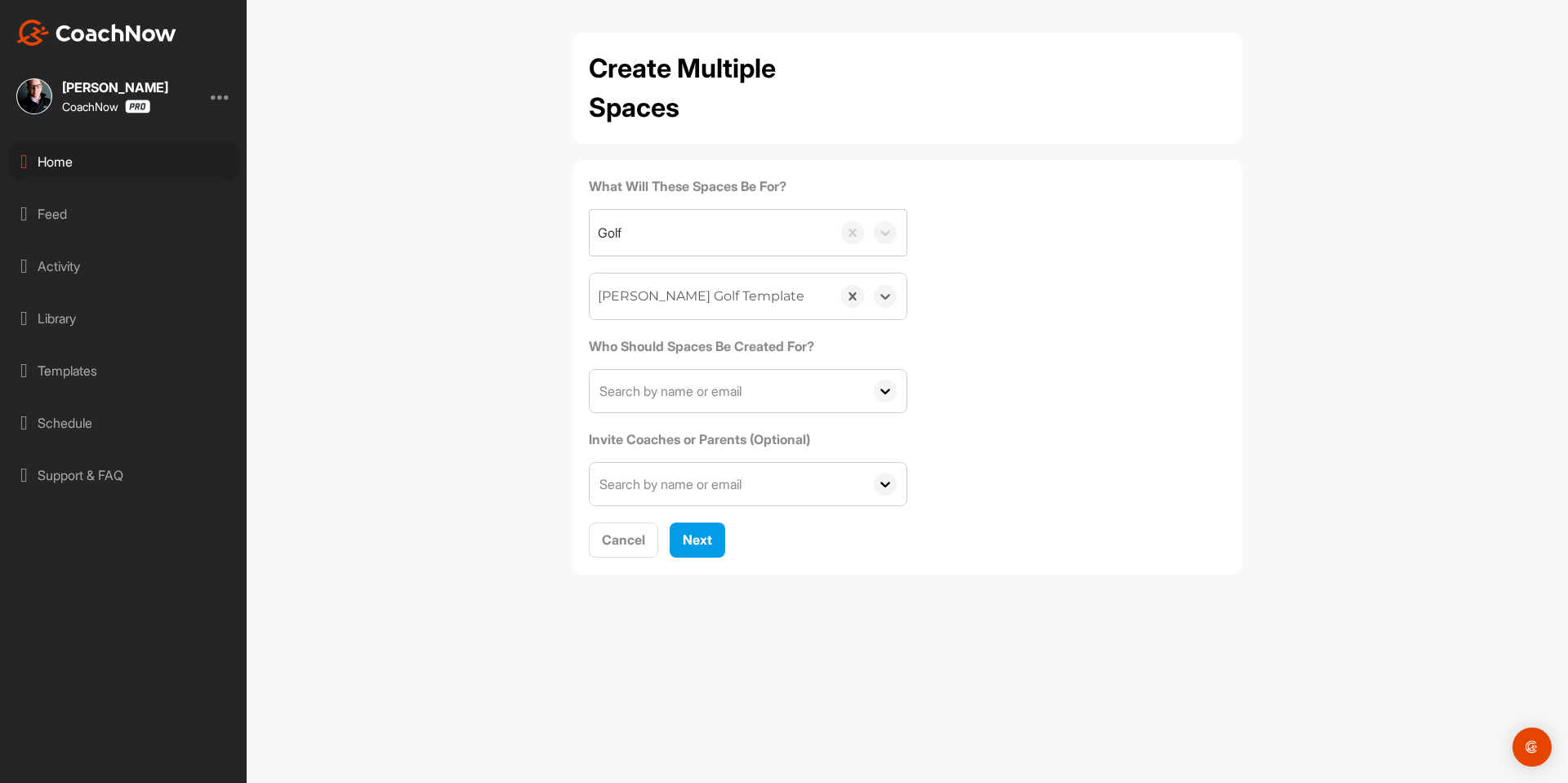
drag, startPoint x: 721, startPoint y: 395, endPoint x: 1241, endPoint y: 3, distance: 651.2
click at [726, 395] on input "text" at bounding box center [727, 391] width 275 height 43
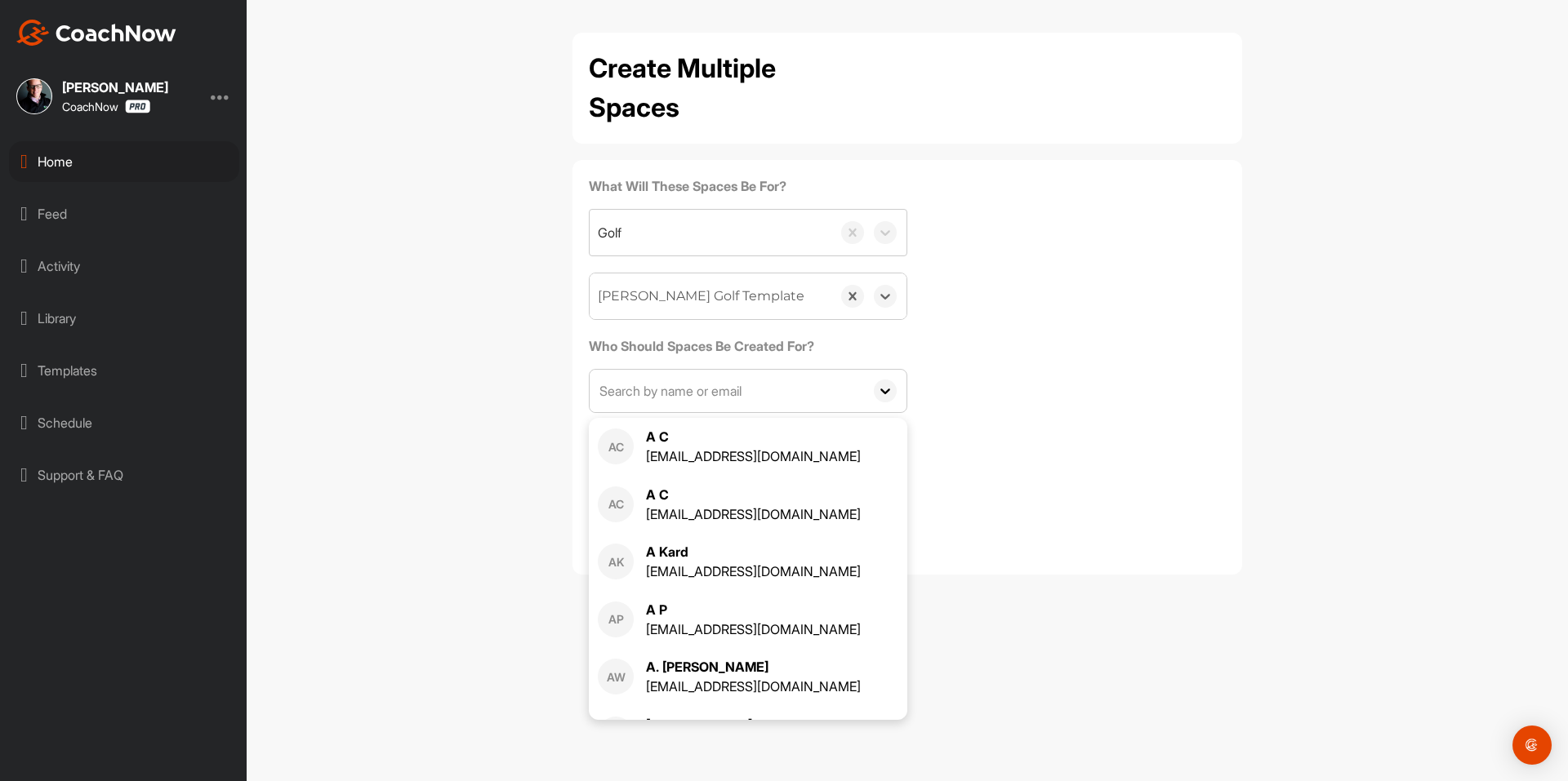
click at [677, 387] on input "text" at bounding box center [727, 391] width 275 height 43
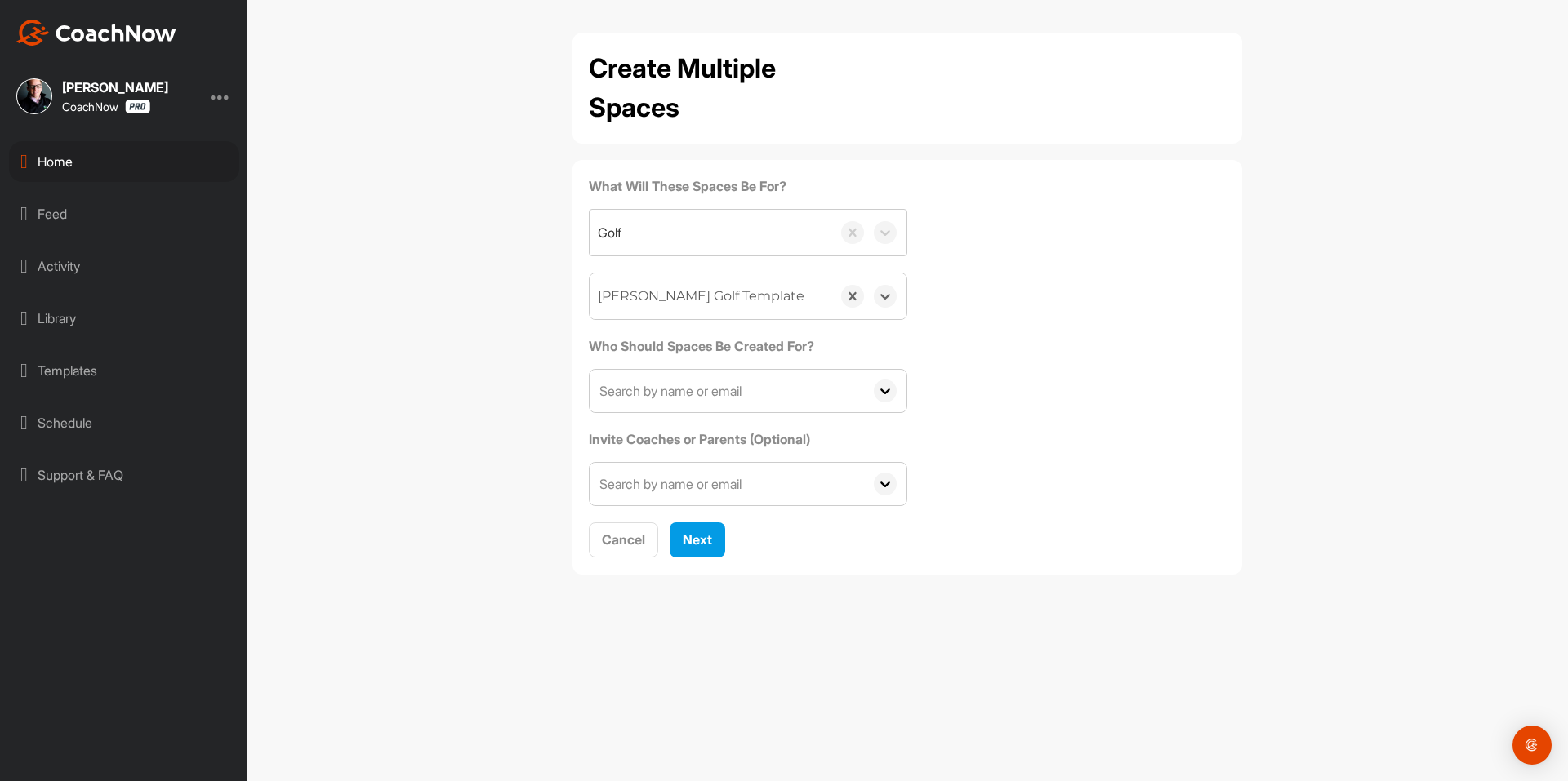
paste input "[EMAIL_ADDRESS][DOMAIN_NAME]"
type input "[EMAIL_ADDRESS][DOMAIN_NAME]"
click at [764, 400] on input "[EMAIL_ADDRESS][DOMAIN_NAME]" at bounding box center [727, 391] width 275 height 43
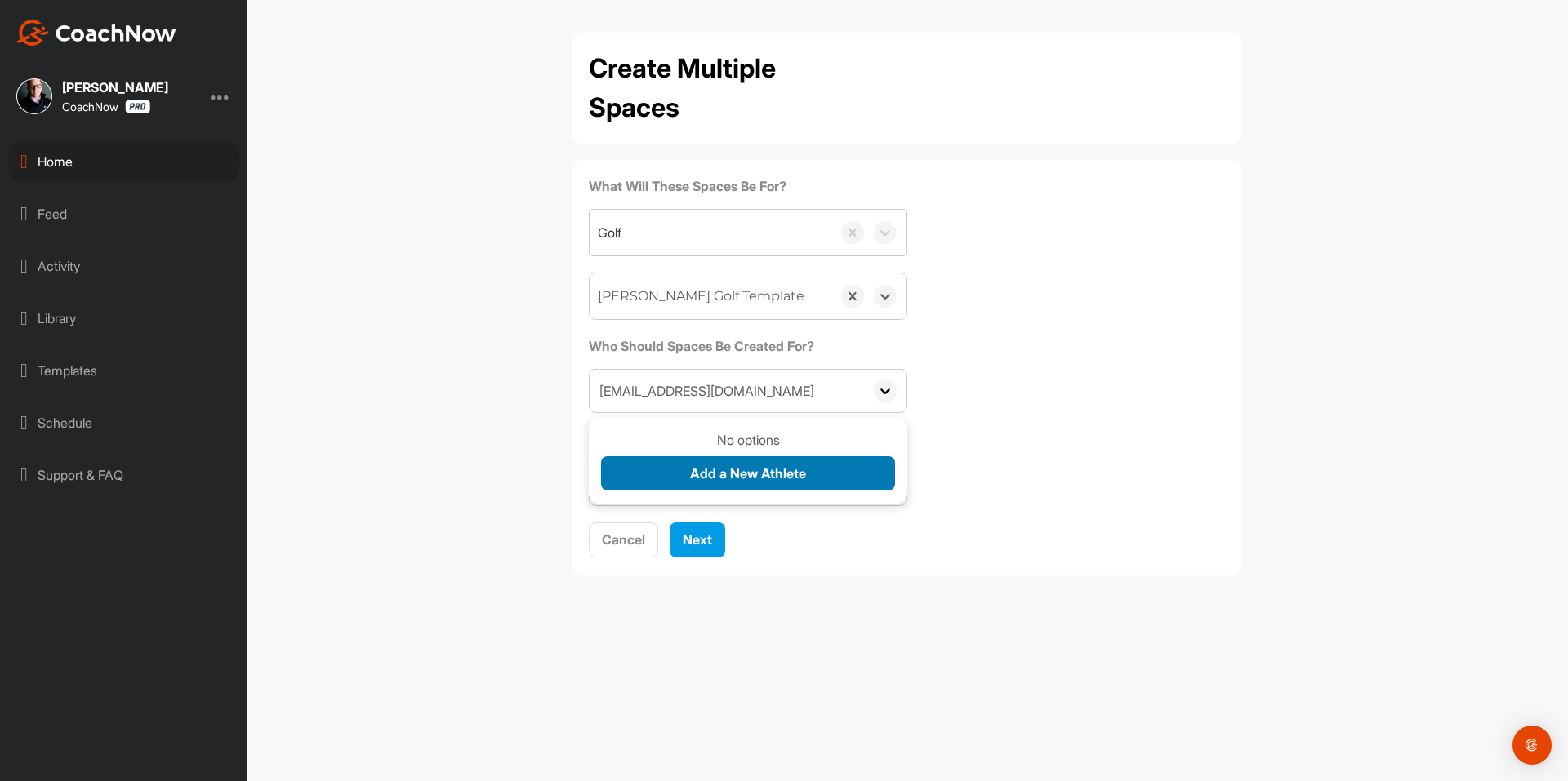
click at [751, 477] on span "Add a New Athlete" at bounding box center [747, 474] width 116 height 16
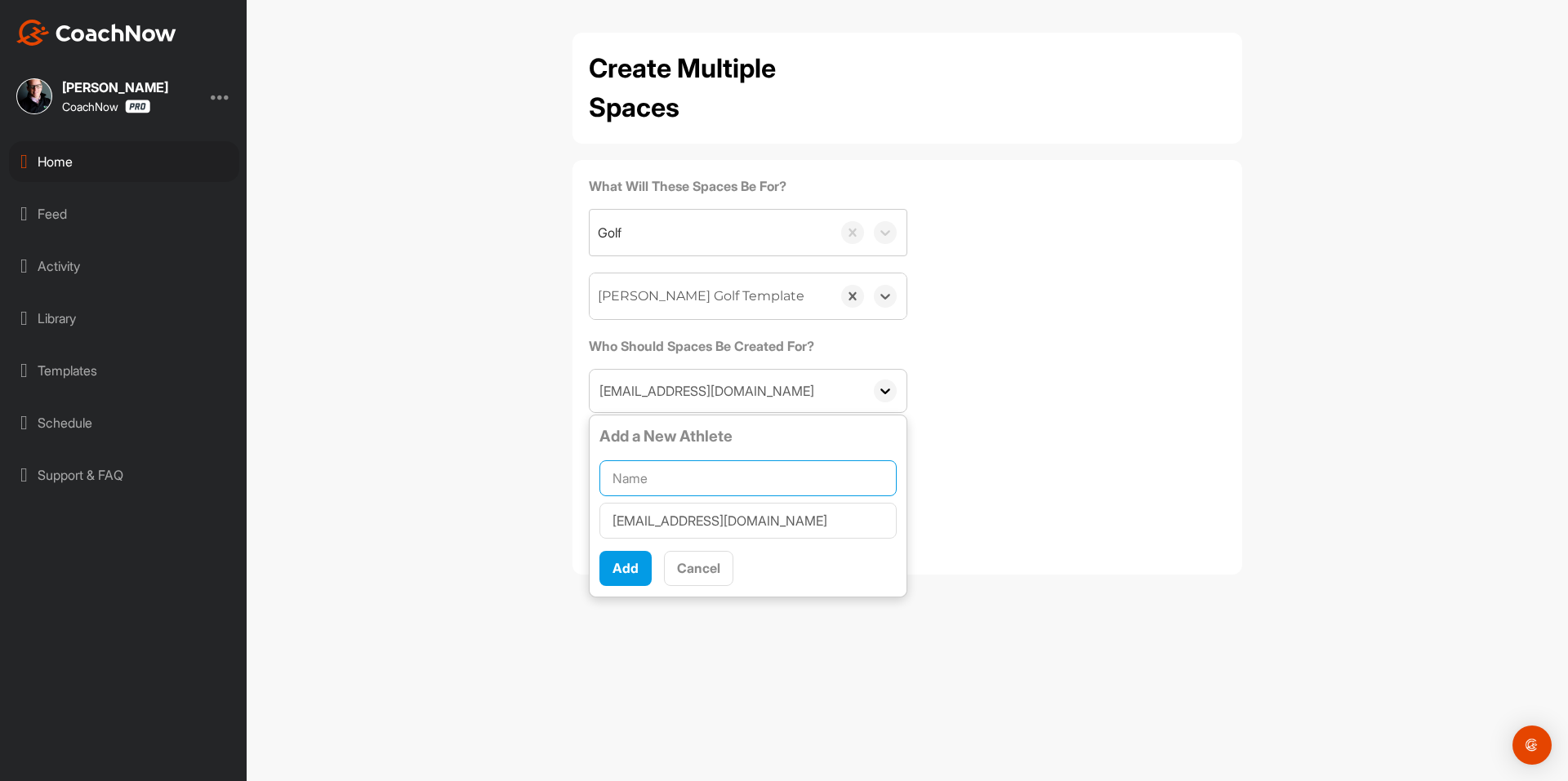
click at [746, 476] on input "text" at bounding box center [747, 479] width 297 height 36
paste input "[PERSON_NAME]"
type input "[PERSON_NAME]"
click at [623, 569] on span "Add" at bounding box center [626, 568] width 26 height 16
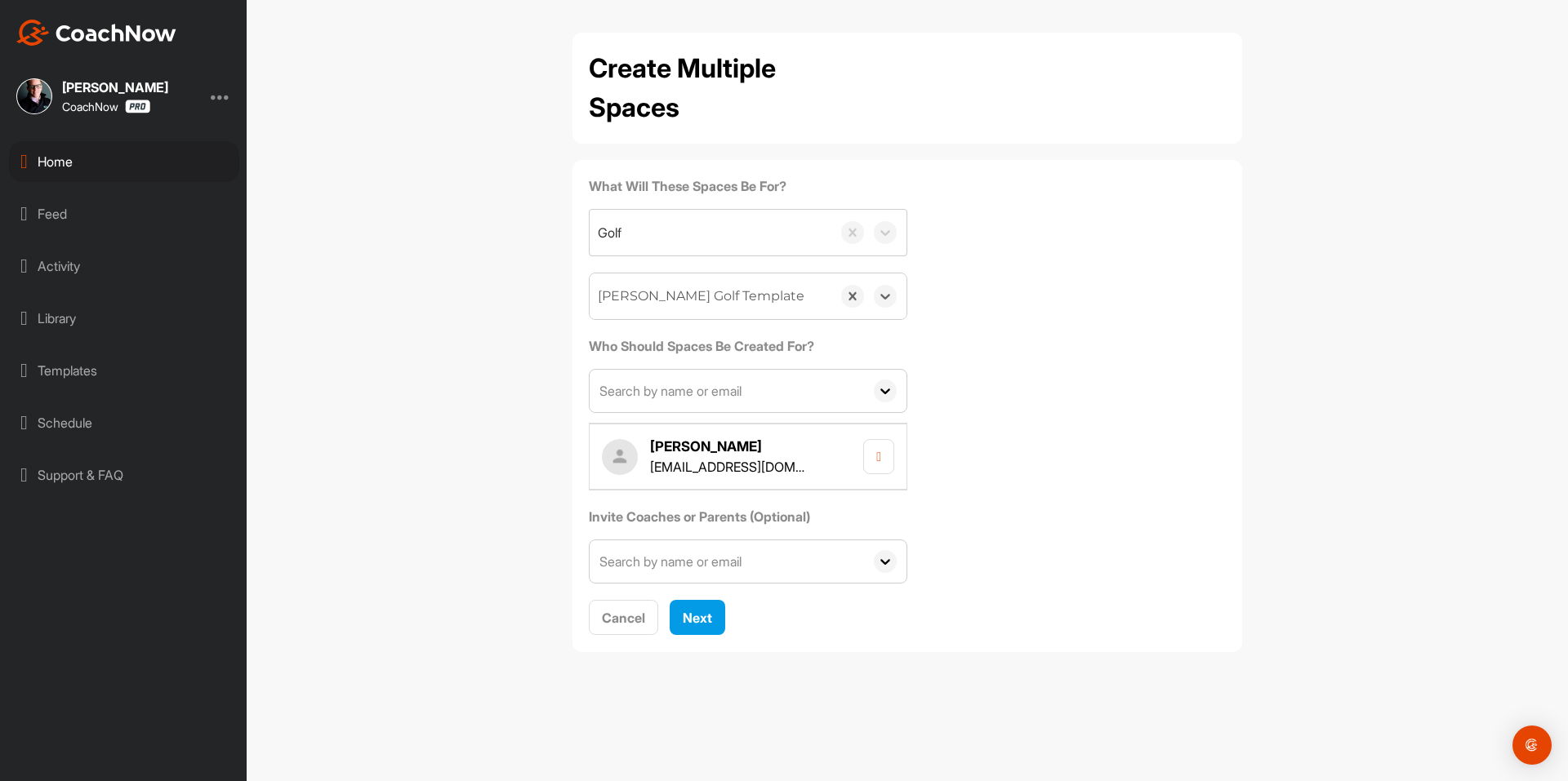
click at [656, 408] on input "text" at bounding box center [727, 391] width 275 height 43
paste input "[EMAIL_ADDRESS][DOMAIN_NAME]"
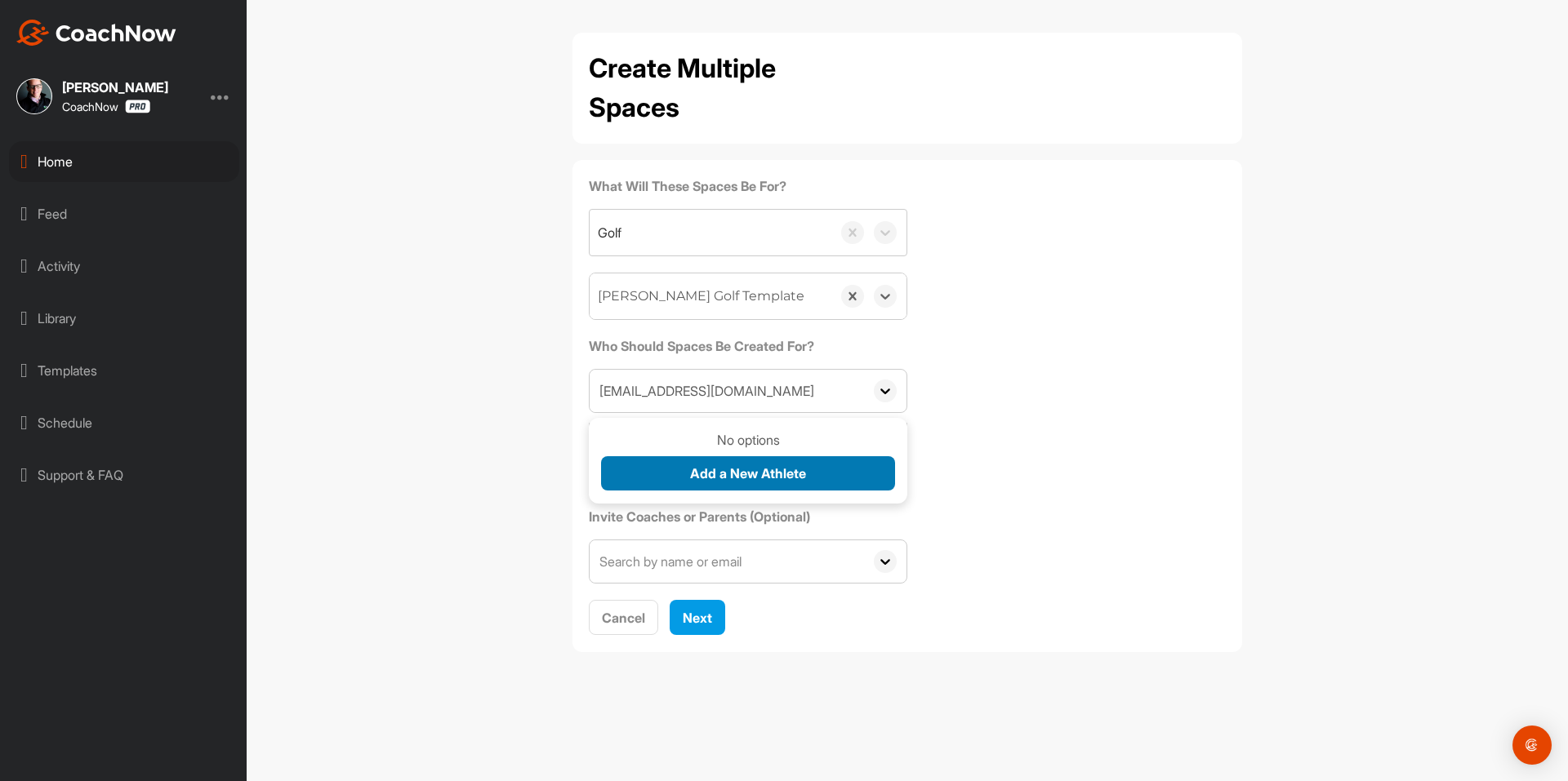
type input "[EMAIL_ADDRESS][DOMAIN_NAME]"
click at [706, 471] on span "Add a New Athlete" at bounding box center [747, 474] width 116 height 16
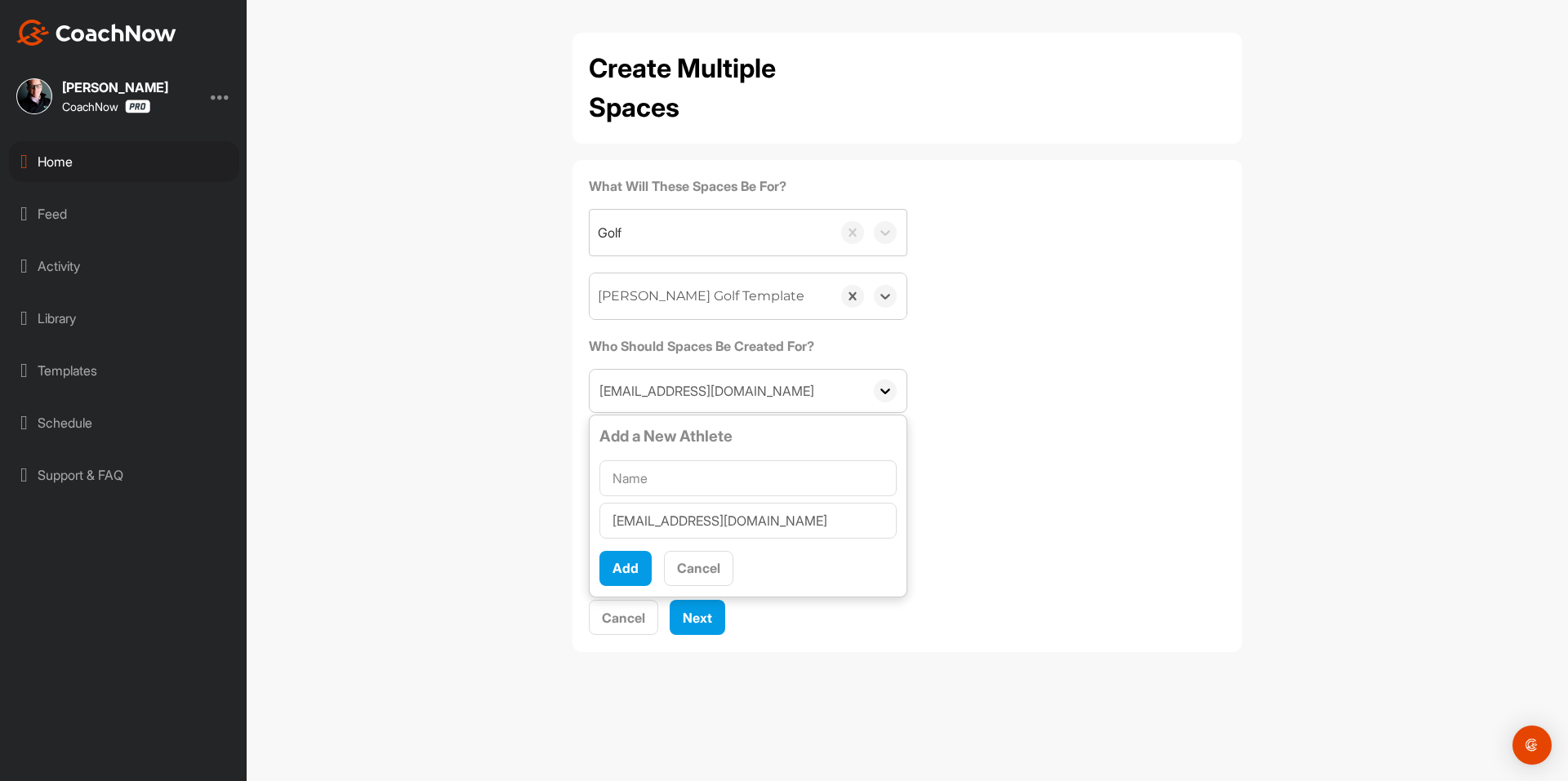
click at [707, 473] on input "text" at bounding box center [747, 479] width 297 height 36
type input "[PERSON_NAME]"
click at [633, 567] on span "Add" at bounding box center [626, 568] width 26 height 16
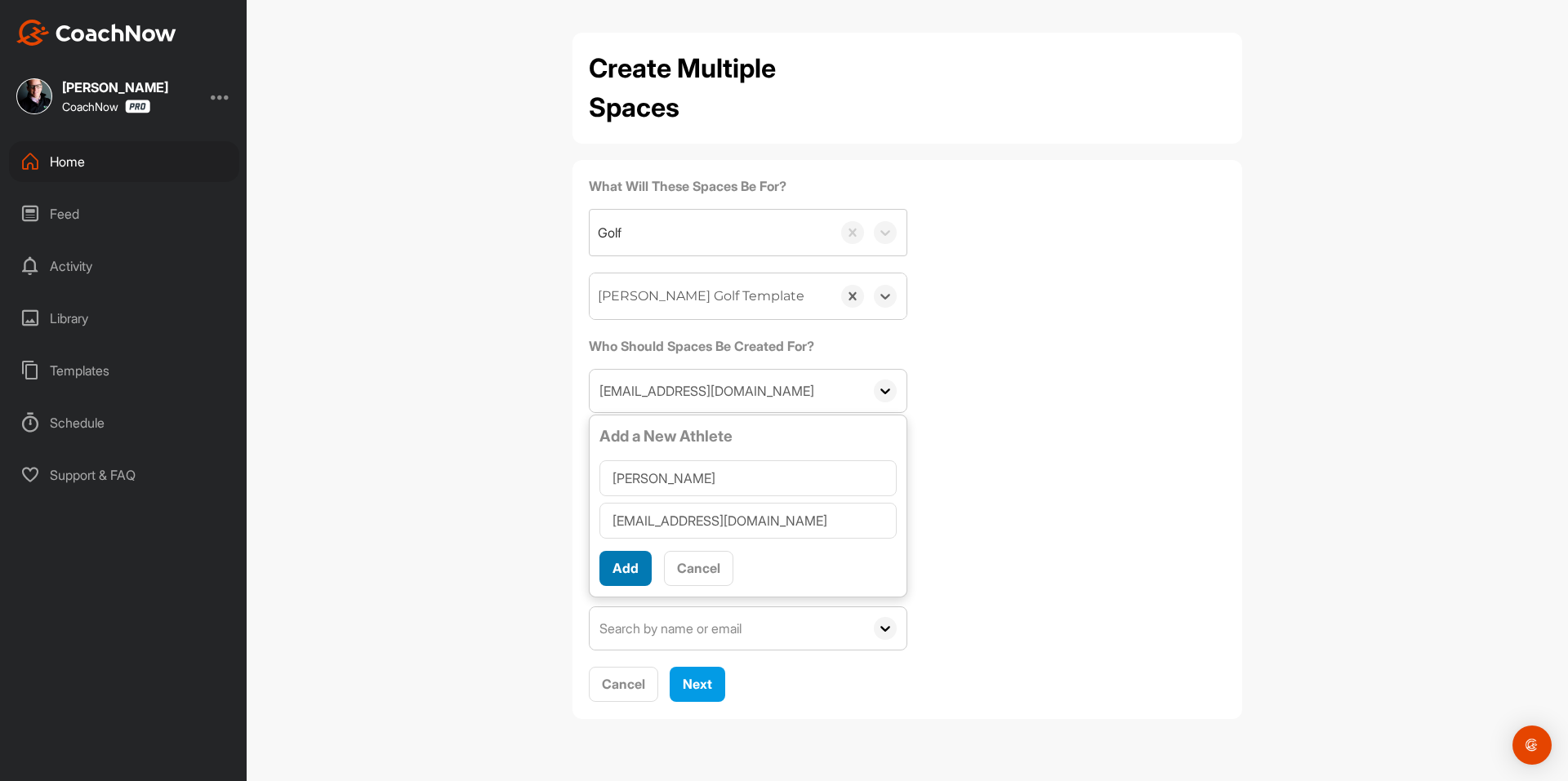
type input "Kelly Phillips"
click at [644, 560] on button "Add" at bounding box center [625, 568] width 53 height 35
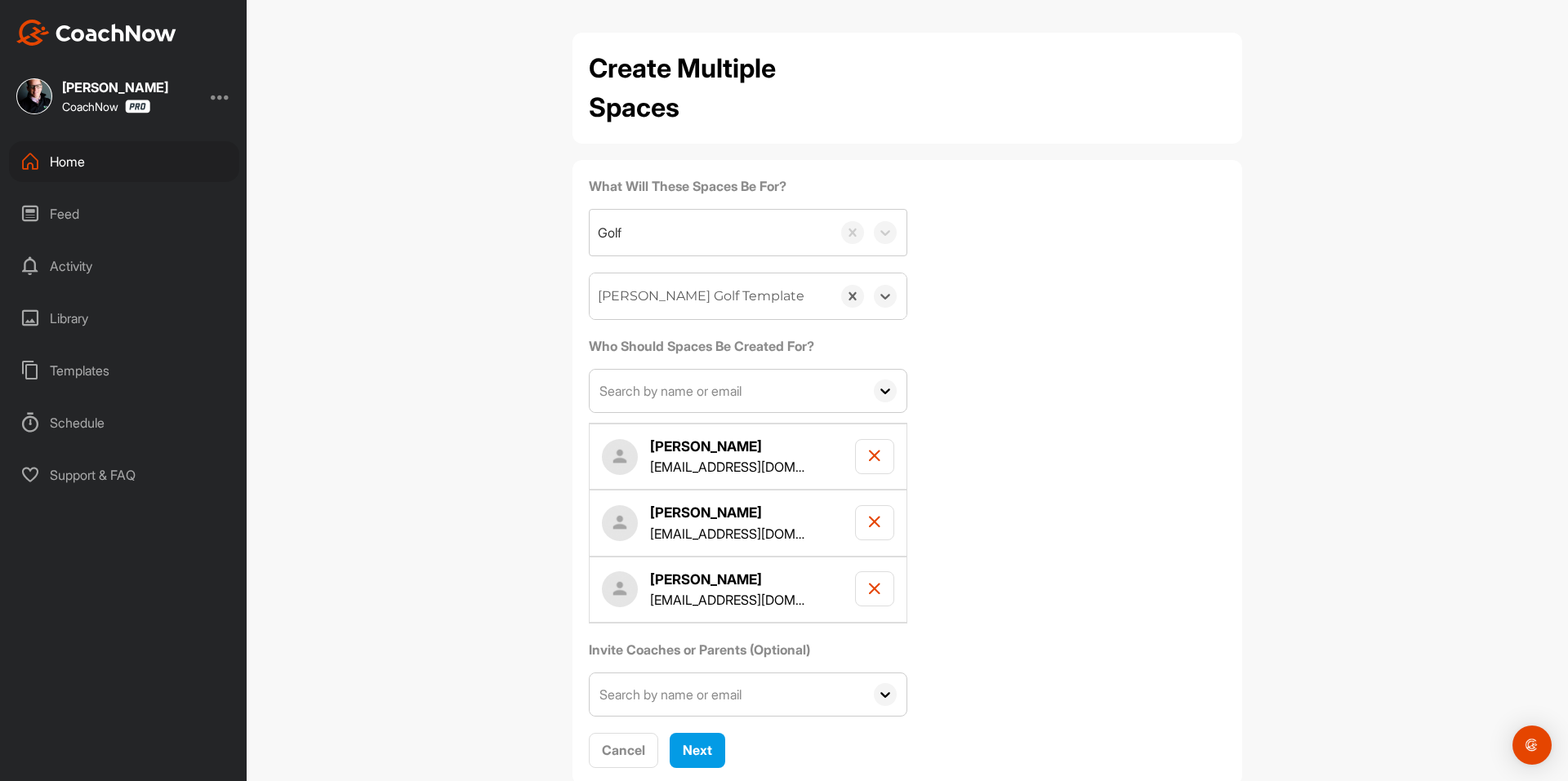
click at [697, 398] on input "text" at bounding box center [727, 391] width 275 height 43
paste input "dab@derekboyle.com"
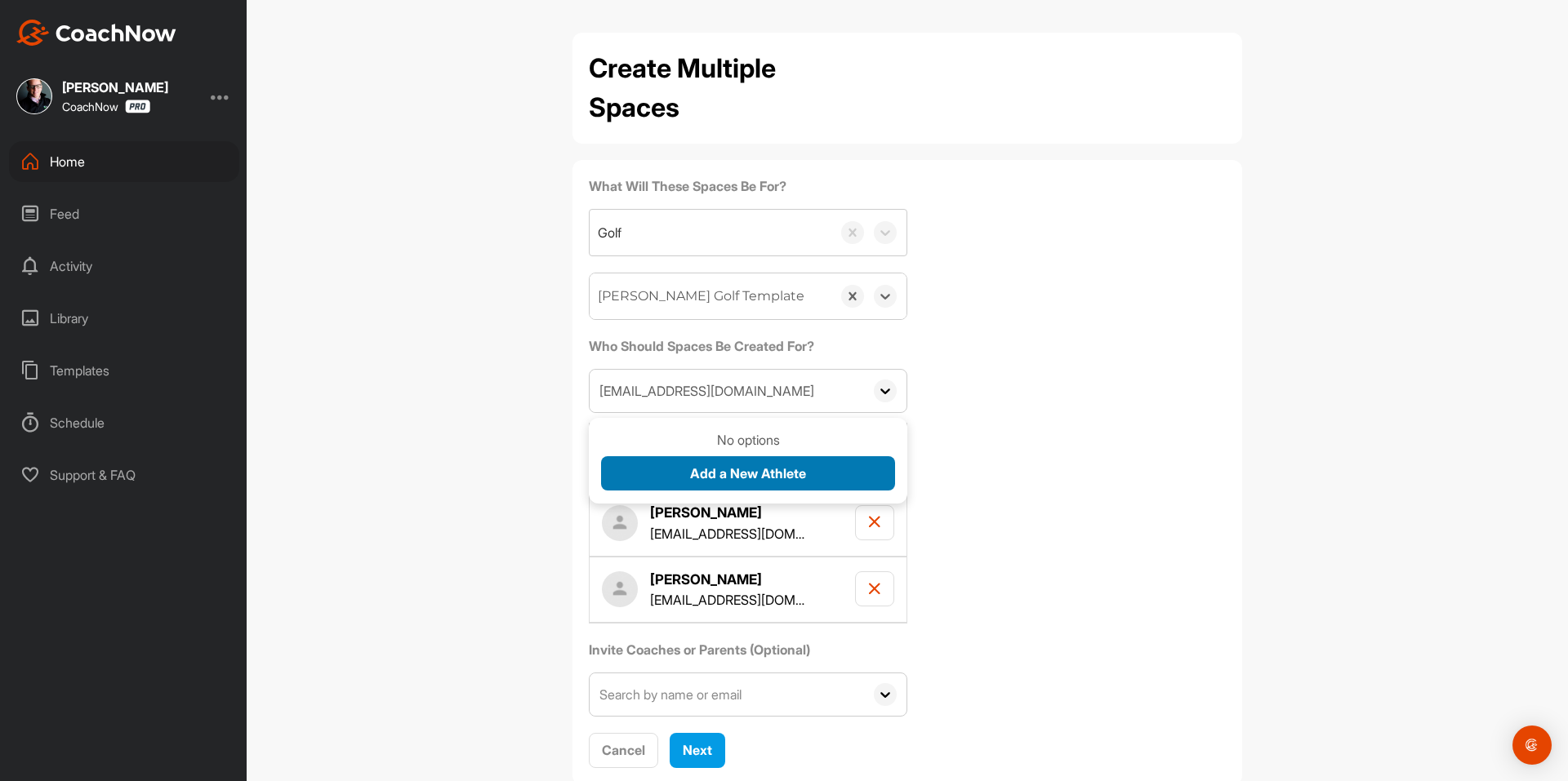
type input "dab@derekboyle.com"
click at [691, 477] on span "Add a New Athlete" at bounding box center [747, 474] width 116 height 16
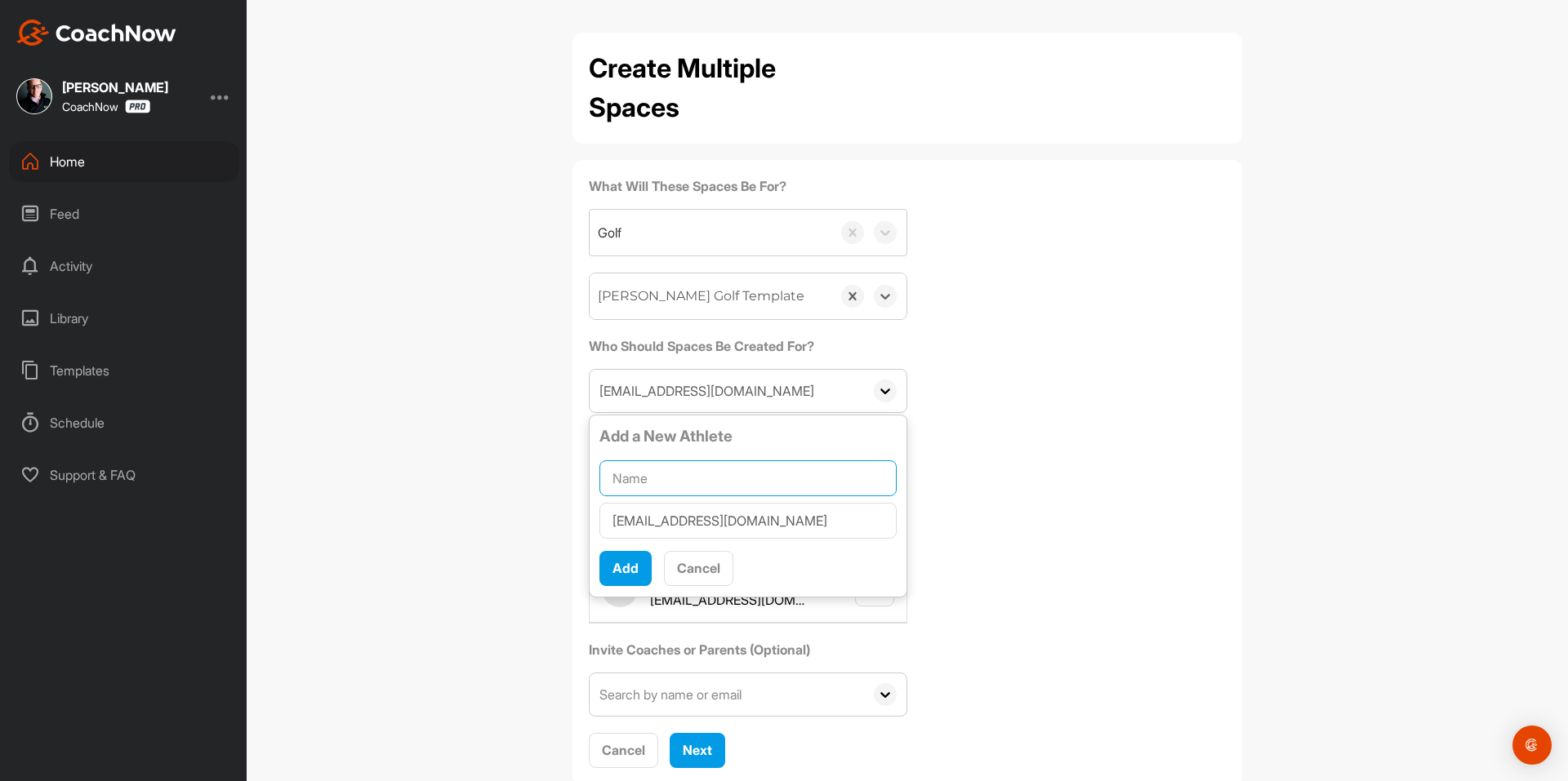
click at [691, 477] on input "text" at bounding box center [747, 479] width 297 height 36
paste input "Derek Boyle"
type input "Derek Boyle"
click at [628, 562] on span "Add" at bounding box center [626, 568] width 26 height 16
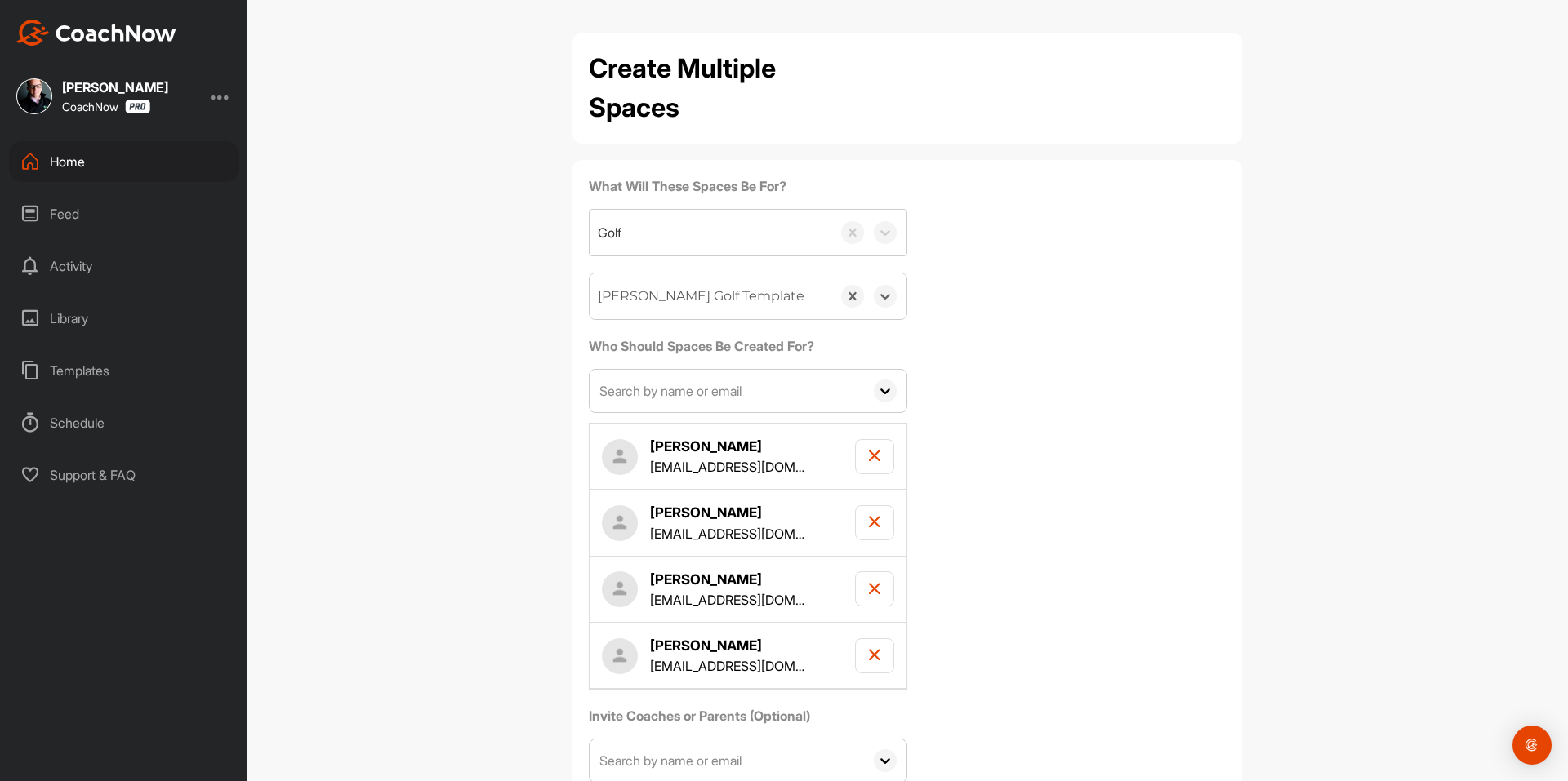
click at [649, 376] on input "text" at bounding box center [727, 391] width 275 height 43
paste input "vhill@hillarchive.com"
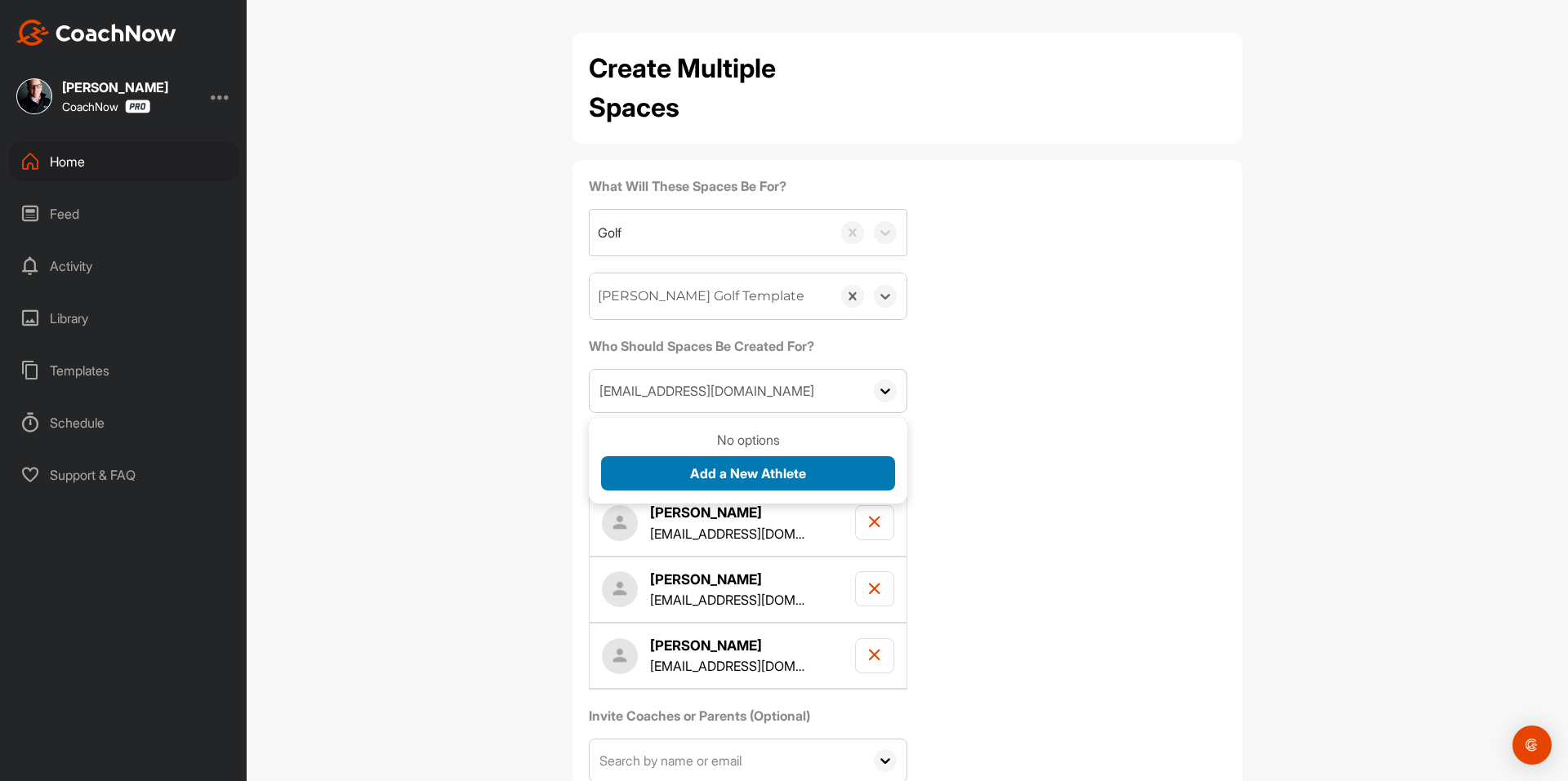
type input "vhill@hillarchive.com"
click at [682, 474] on button "Add a New Athlete" at bounding box center [747, 474] width 294 height 35
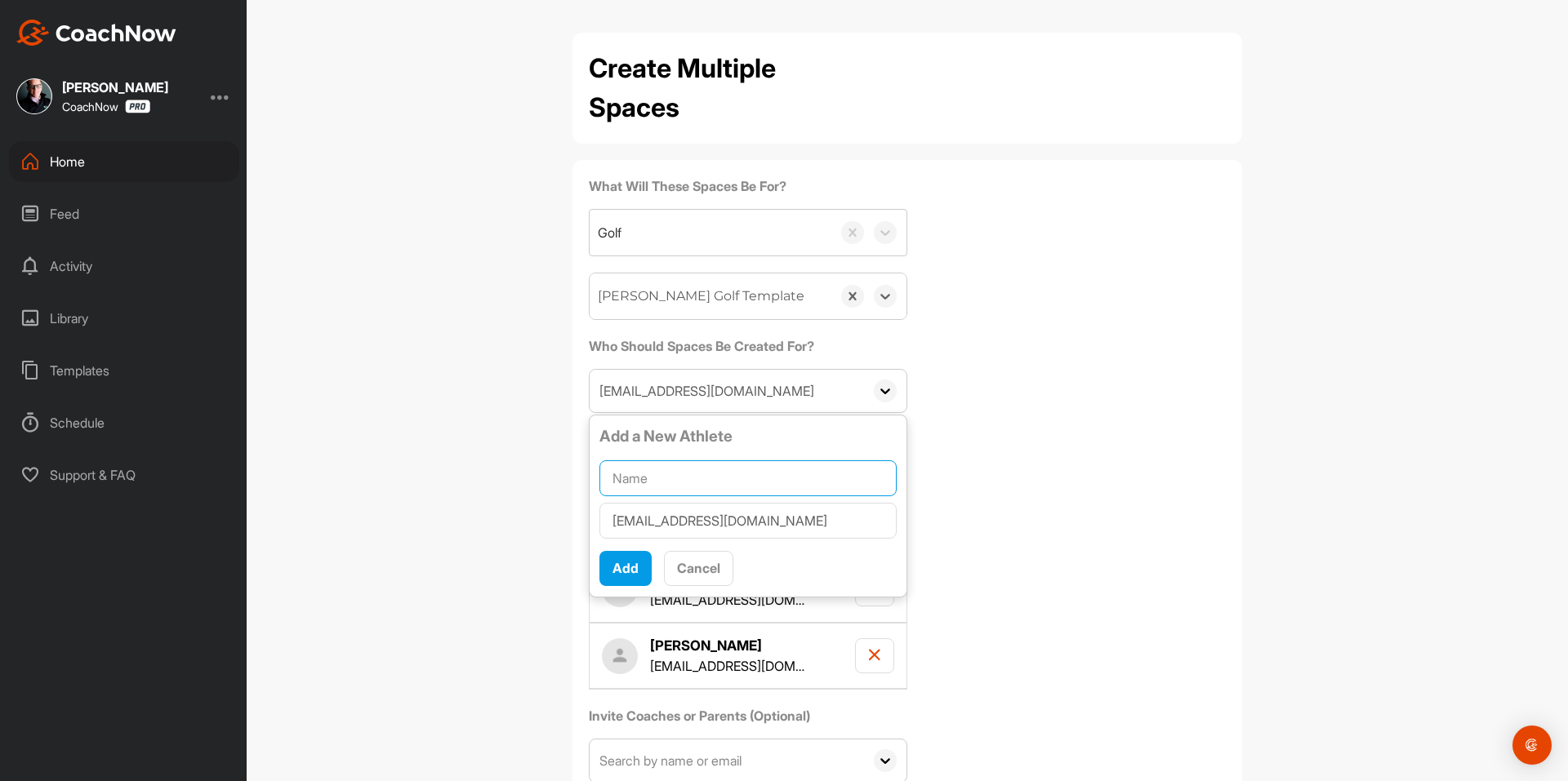
click at [683, 475] on input "text" at bounding box center [747, 479] width 297 height 36
paste input "vernon Hill"
type input "vernon Hill"
click at [622, 566] on span "Add" at bounding box center [626, 568] width 26 height 16
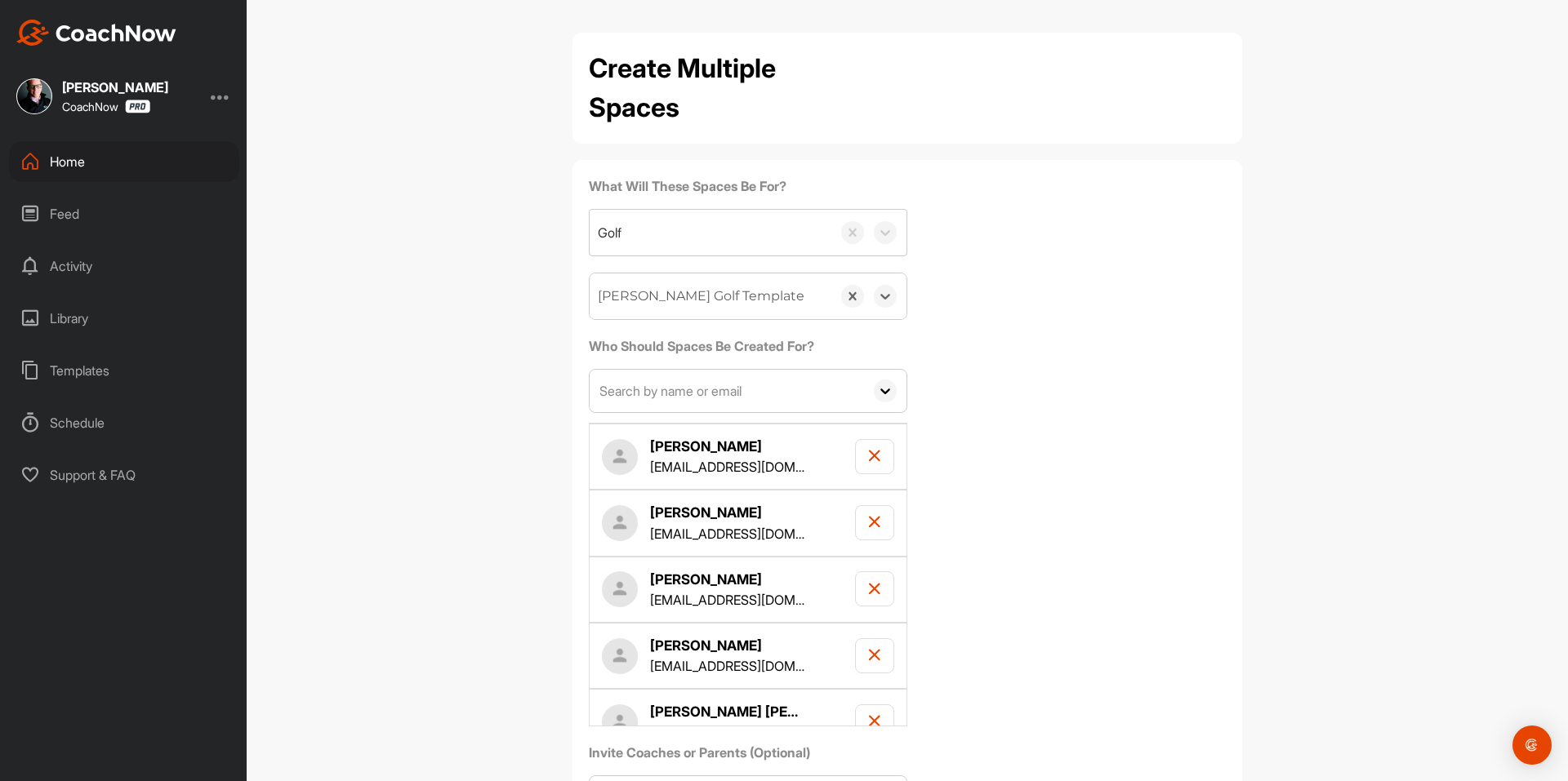
click at [685, 394] on input "text" at bounding box center [727, 391] width 275 height 43
paste input "johnnyrac22@yahoo.com"
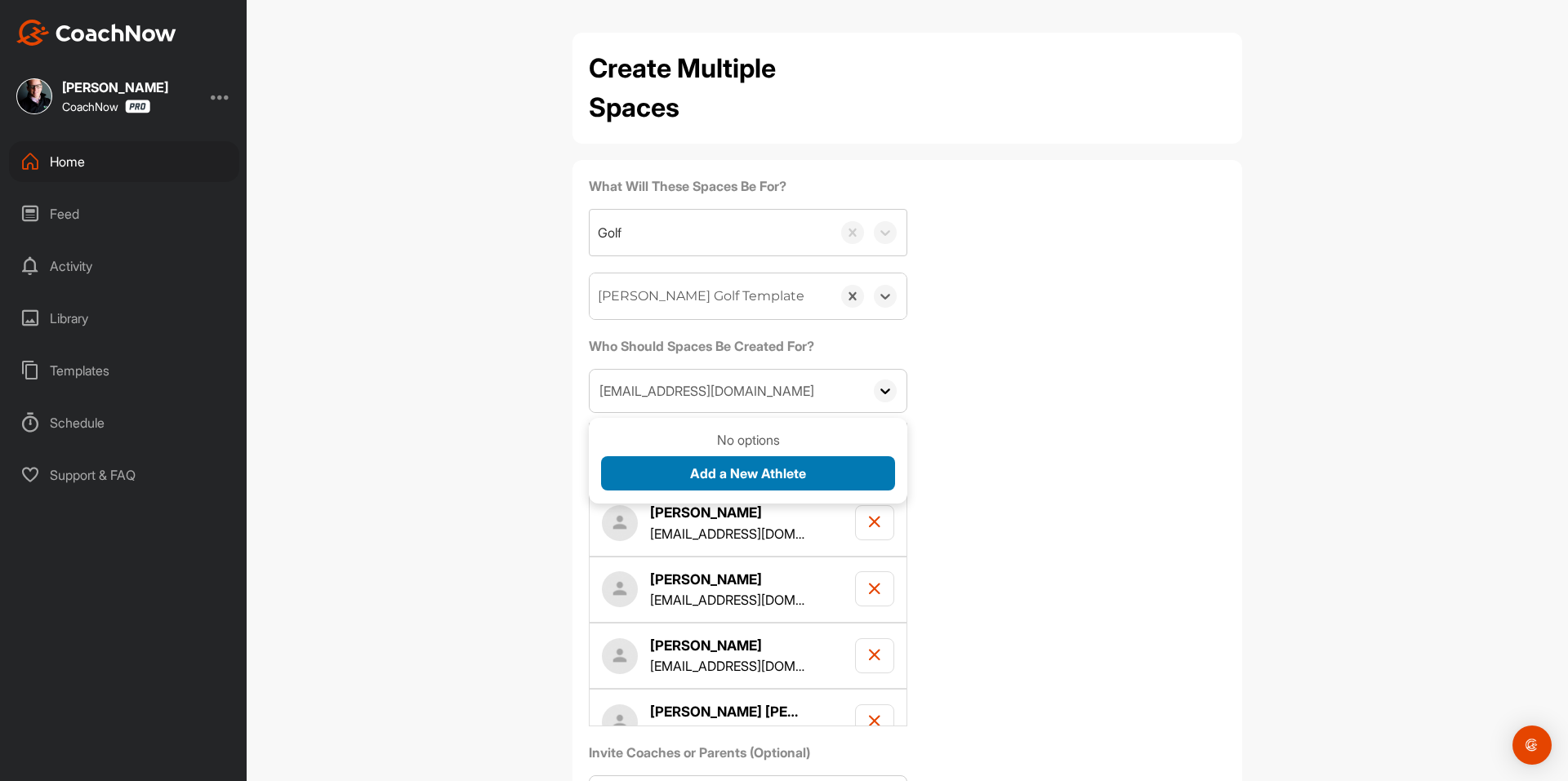
type input "johnnyrac22@yahoo.com"
click at [689, 475] on span "Add a New Athlete" at bounding box center [747, 474] width 116 height 16
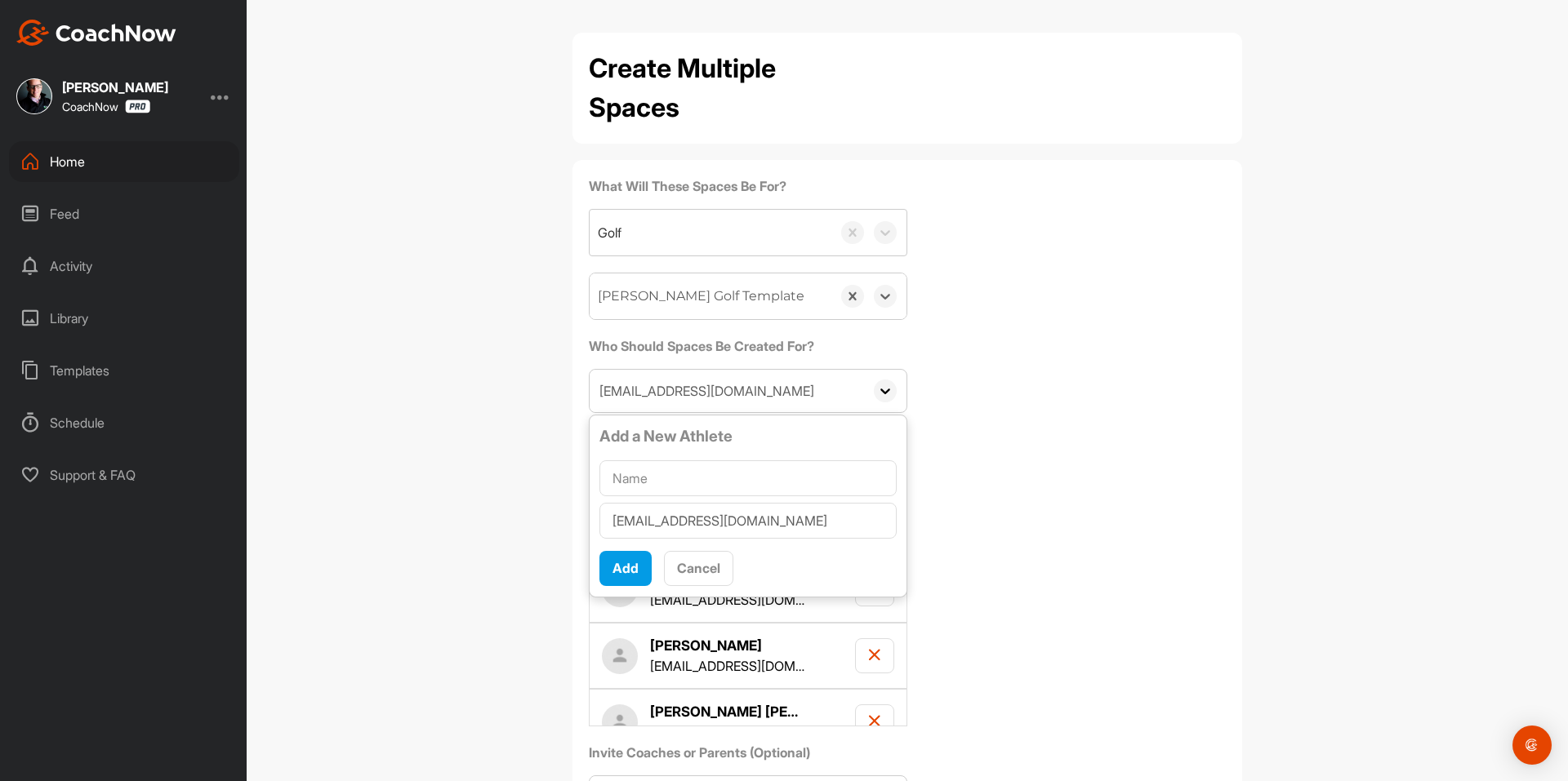
click at [688, 473] on input "text" at bounding box center [747, 479] width 297 height 36
type input "John Ricondo"
click at [626, 571] on span "Add" at bounding box center [626, 568] width 26 height 16
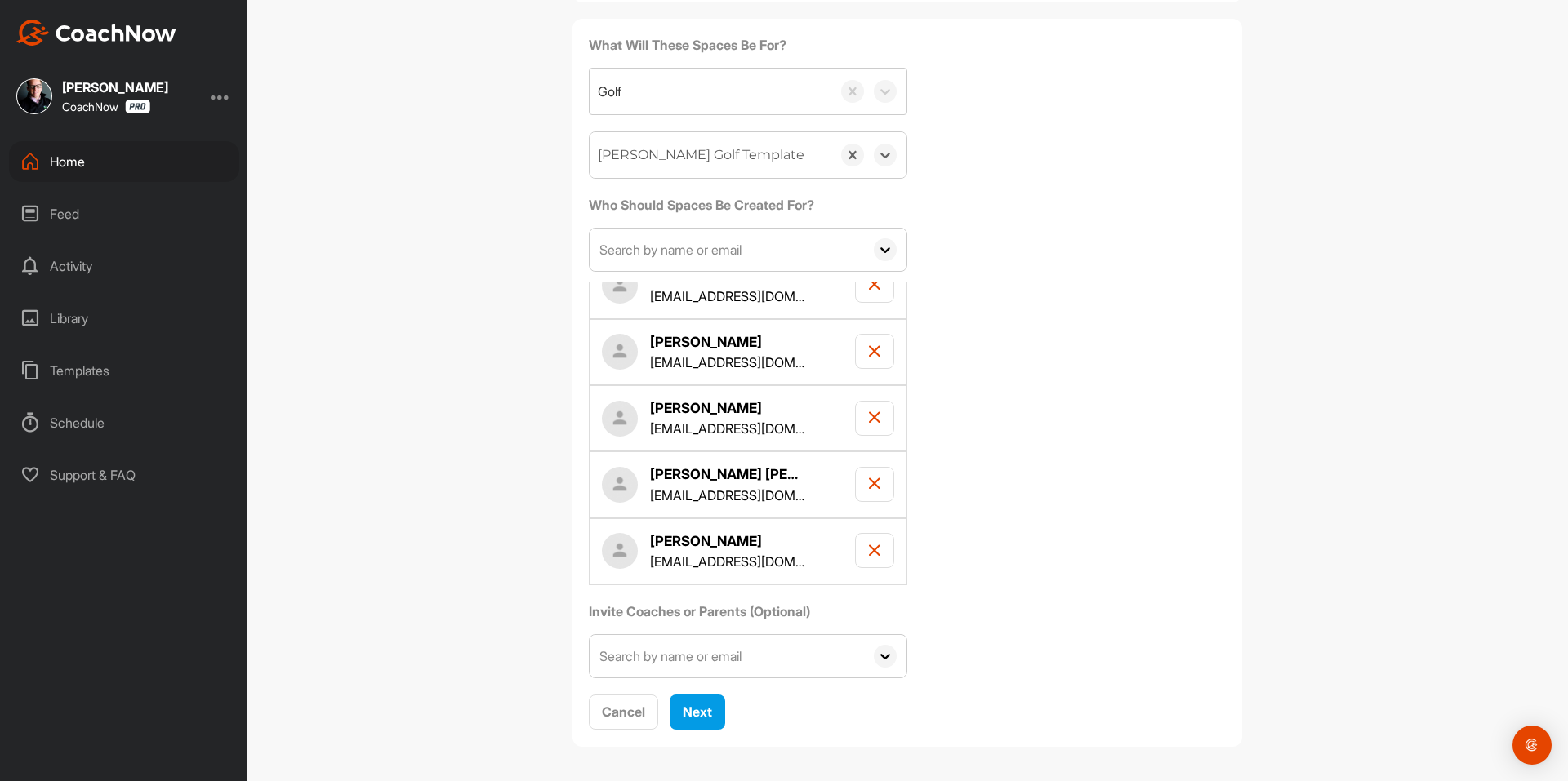
scroll to position [144, 0]
click at [700, 704] on span "Next" at bounding box center [697, 708] width 30 height 16
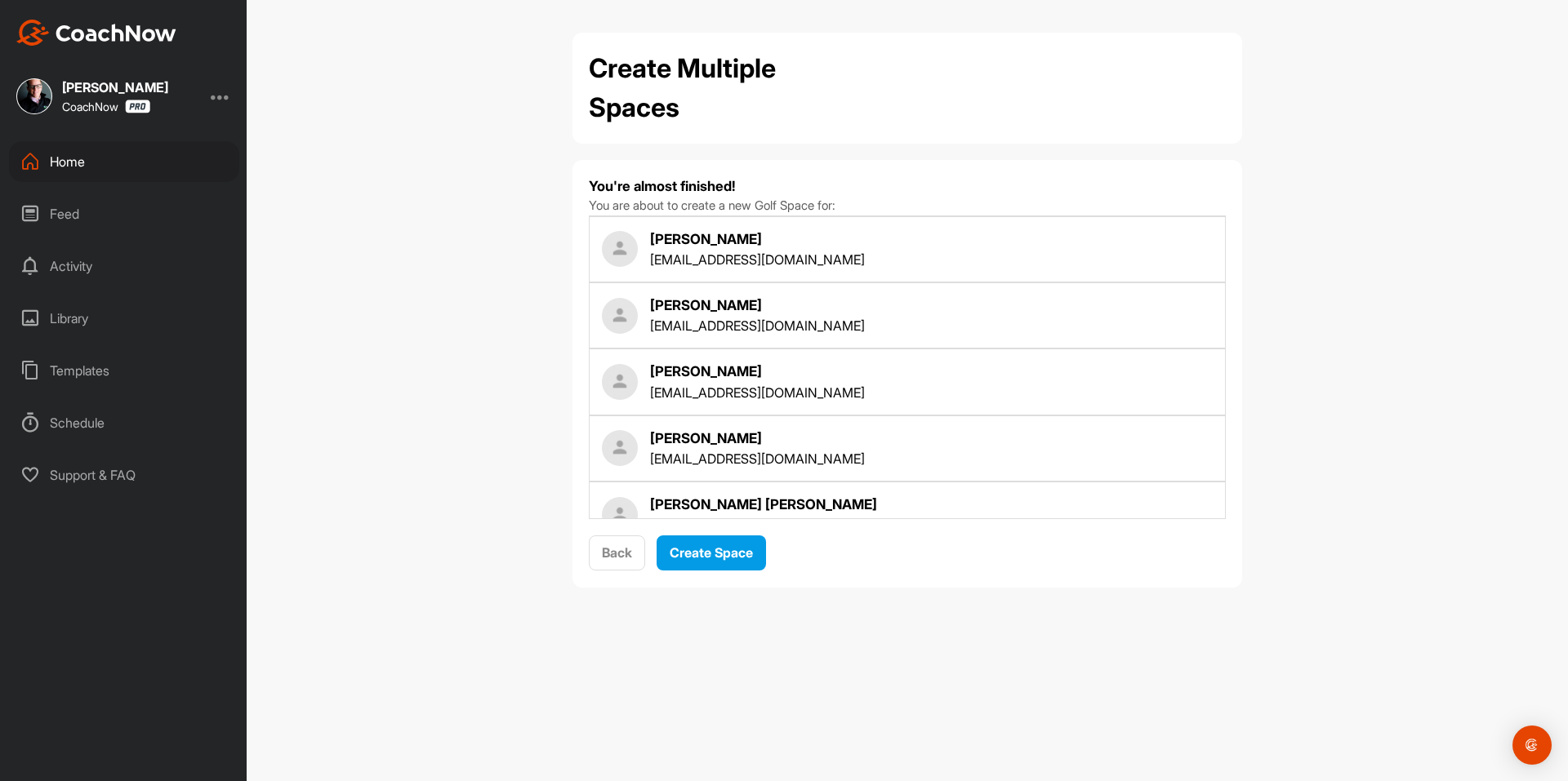
scroll to position [0, 0]
click at [694, 552] on span "Create Space" at bounding box center [711, 552] width 84 height 16
